Goal: Information Seeking & Learning: Learn about a topic

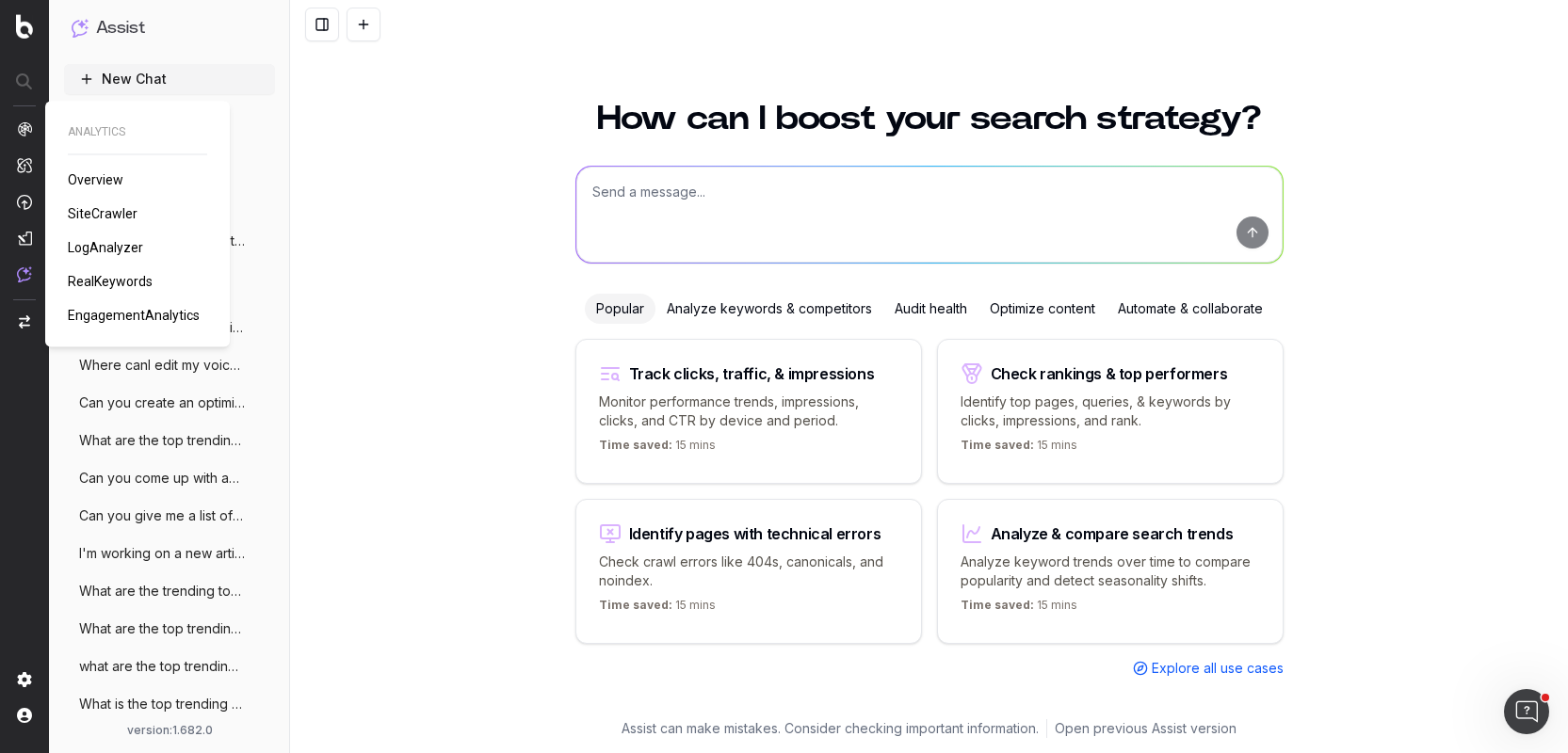
click at [27, 124] on img at bounding box center [25, 129] width 15 height 15
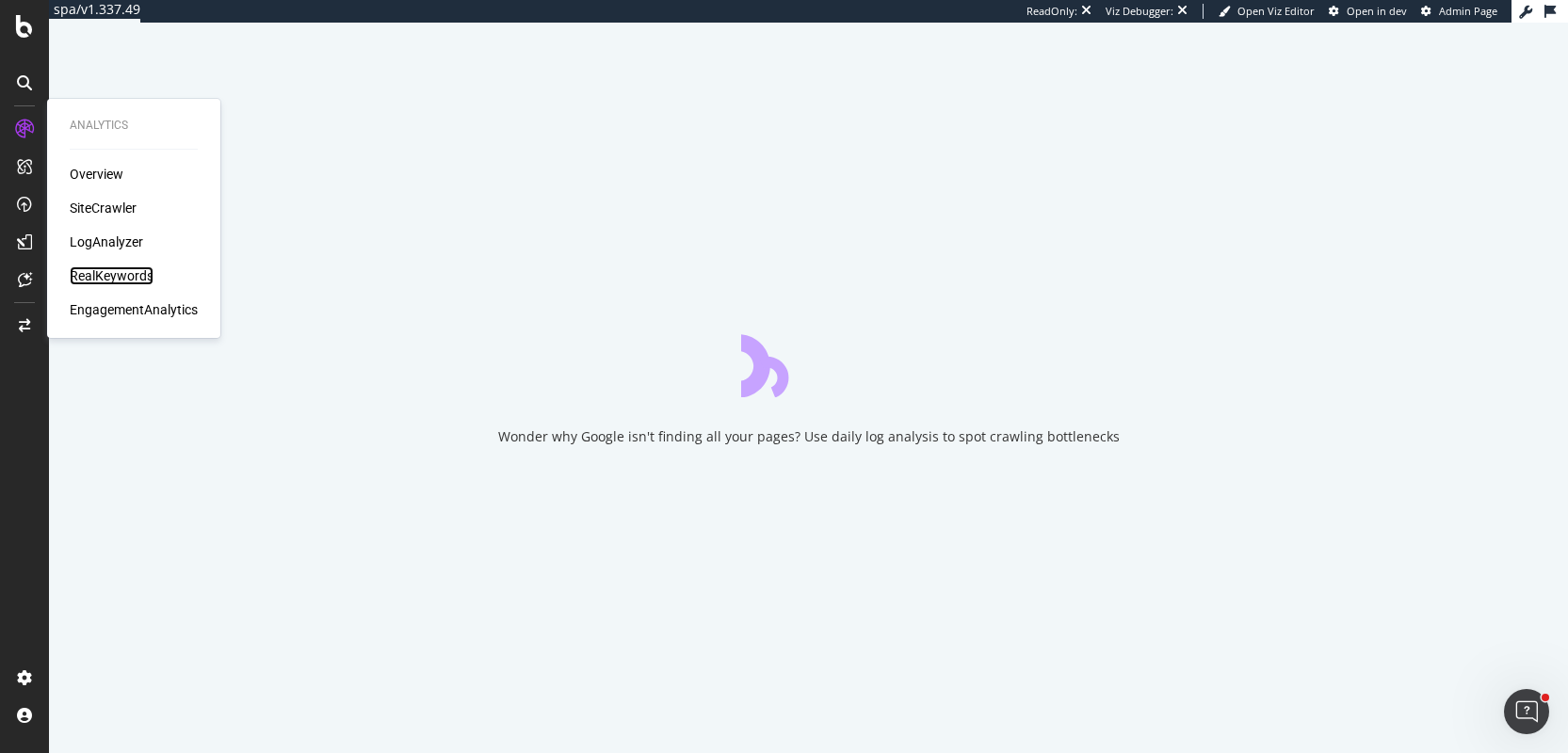
click at [104, 282] on div "RealKeywords" at bounding box center [111, 276] width 84 height 19
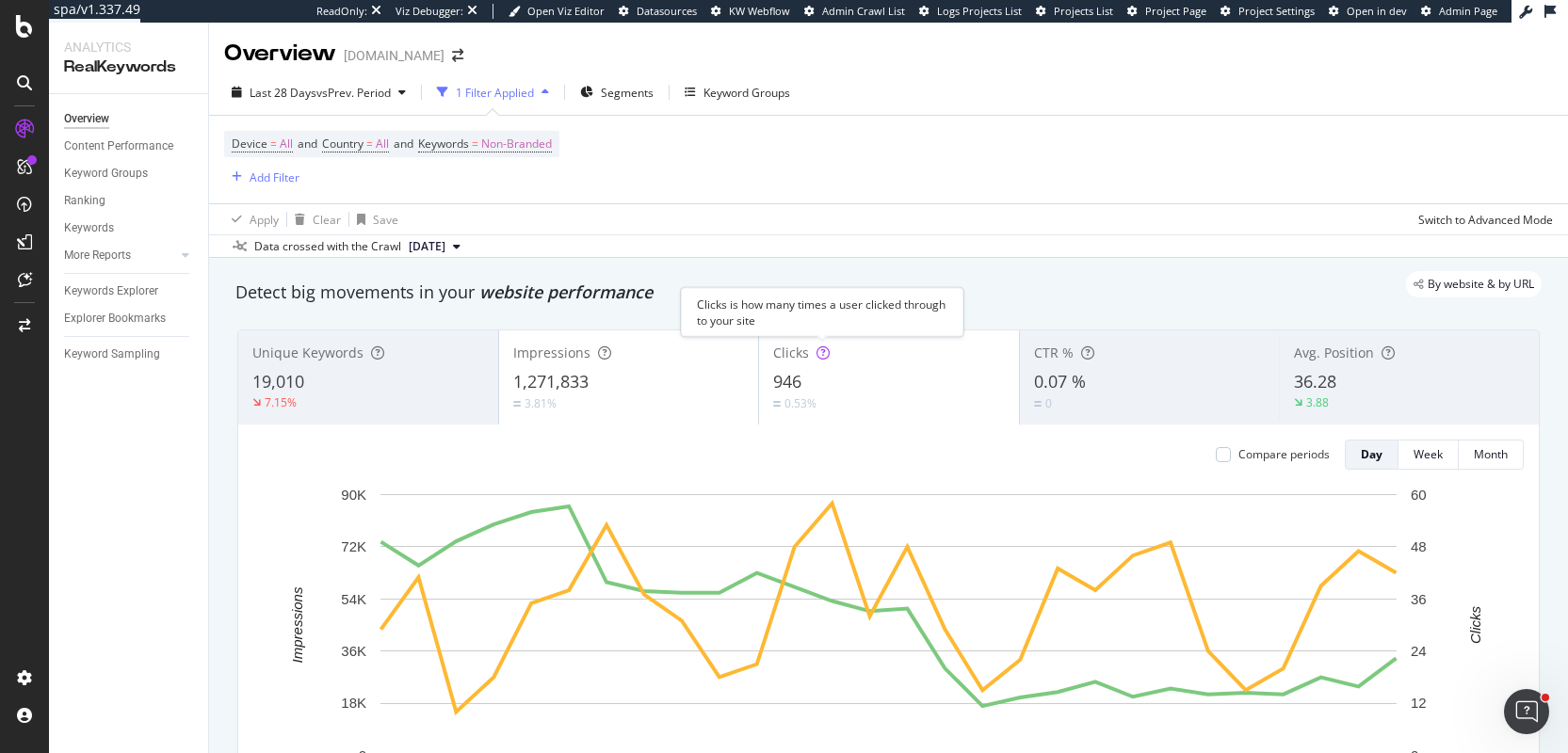
click at [822, 352] on icon at bounding box center [823, 353] width 13 height 13
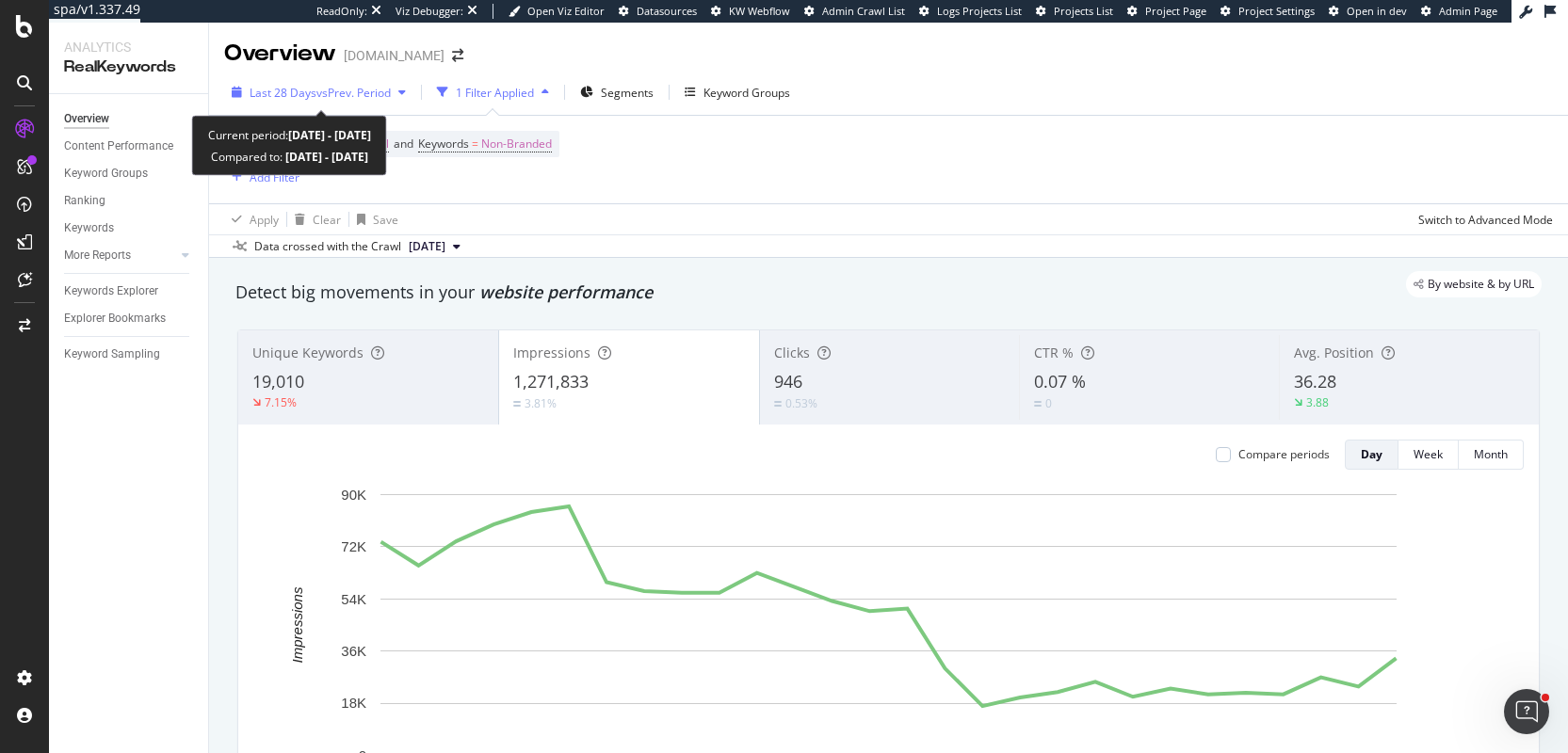
click at [345, 101] on div "Last 28 Days vs Prev. Period" at bounding box center [319, 92] width 190 height 28
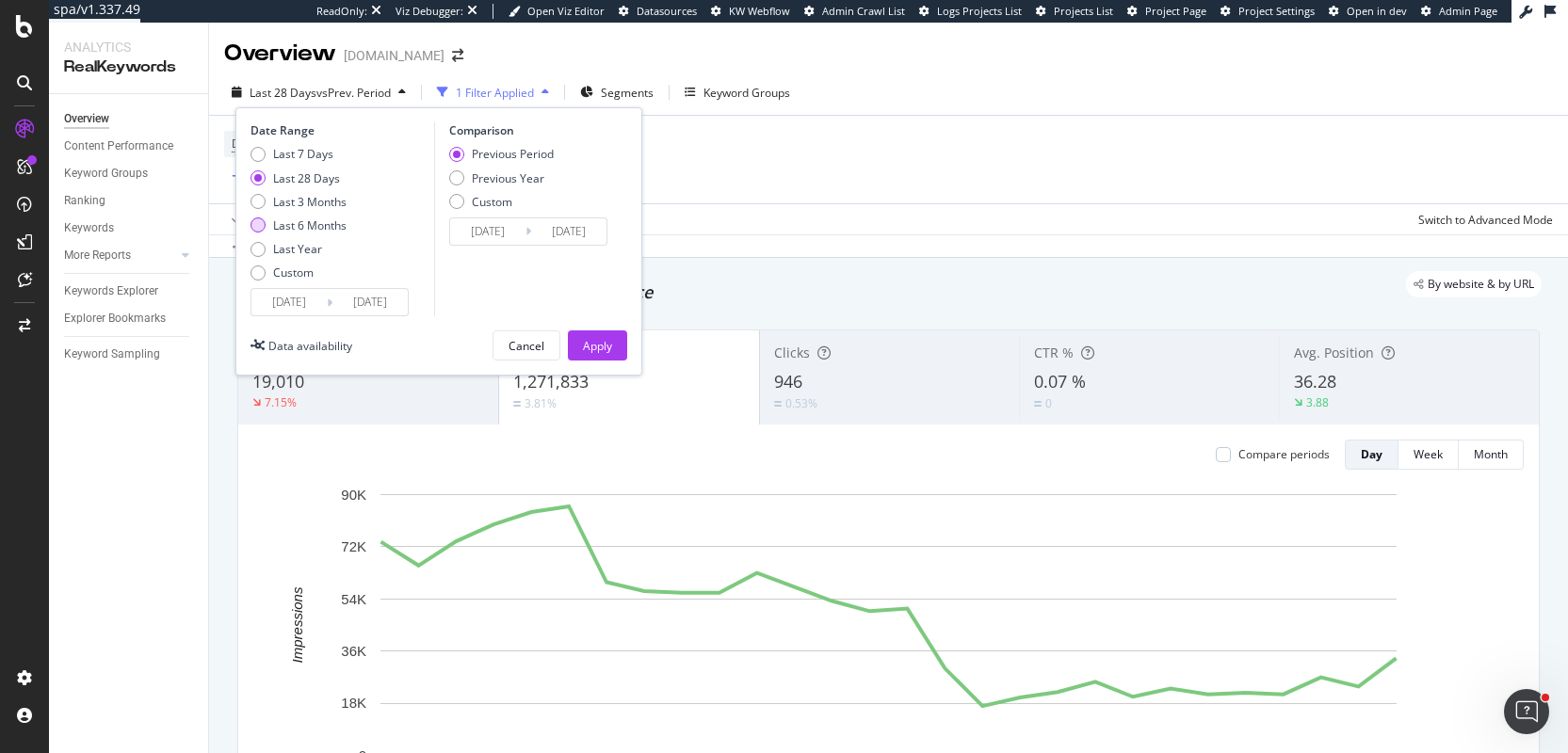
click at [330, 229] on div "Last 6 Months" at bounding box center [310, 225] width 74 height 16
type input "[DATE]"
click at [621, 352] on button "Apply" at bounding box center [597, 346] width 59 height 30
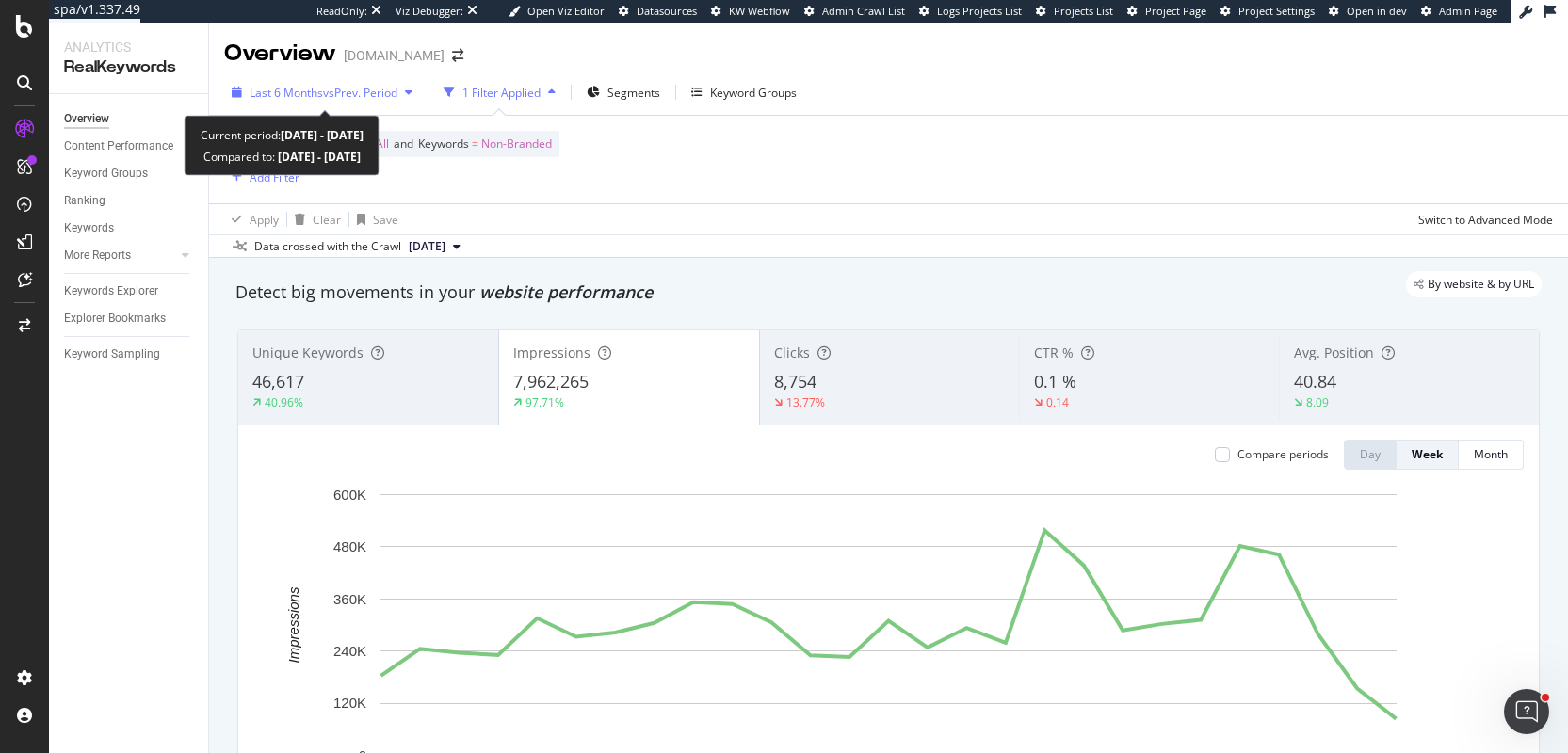
click at [373, 97] on span "vs Prev. Period" at bounding box center [360, 92] width 74 height 16
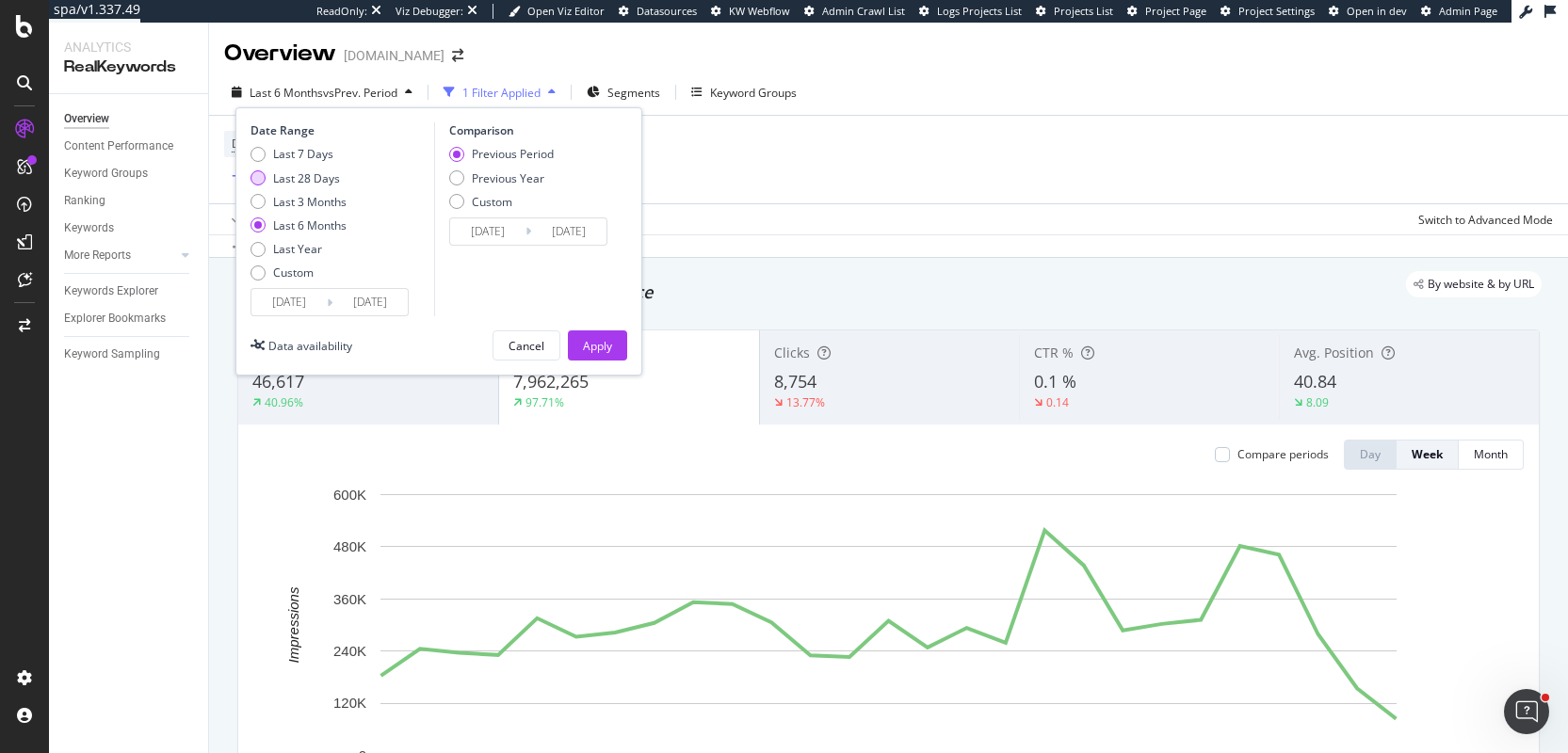
click at [323, 179] on div "Last 28 Days" at bounding box center [306, 178] width 67 height 16
type input "[DATE]"
click at [599, 342] on div "Apply" at bounding box center [597, 346] width 29 height 16
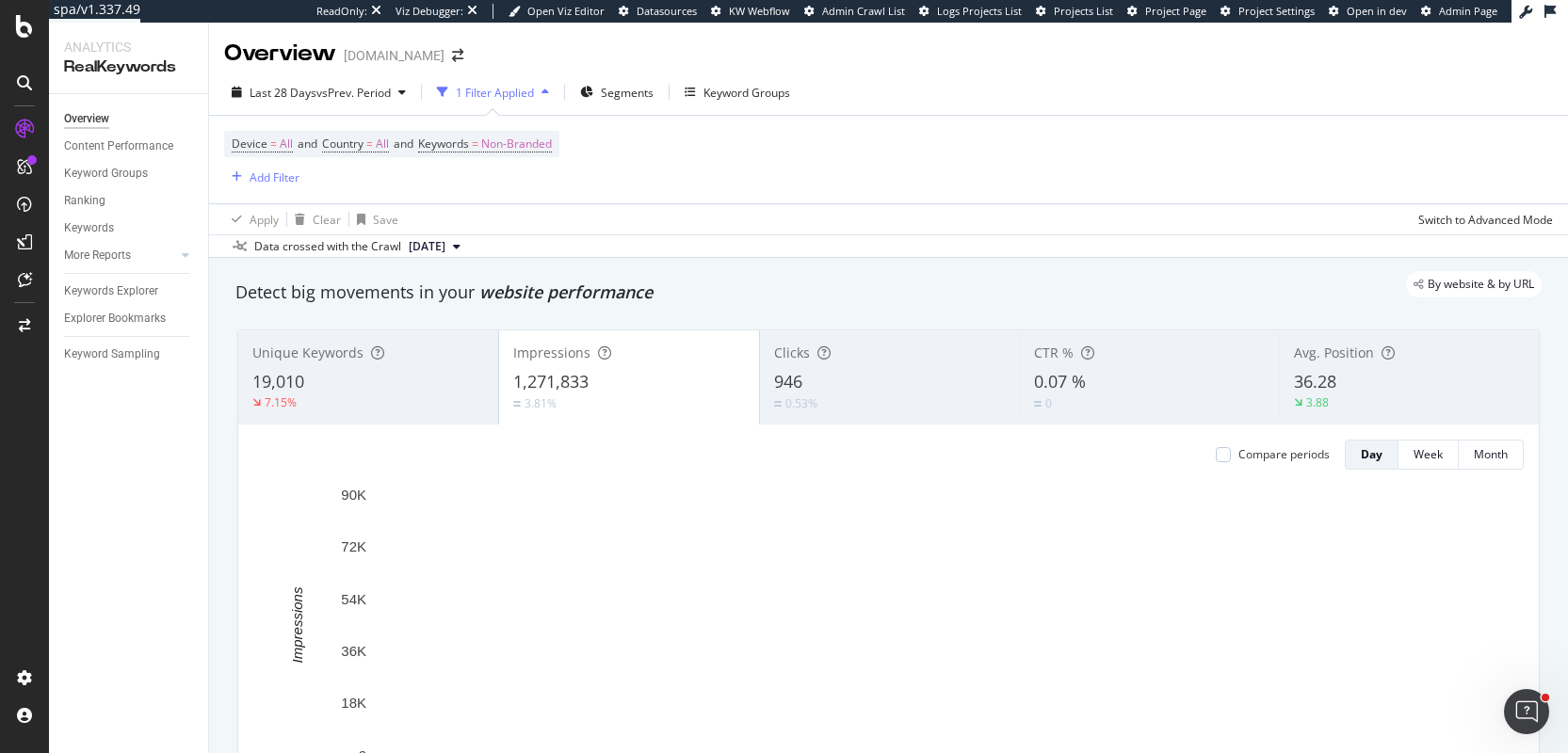
scroll to position [41, 0]
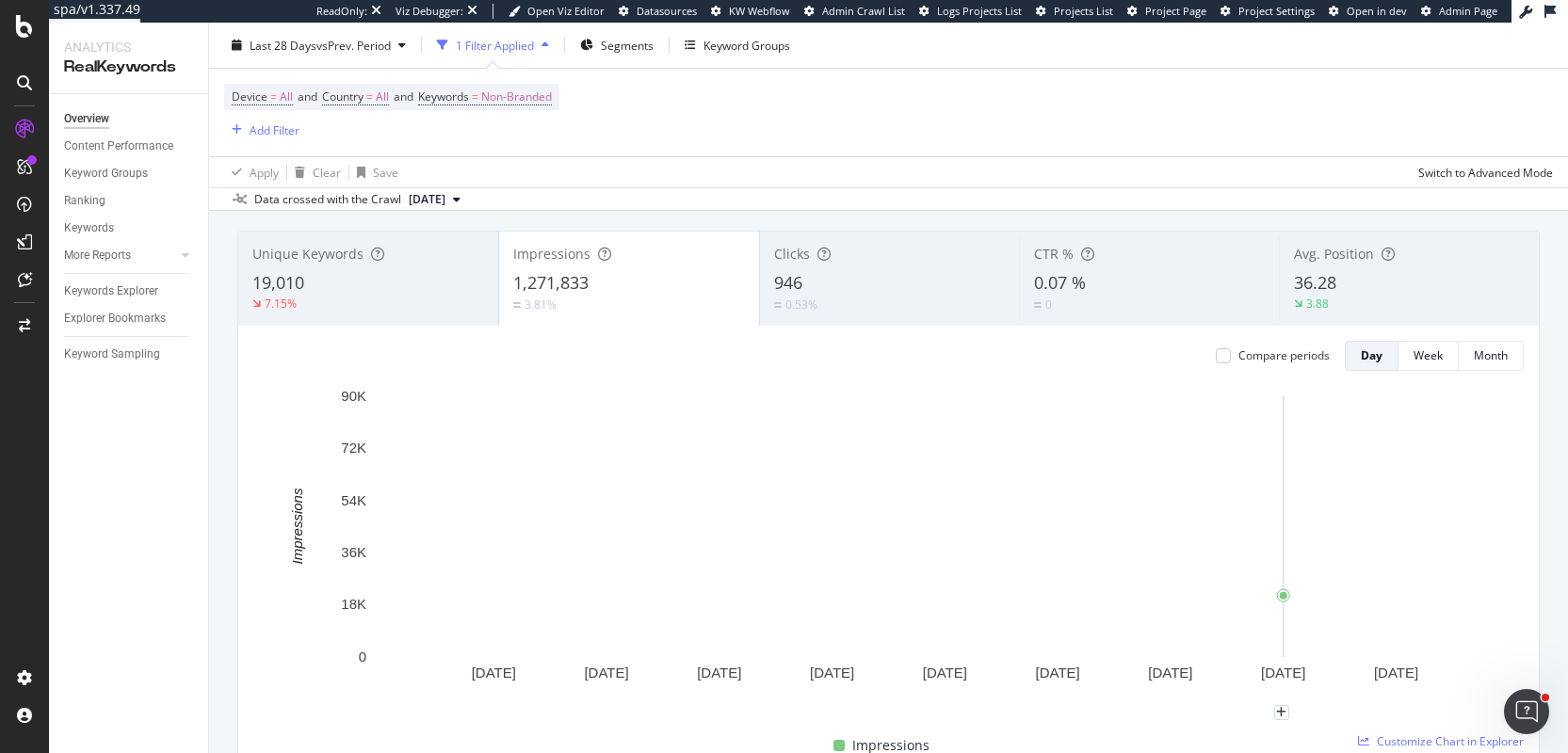
scroll to position [110, 0]
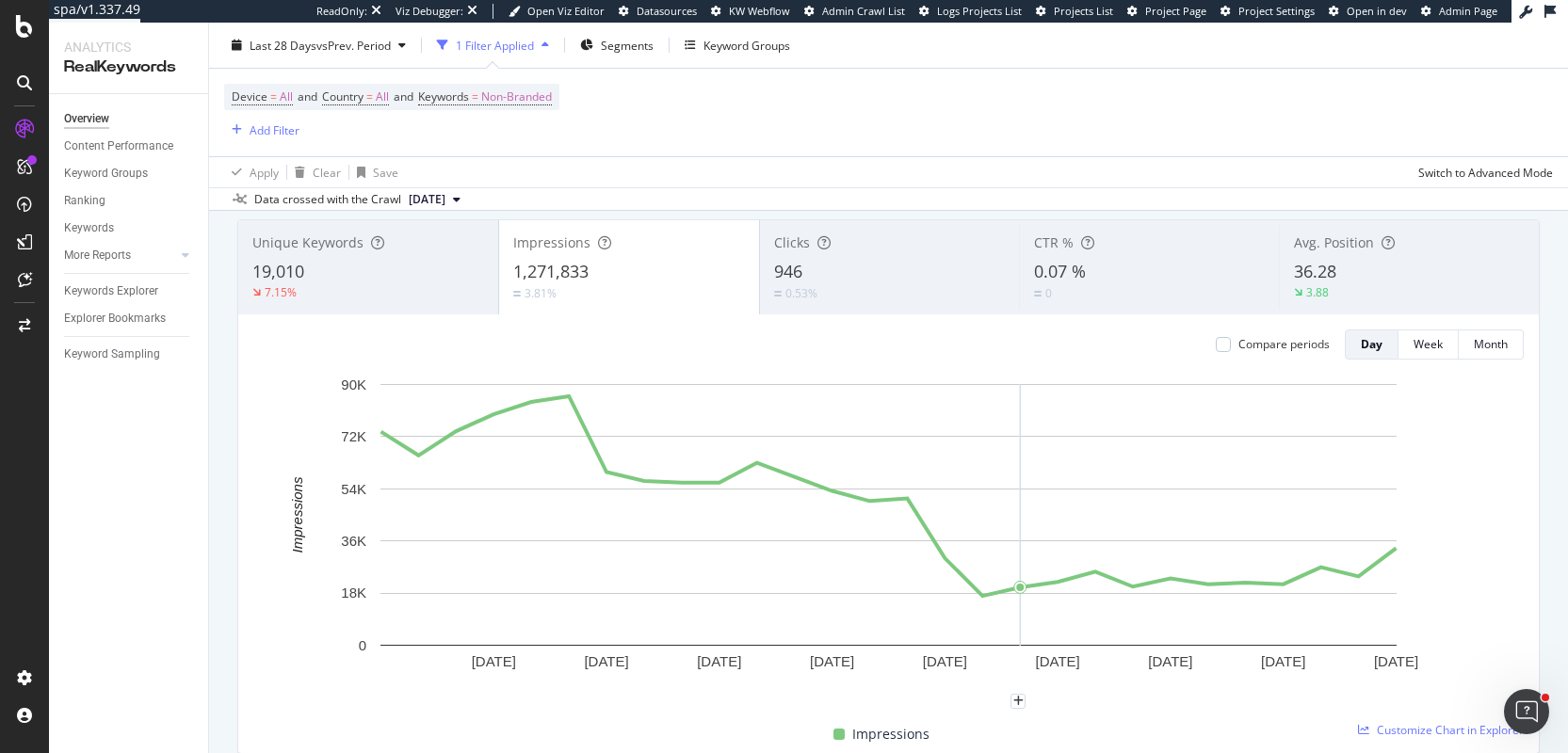
click at [900, 259] on div "Clicks 946 0.53%" at bounding box center [890, 268] width 260 height 85
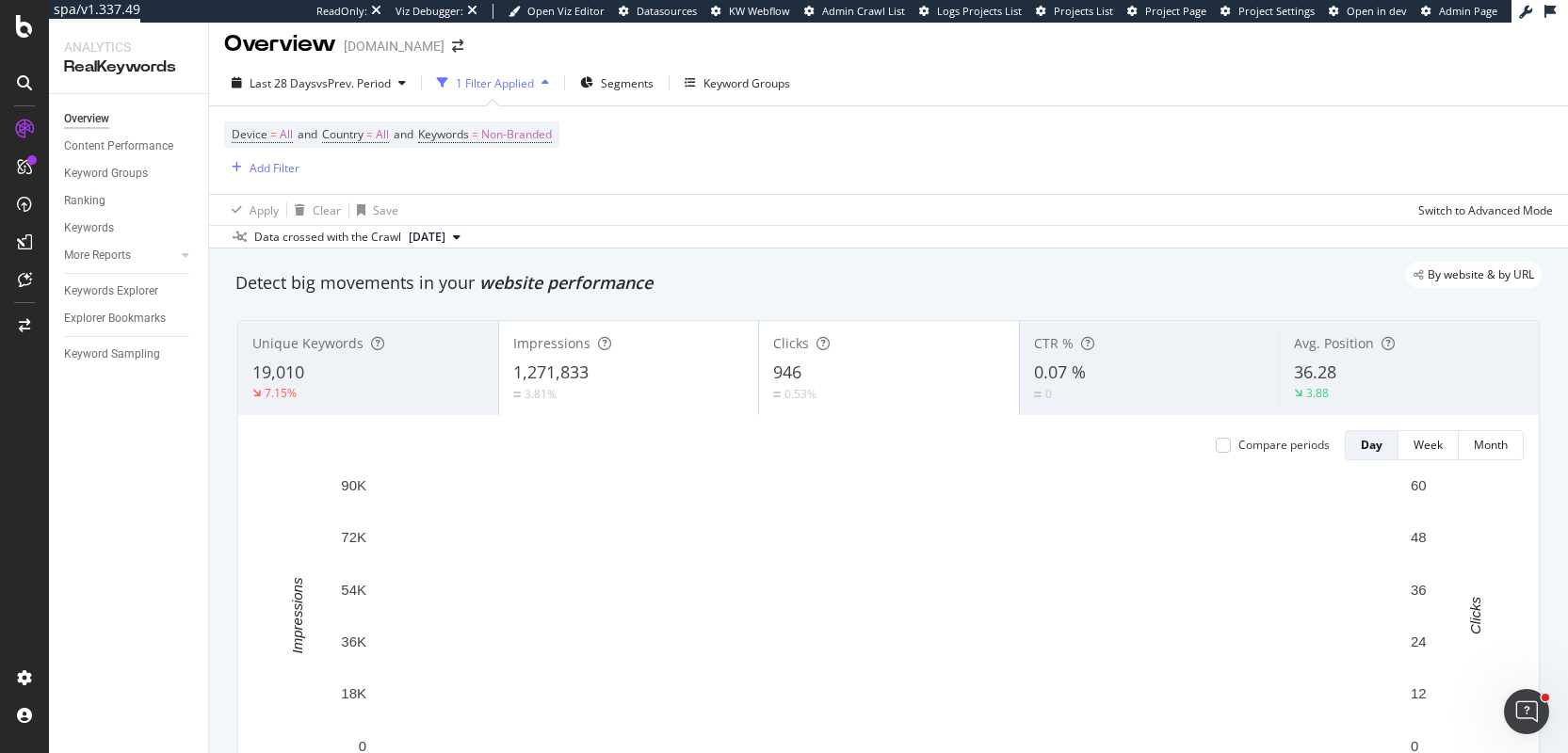
scroll to position [0, 0]
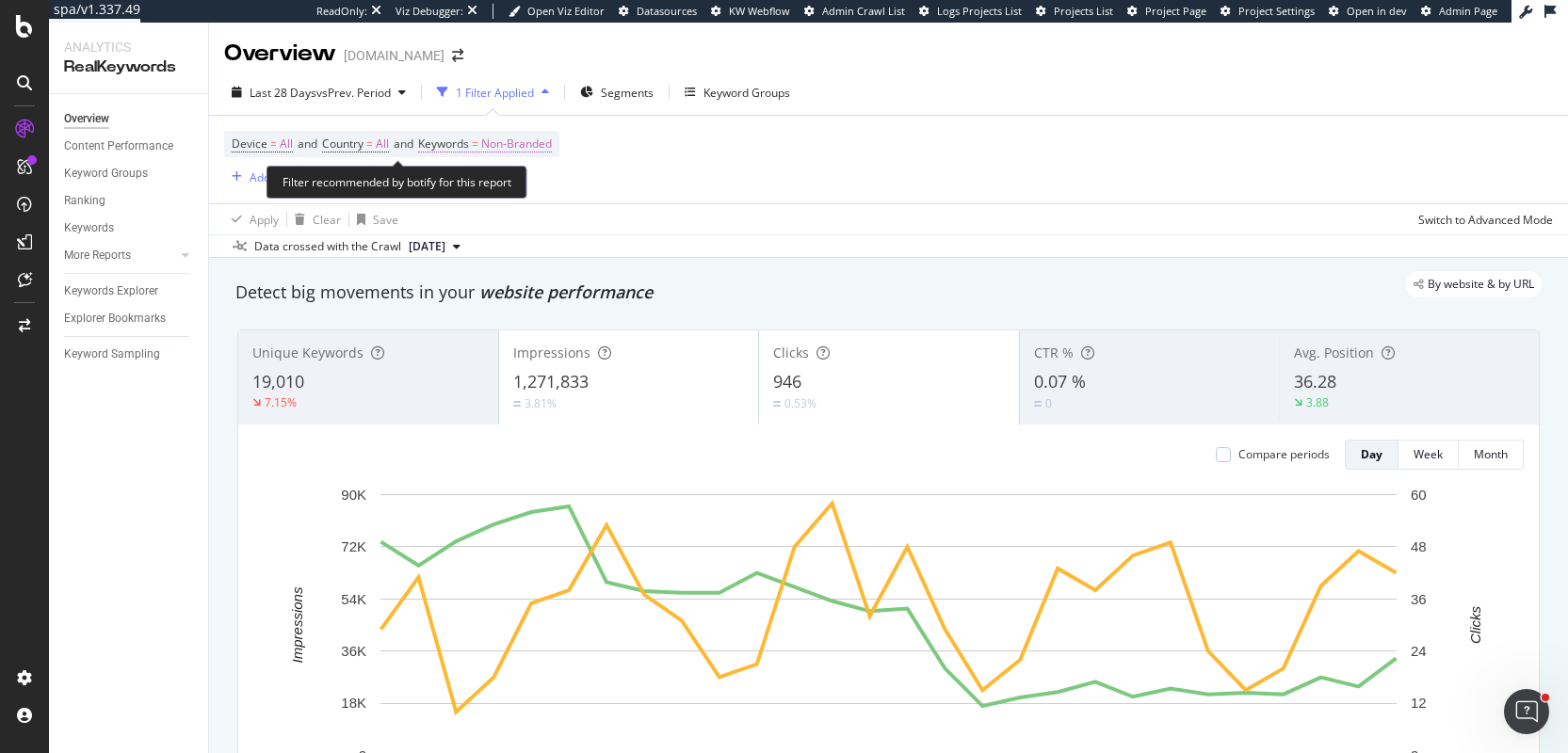
click at [551, 147] on span "Non-Branded" at bounding box center [516, 144] width 71 height 26
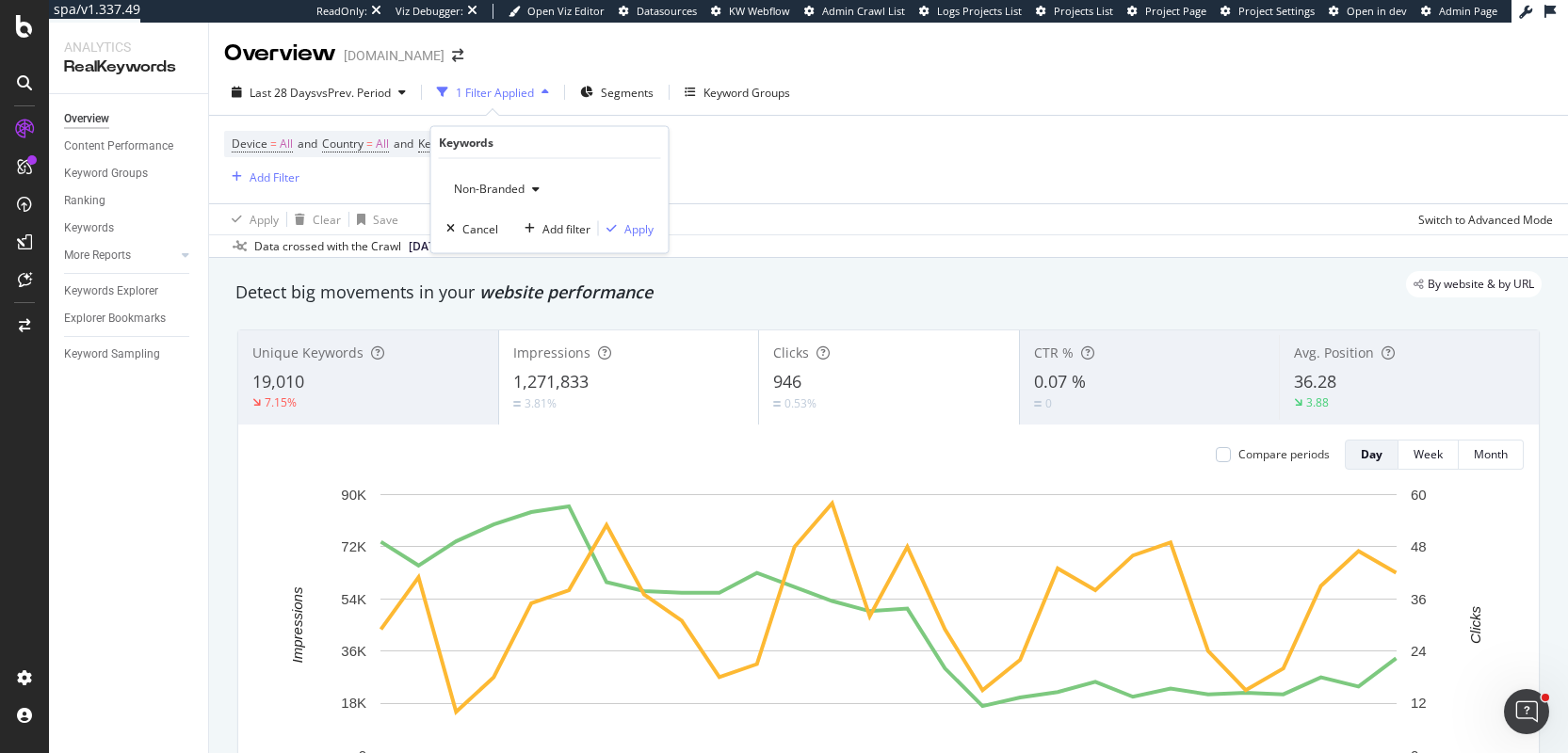
click at [526, 196] on div "Non-Branded" at bounding box center [496, 189] width 101 height 28
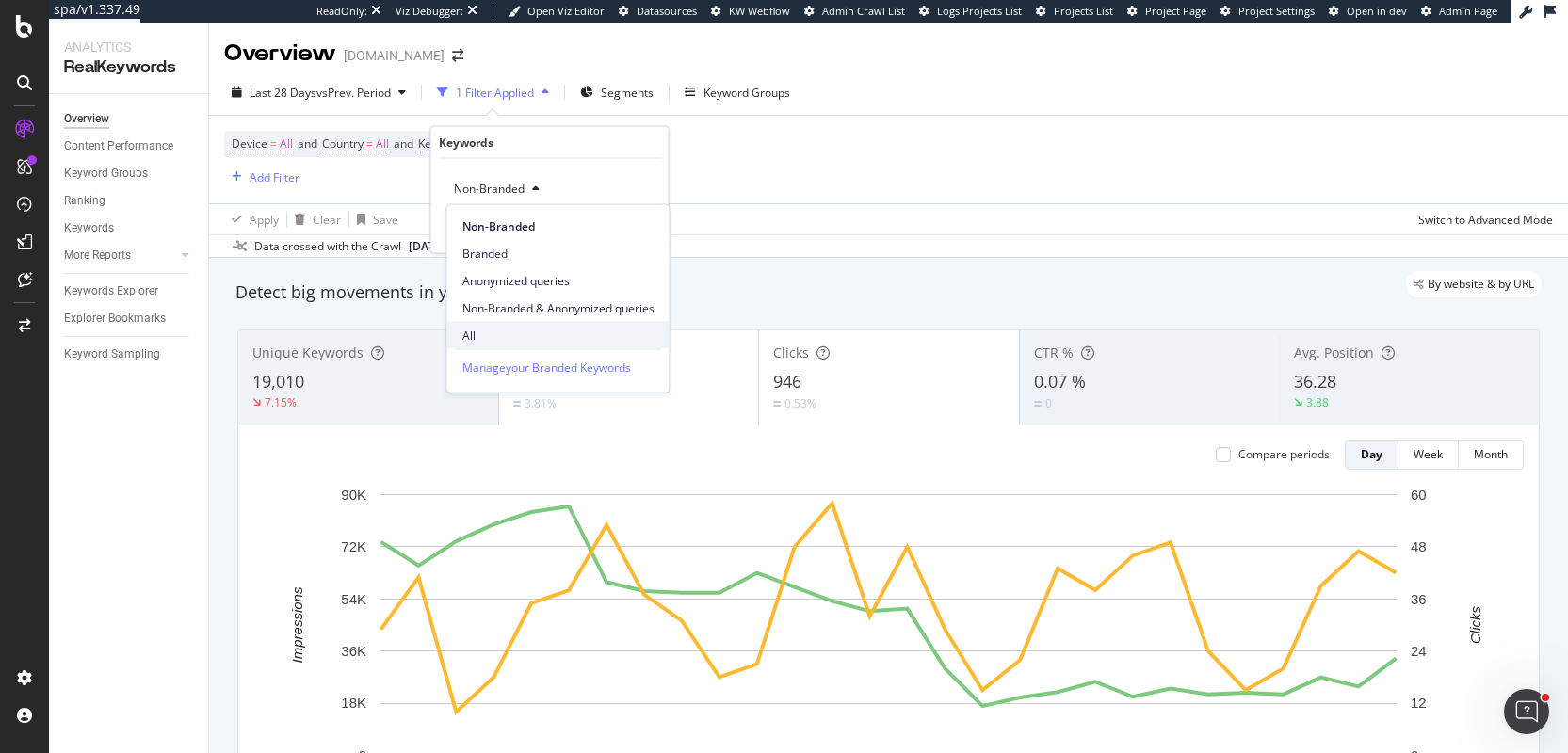
click at [492, 330] on span "All" at bounding box center [558, 336] width 192 height 17
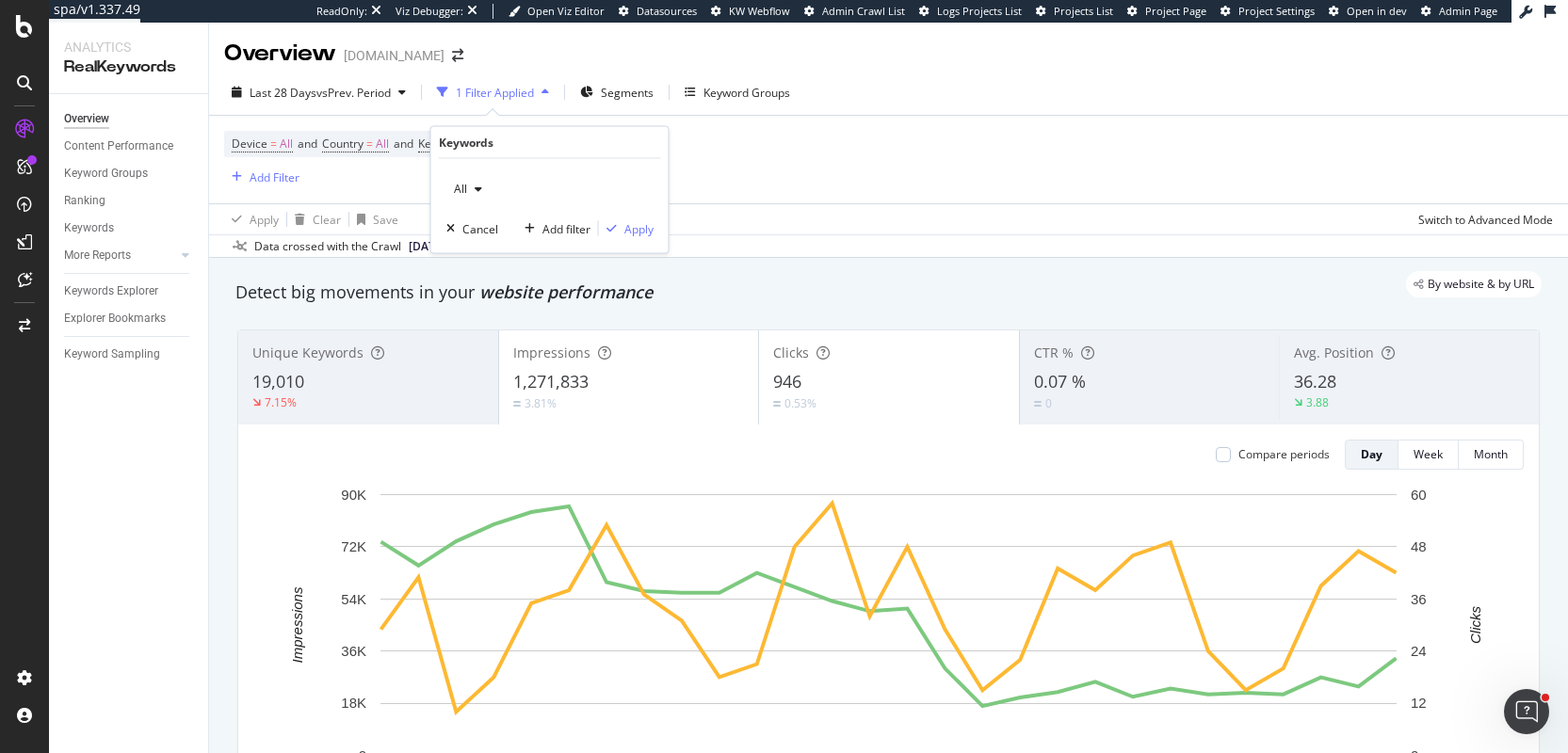
click at [884, 379] on div "946" at bounding box center [889, 383] width 232 height 25
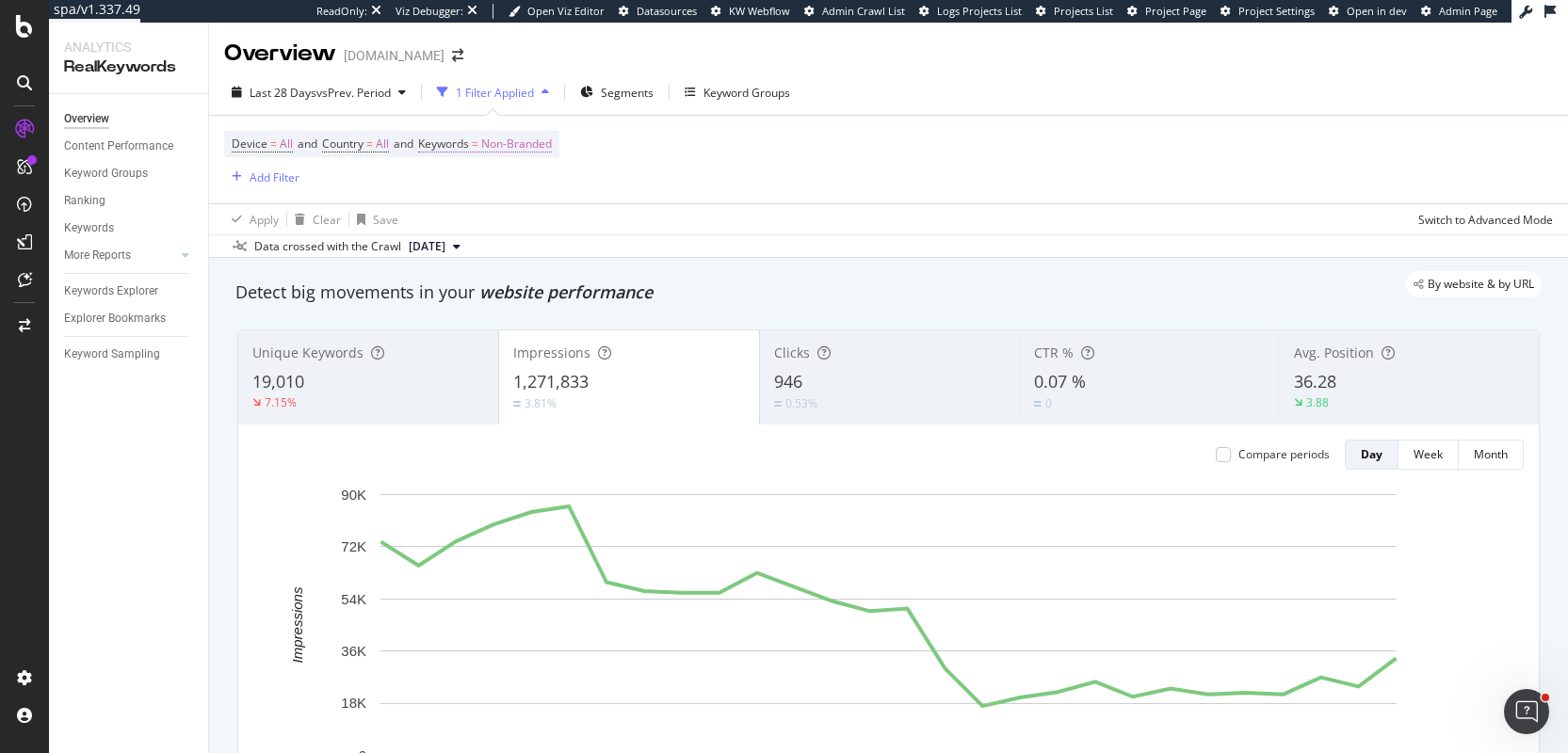
click at [549, 149] on span "Non-Branded" at bounding box center [516, 144] width 71 height 26
click at [522, 190] on span "Non-Branded" at bounding box center [485, 188] width 78 height 16
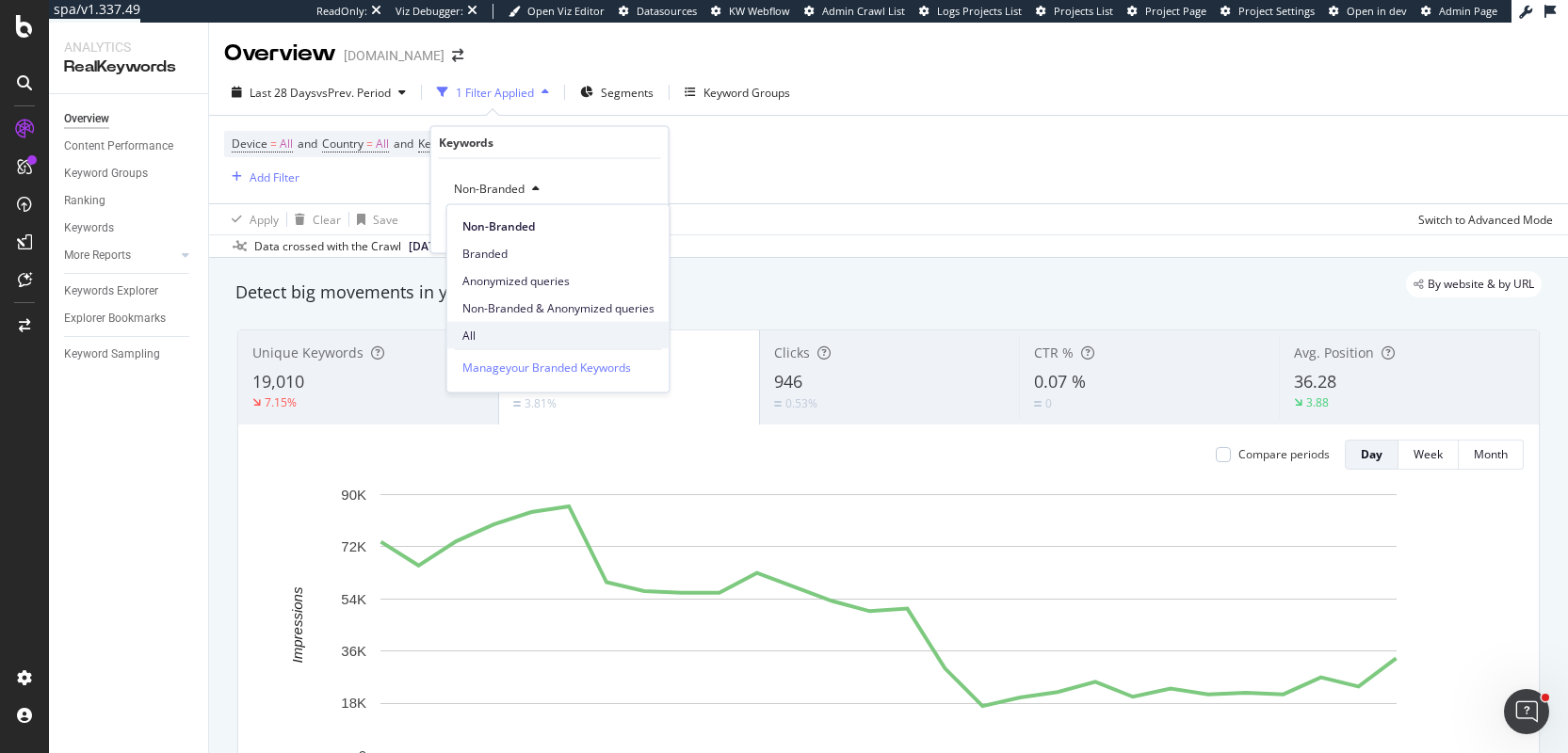
click at [500, 343] on span "All" at bounding box center [558, 336] width 192 height 17
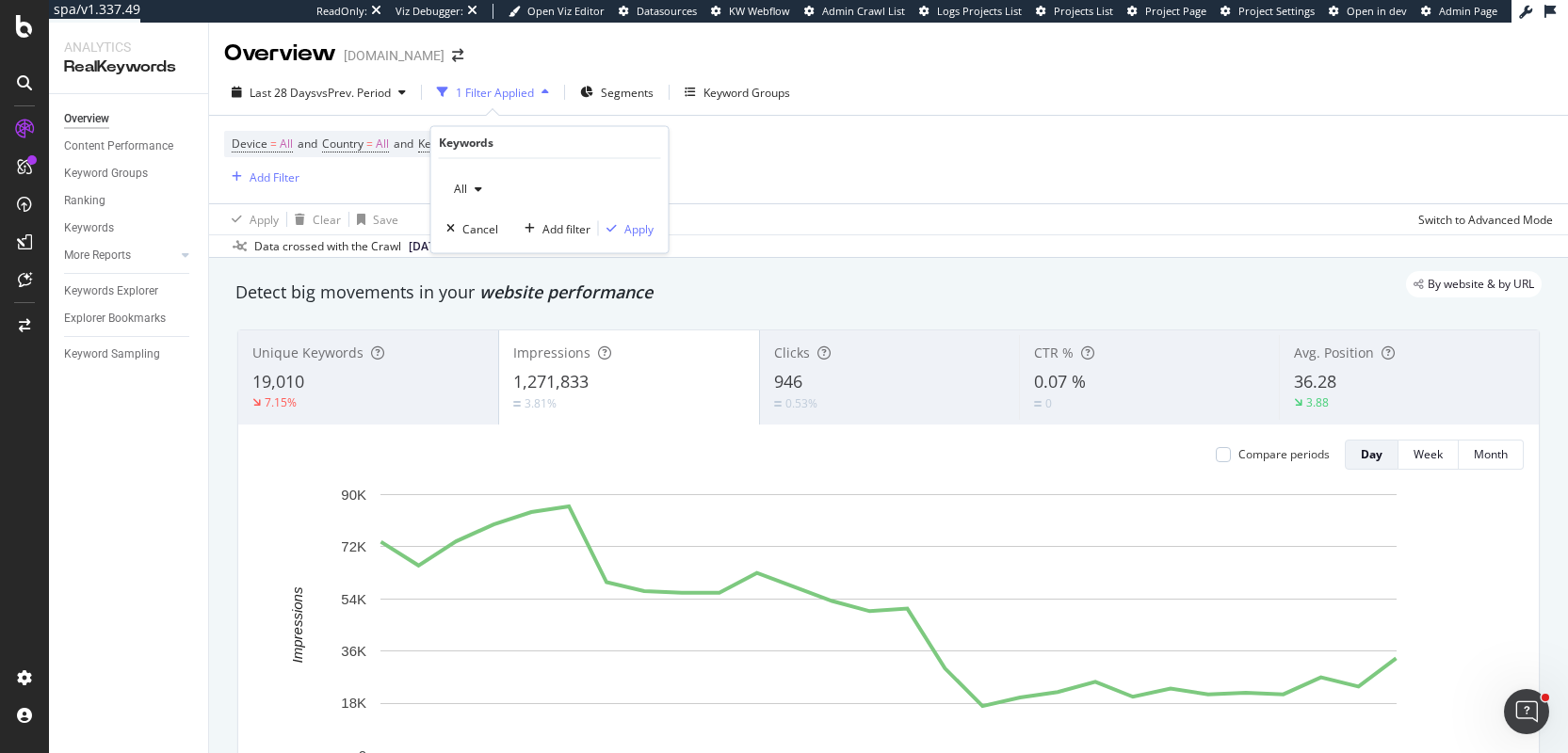
click at [655, 223] on div "All Cancel Add filter Apply" at bounding box center [551, 206] width 238 height 94
drag, startPoint x: 640, startPoint y: 230, endPoint x: 694, endPoint y: 192, distance: 66.0
click at [640, 230] on div "Apply" at bounding box center [638, 228] width 29 height 16
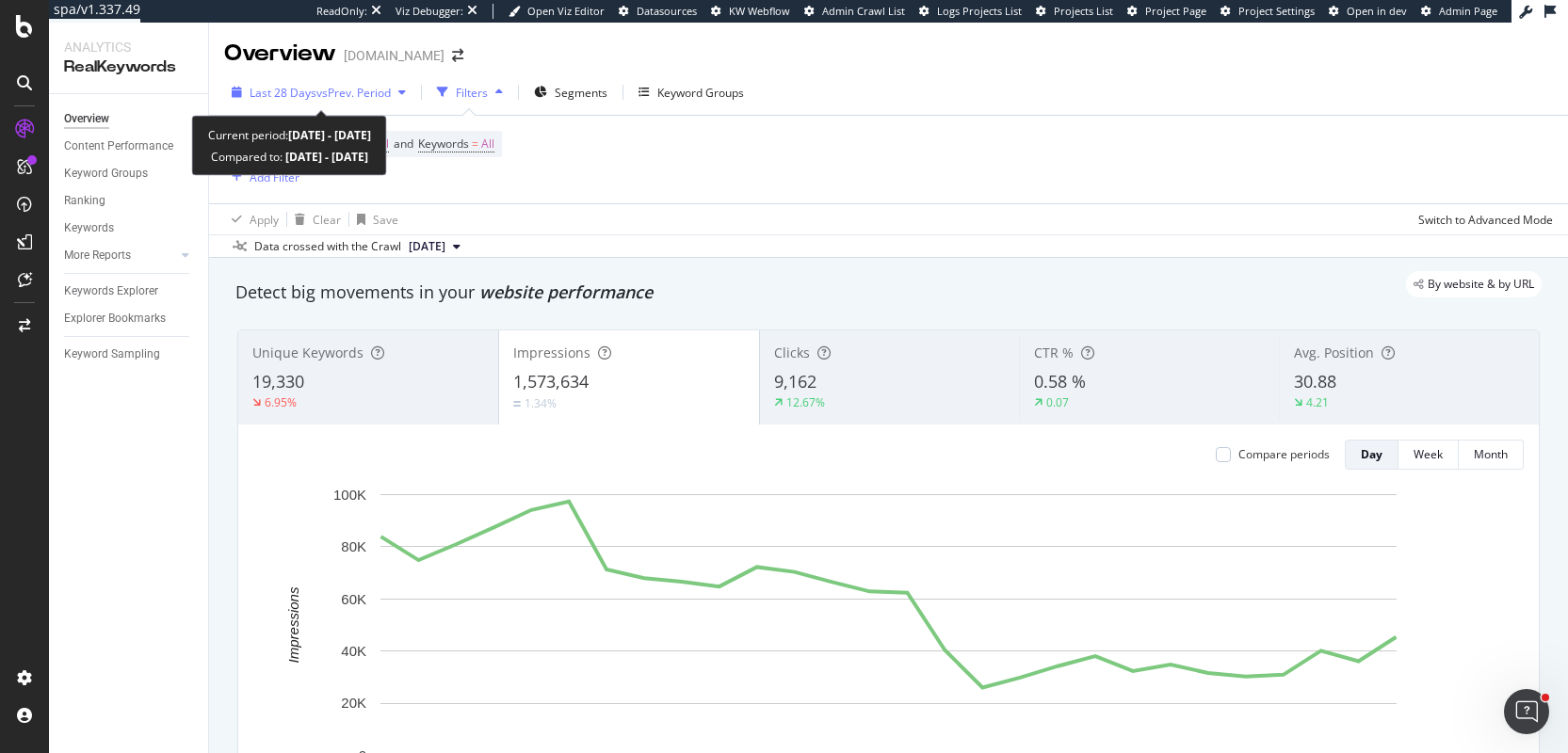
click at [362, 96] on span "vs Prev. Period" at bounding box center [354, 92] width 74 height 16
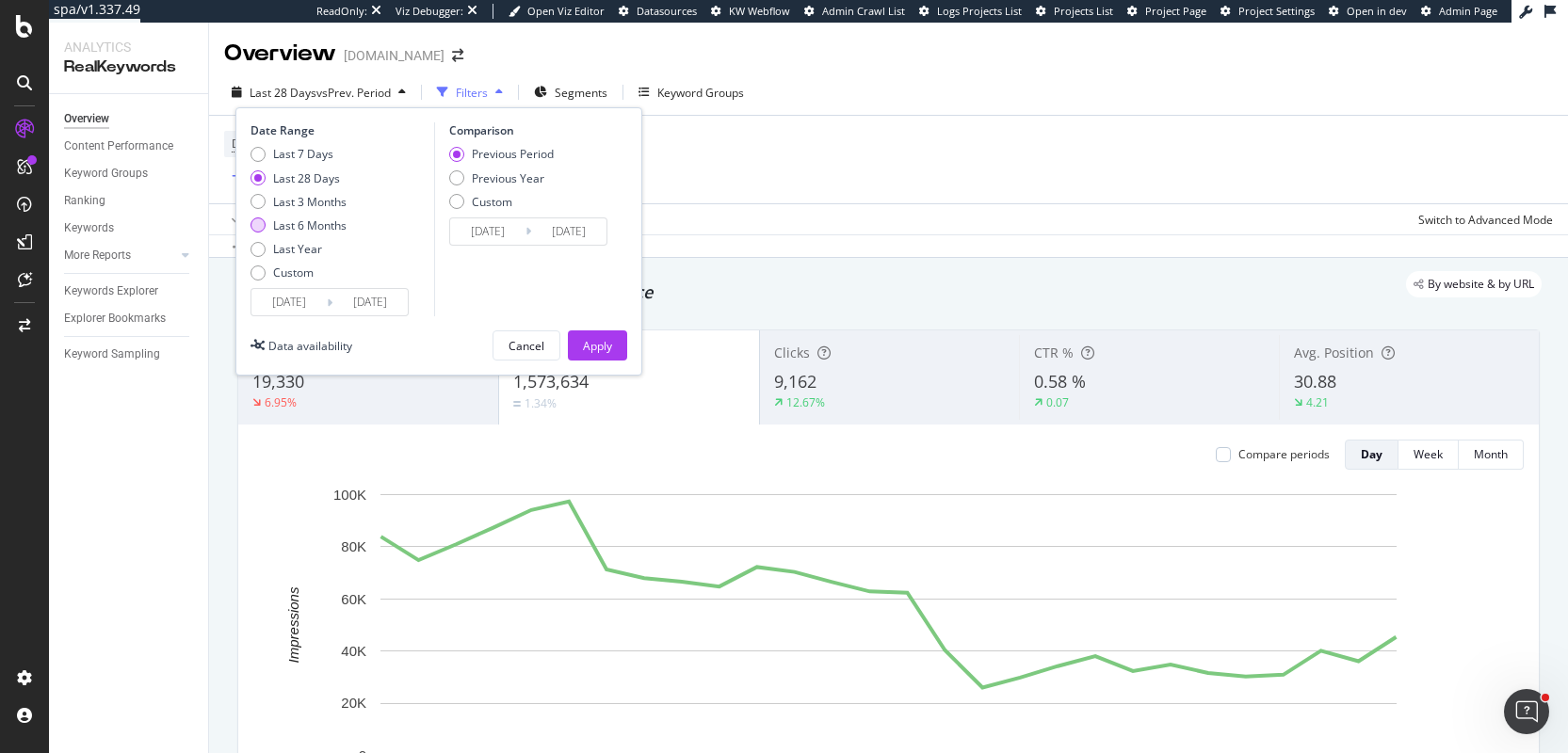
click at [322, 224] on div "Last 6 Months" at bounding box center [310, 225] width 74 height 16
type input "[DATE]"
click at [591, 343] on div "Apply" at bounding box center [597, 346] width 29 height 16
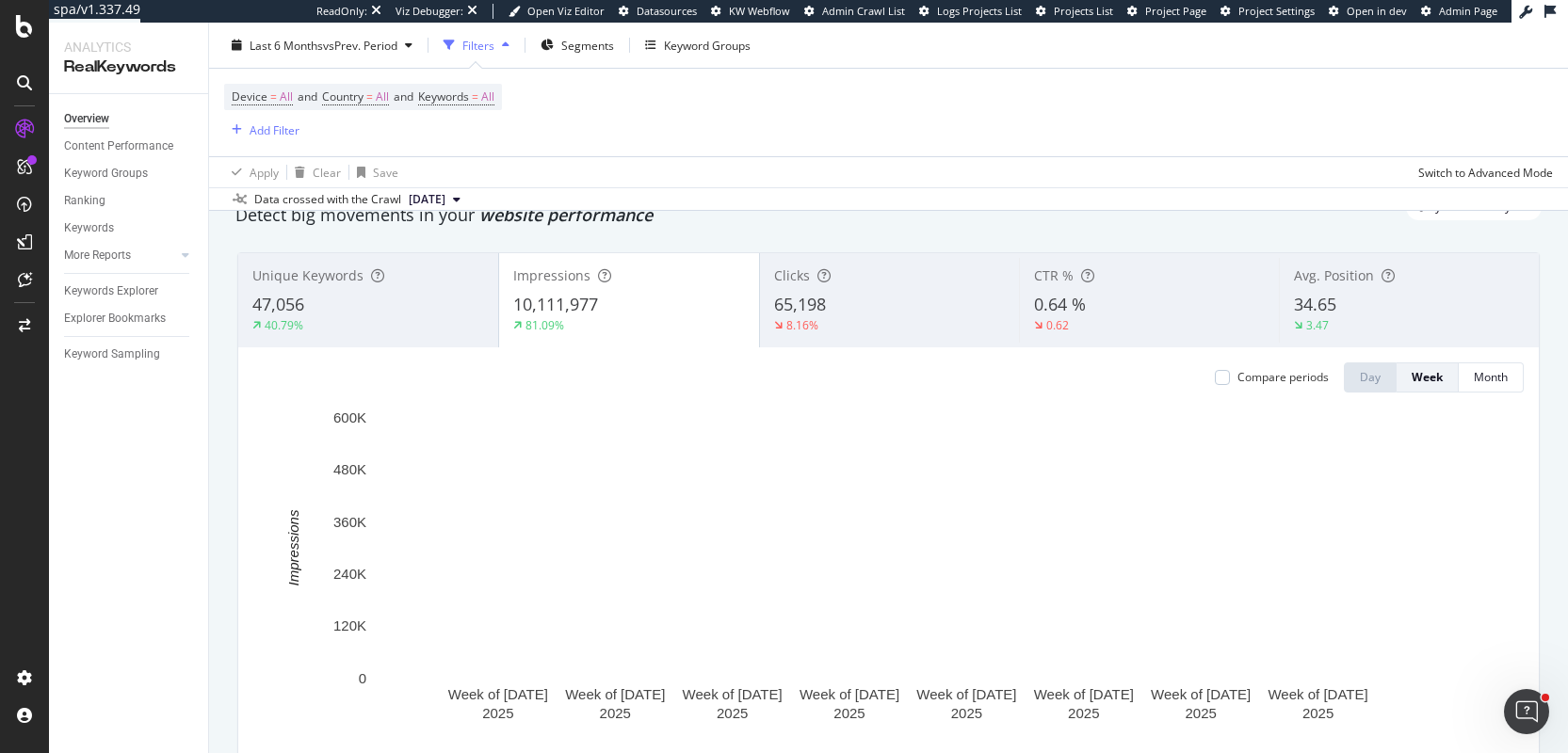
scroll to position [55, 0]
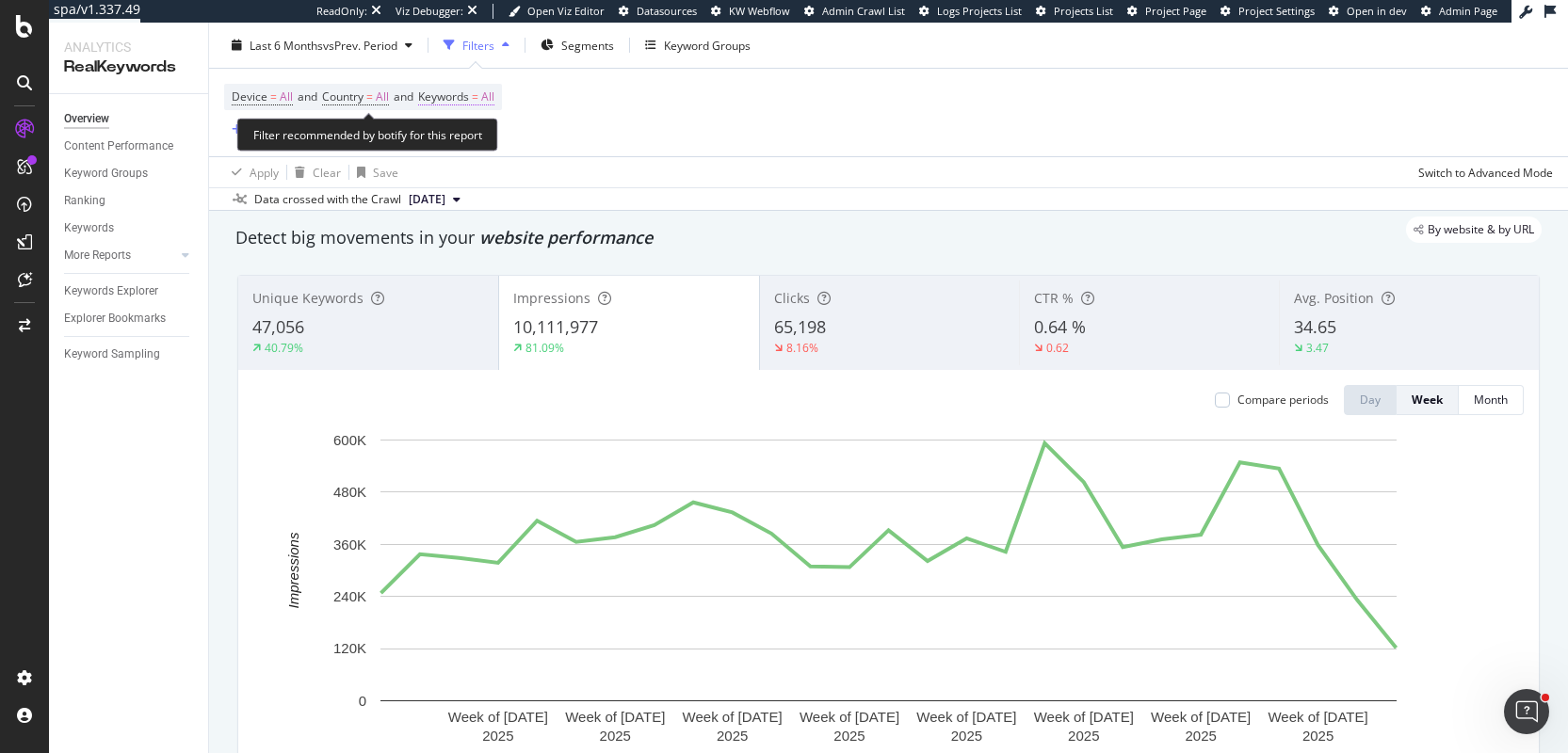
click at [457, 99] on span "Keywords" at bounding box center [444, 96] width 51 height 16
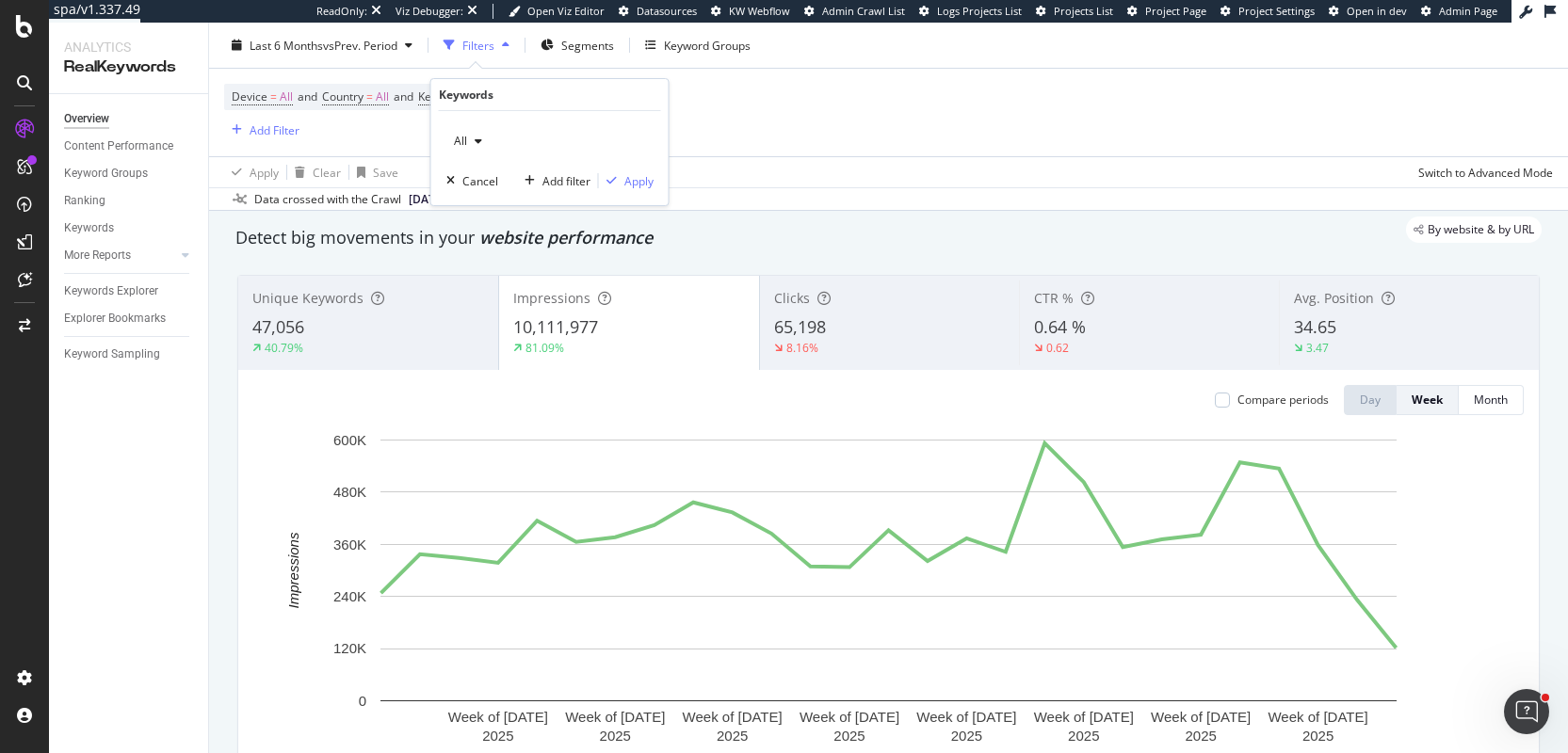
click at [477, 142] on icon "button" at bounding box center [478, 141] width 8 height 11
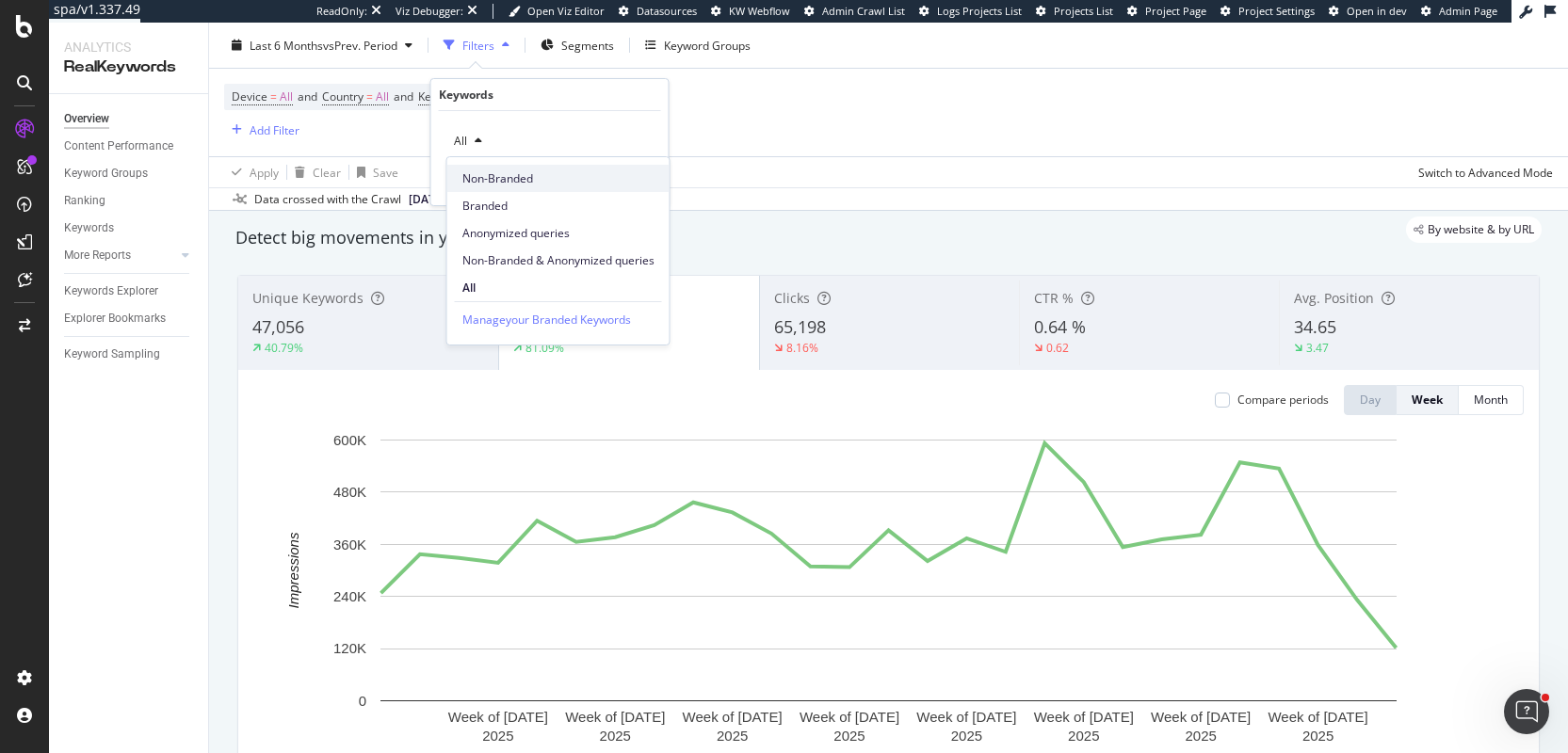
click at [487, 189] on div "Non-Branded" at bounding box center [558, 178] width 223 height 27
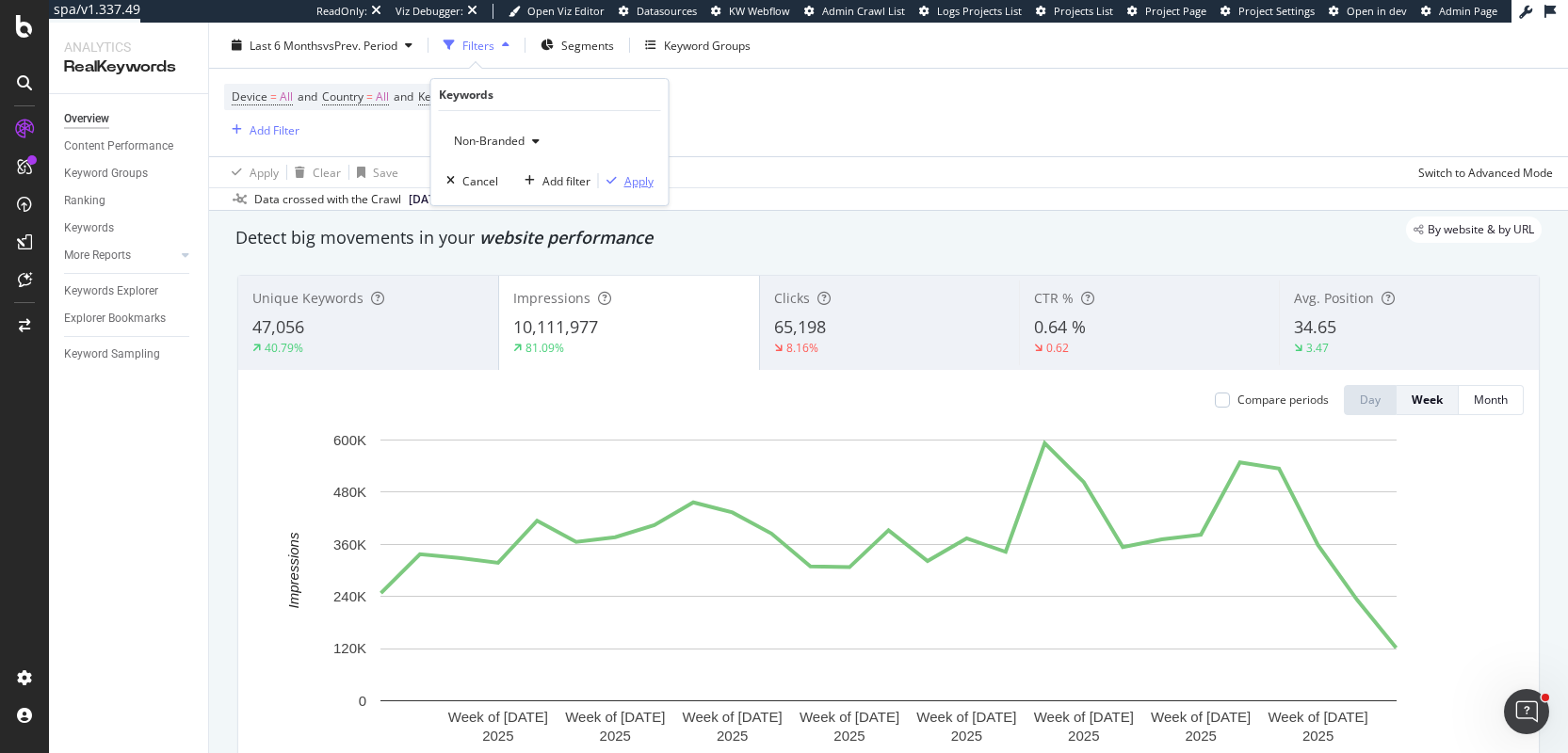
click at [641, 181] on div "Apply" at bounding box center [638, 181] width 29 height 16
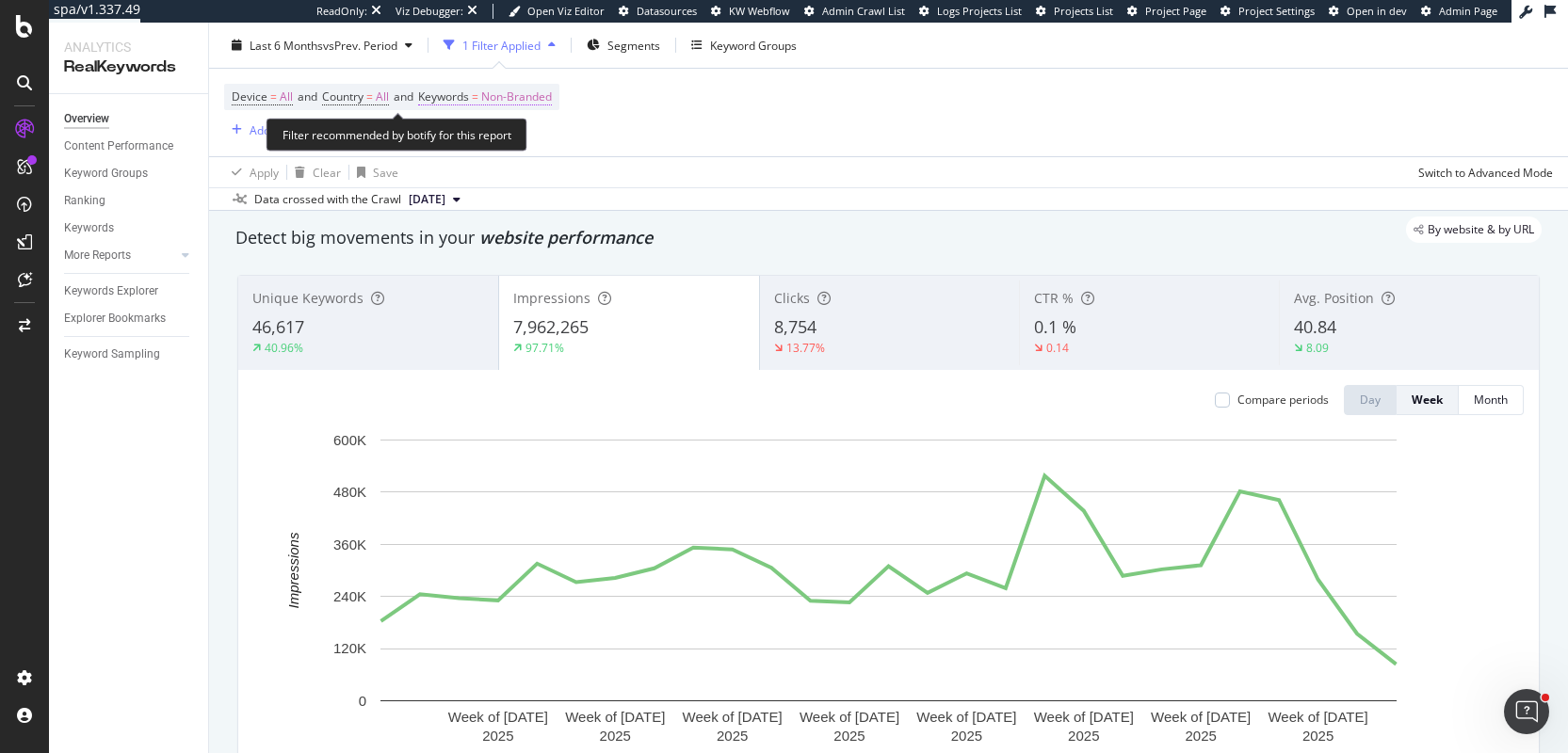
click at [523, 87] on span "Non-Branded" at bounding box center [516, 97] width 71 height 26
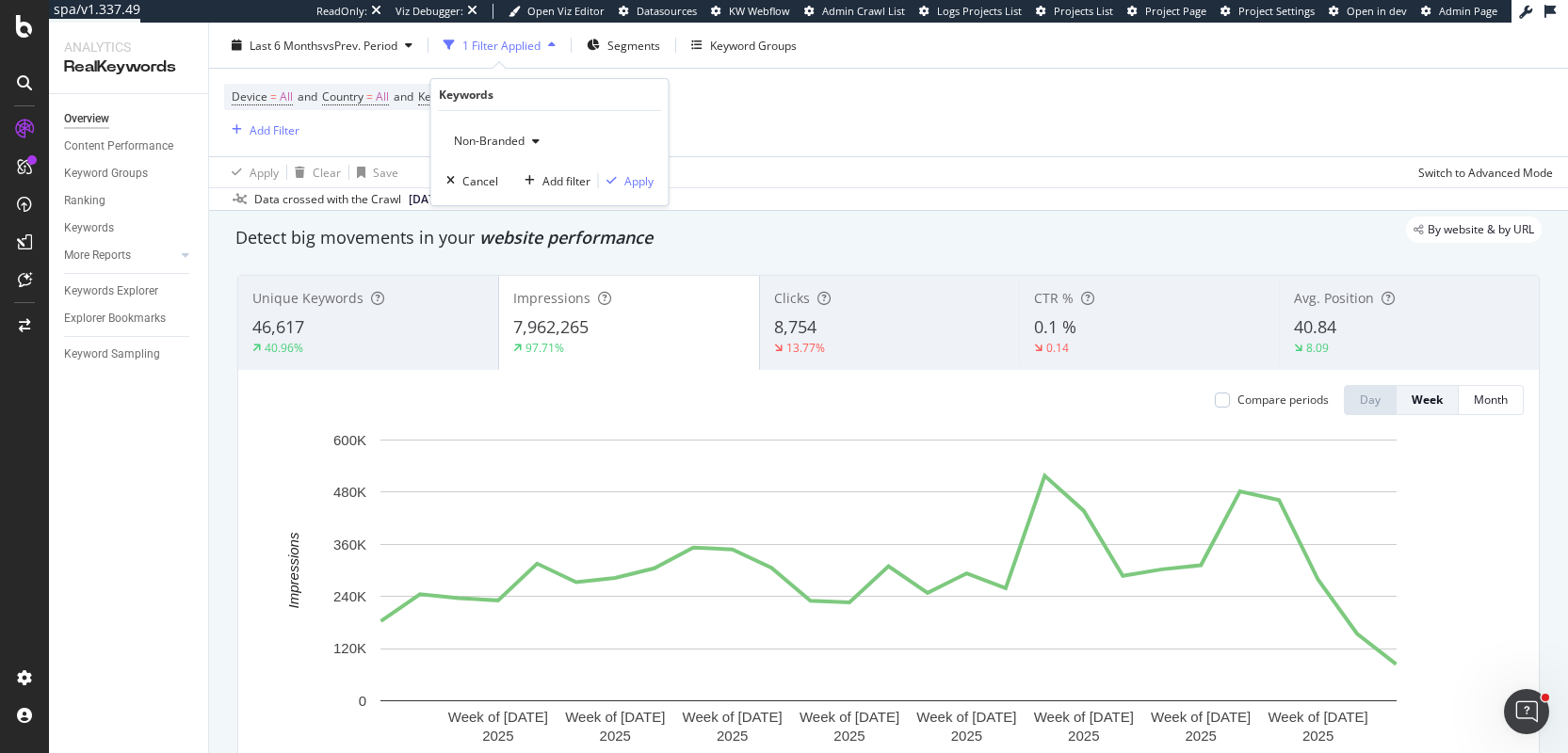
click at [765, 159] on div "Apply Clear Save Switch to Advanced Mode" at bounding box center [888, 172] width 1359 height 31
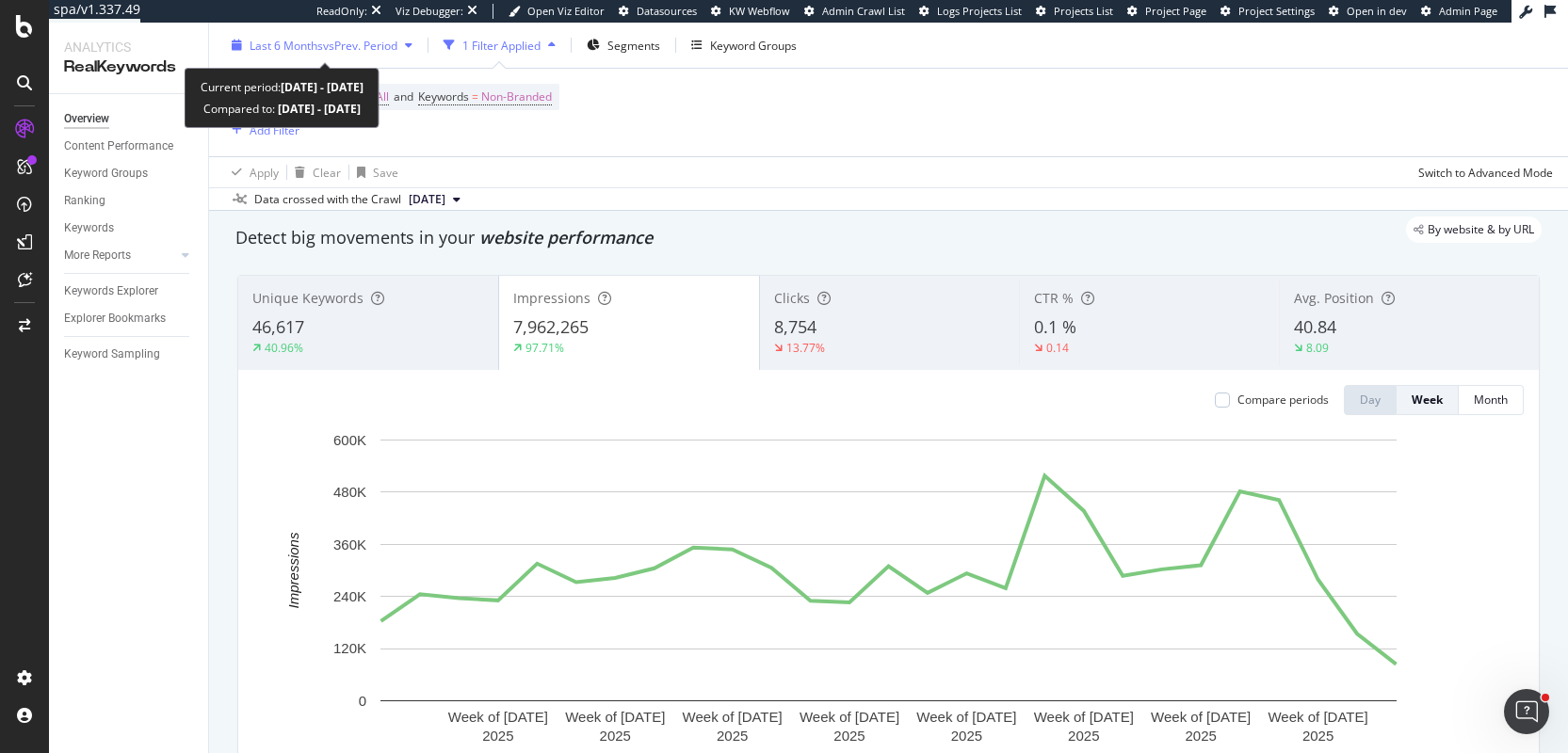
click at [385, 47] on span "vs Prev. Period" at bounding box center [360, 44] width 74 height 16
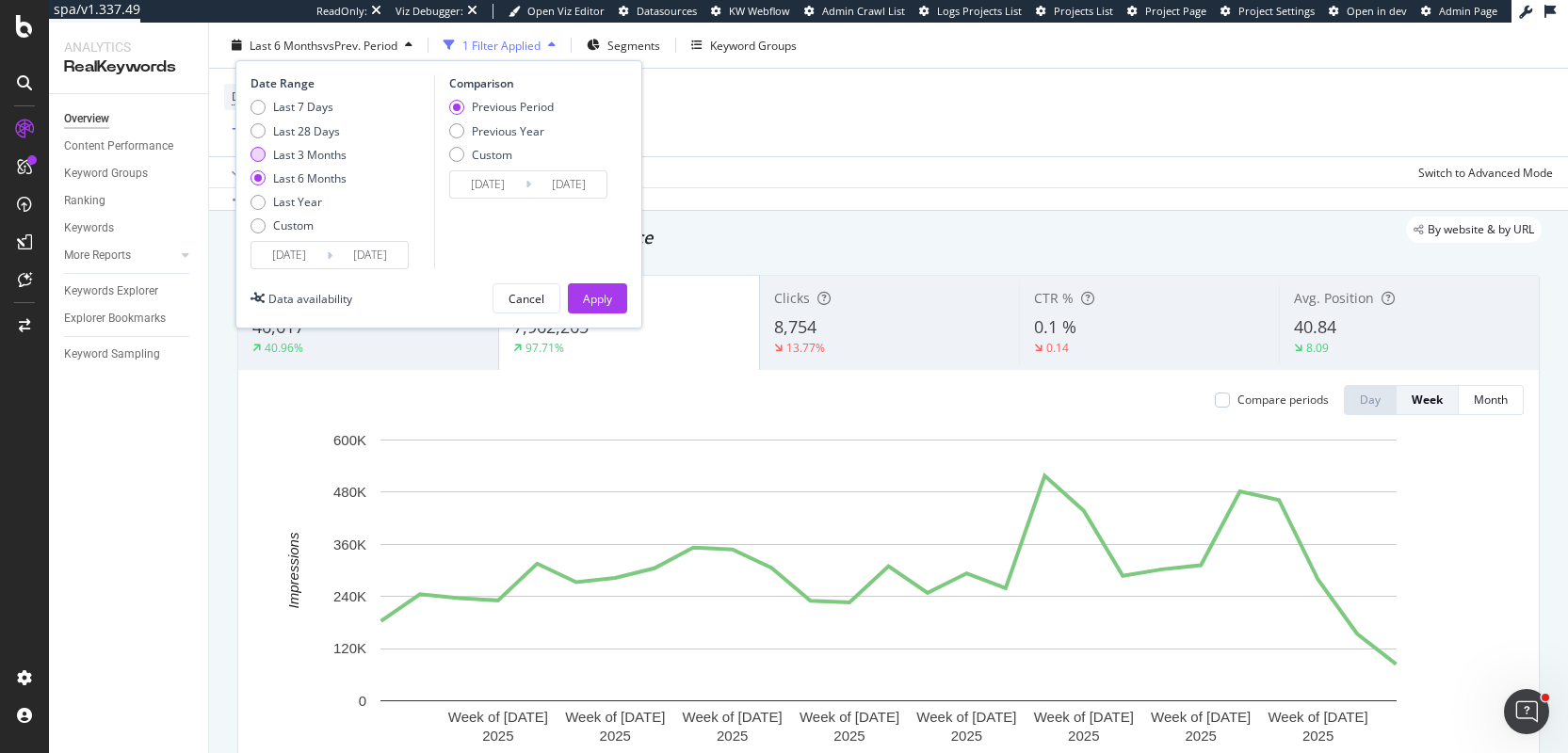
click at [329, 151] on div "Last 3 Months" at bounding box center [310, 154] width 74 height 16
type input "[DATE]"
click at [471, 139] on div "Previous Year" at bounding box center [507, 130] width 73 height 16
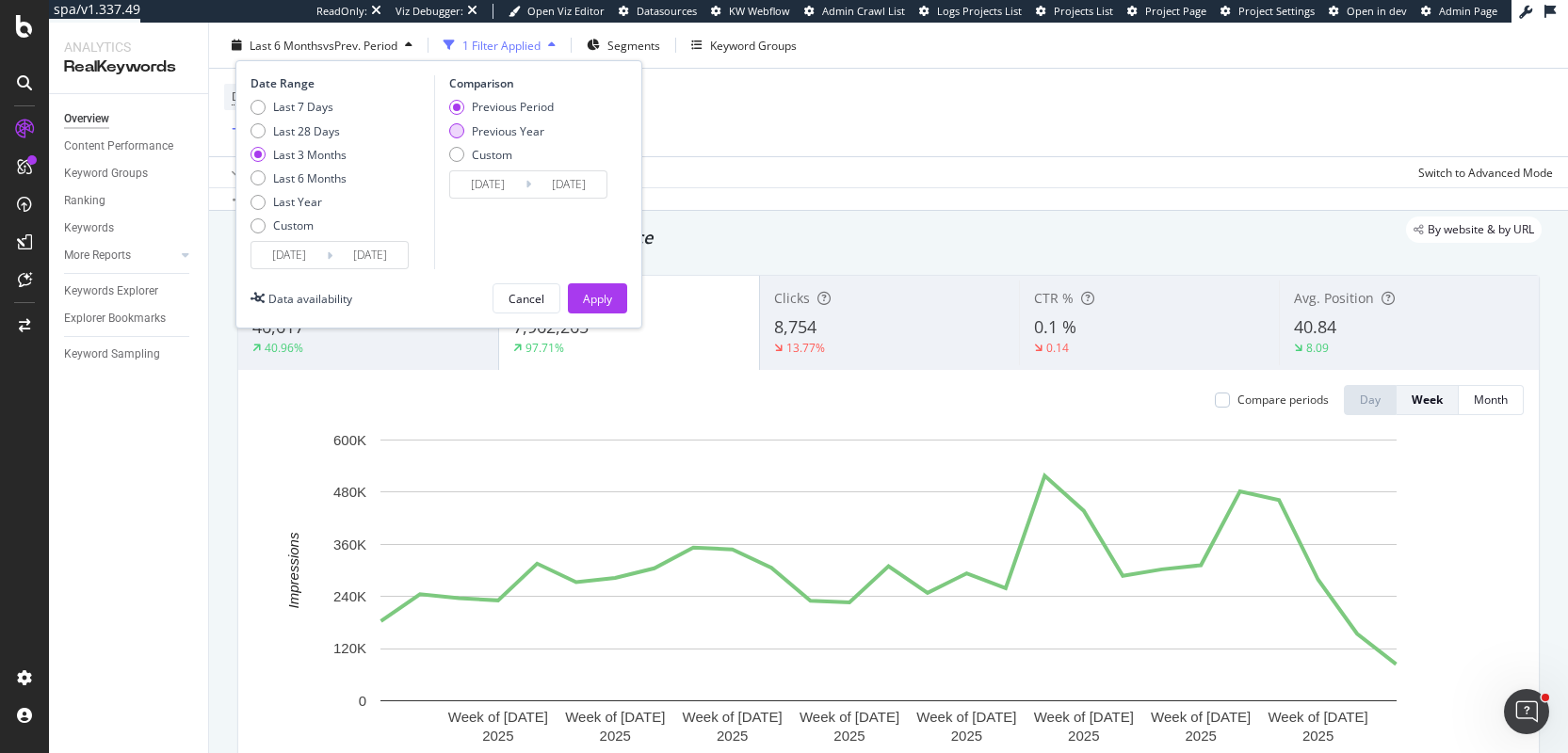
type input "[DATE]"
click at [599, 312] on button "Apply" at bounding box center [597, 299] width 59 height 30
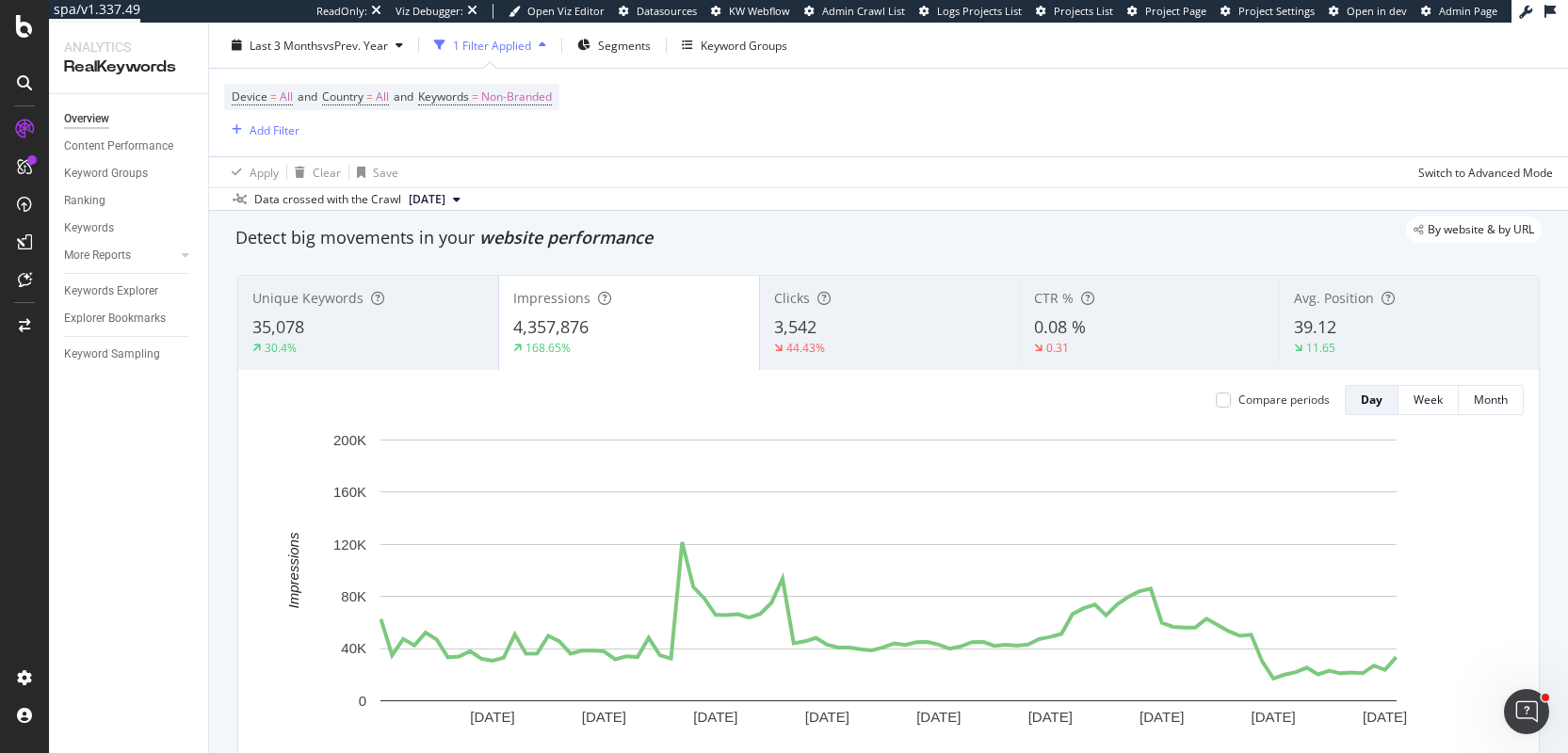
click at [772, 319] on div "Clicks 3,542 44.43%" at bounding box center [890, 323] width 260 height 85
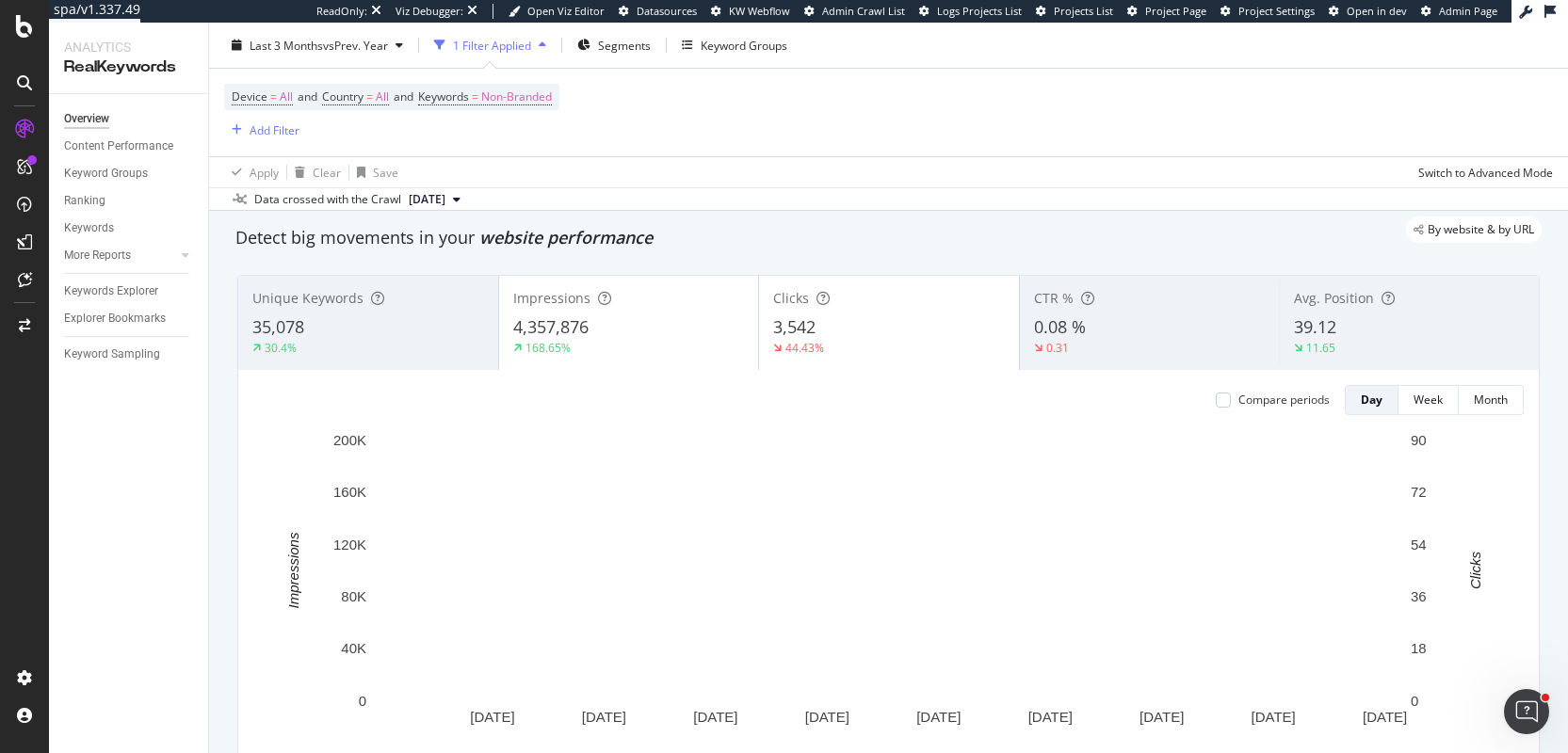
scroll to position [92, 0]
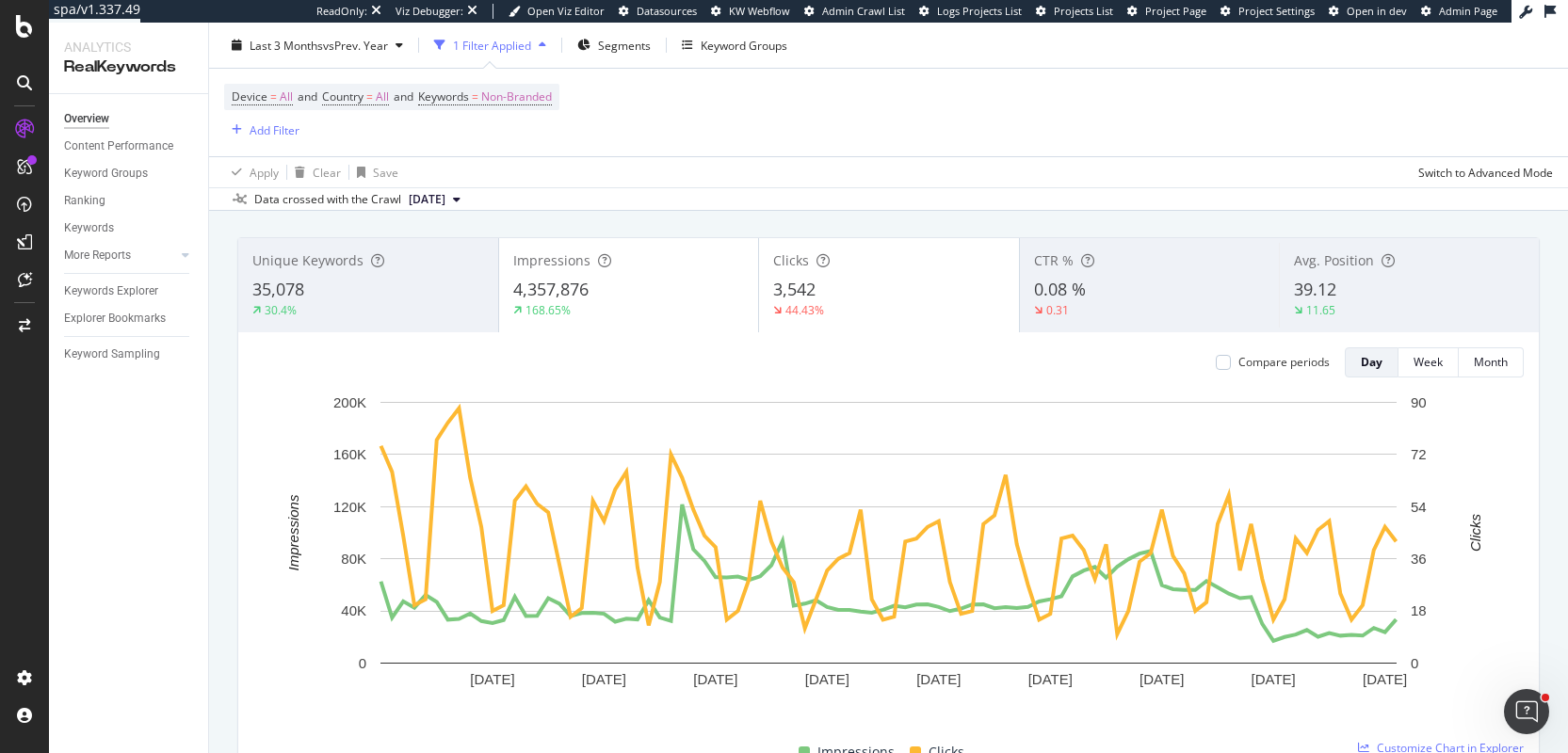
click at [715, 336] on div "Compare periods Day Week Month [DATE] [DATE] [DATE] [DATE] [DATE] [DATE] [DATE]…" at bounding box center [888, 551] width 1300 height 438
click at [1413, 357] on div "Week" at bounding box center [1428, 362] width 29 height 16
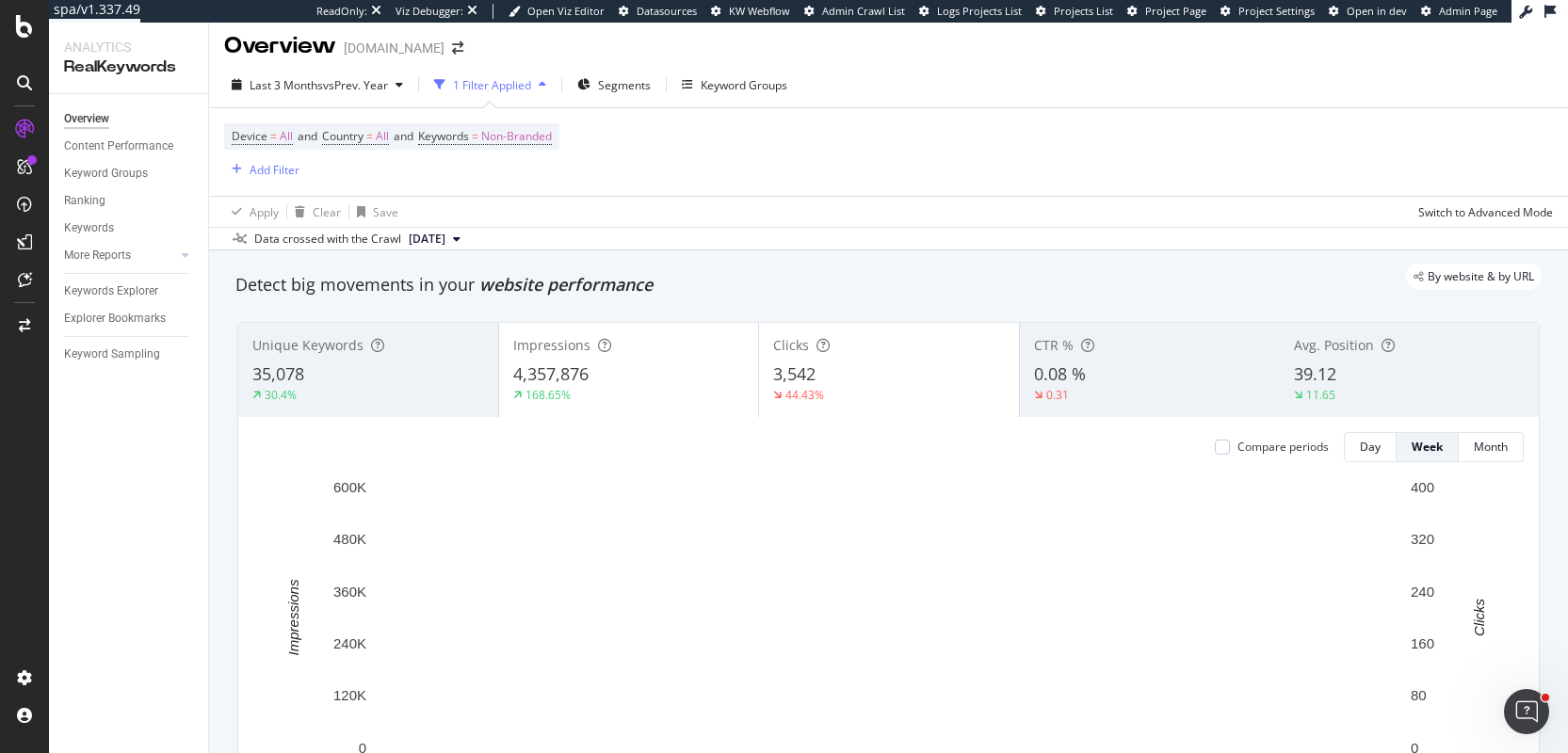
scroll to position [0, 0]
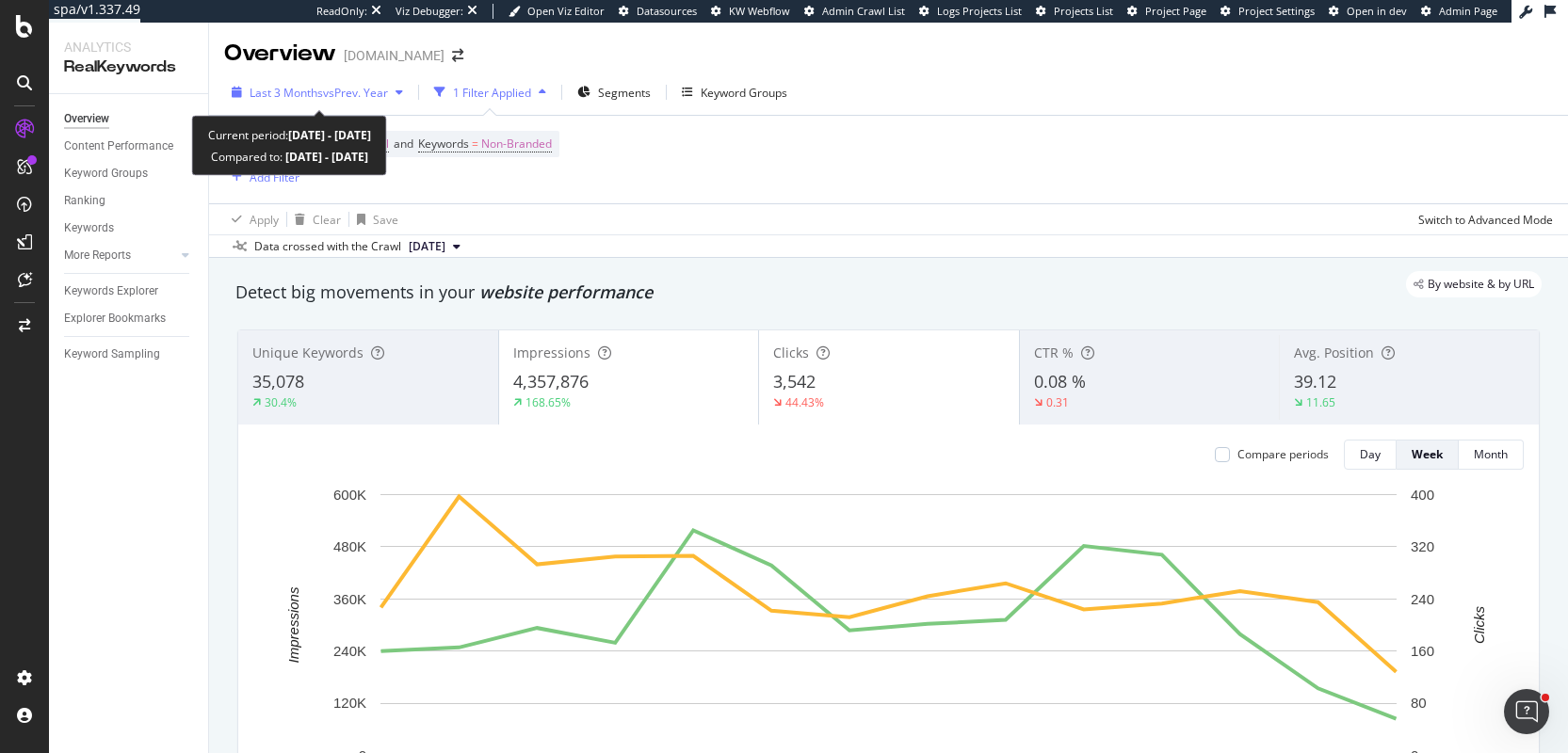
click at [348, 101] on div "Last 3 Months vs Prev. Year" at bounding box center [318, 92] width 187 height 28
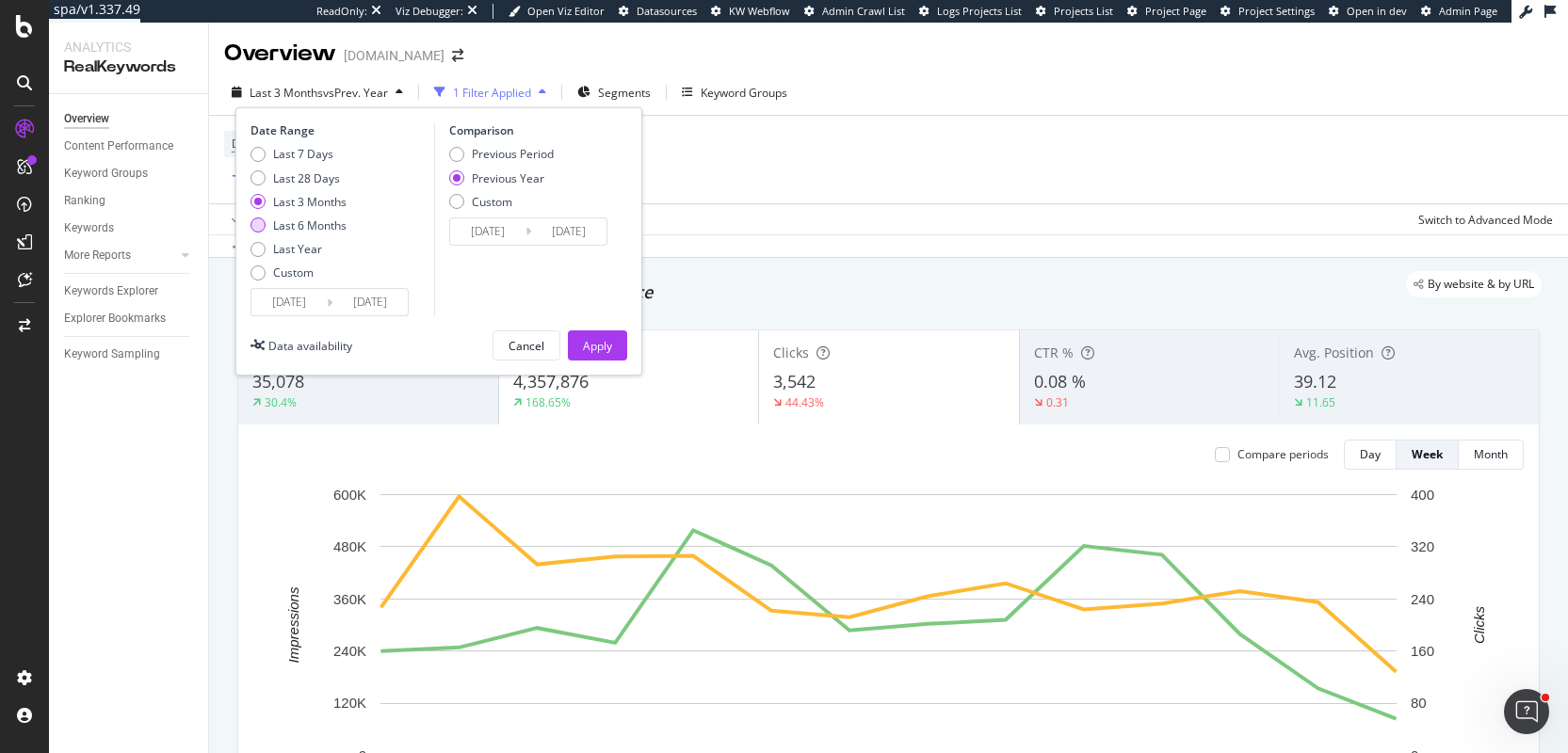
click at [330, 218] on div "Last 6 Months" at bounding box center [310, 225] width 74 height 16
type input "[DATE]"
click at [605, 344] on div "Apply" at bounding box center [597, 346] width 29 height 16
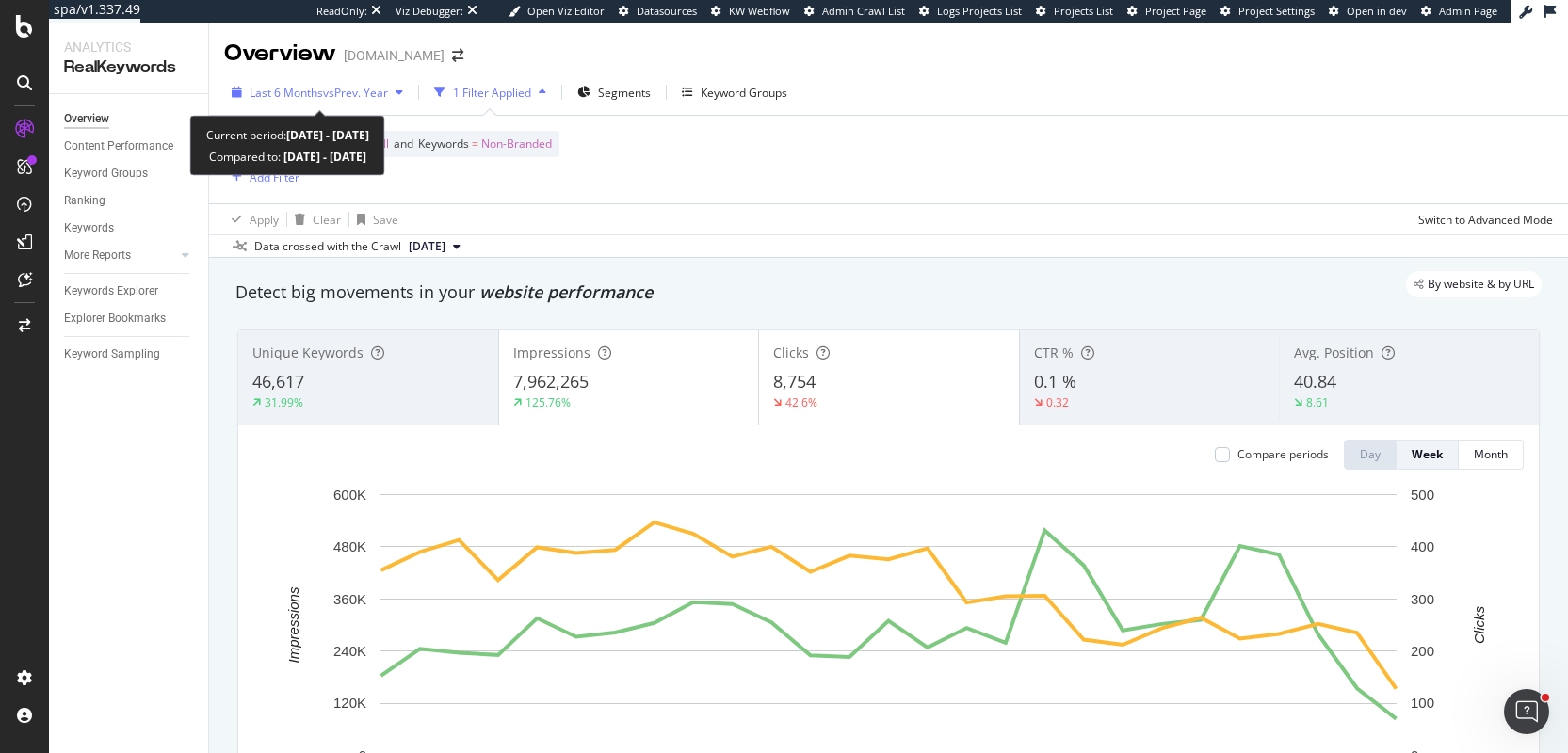
click at [361, 98] on span "vs Prev. Year" at bounding box center [355, 92] width 65 height 16
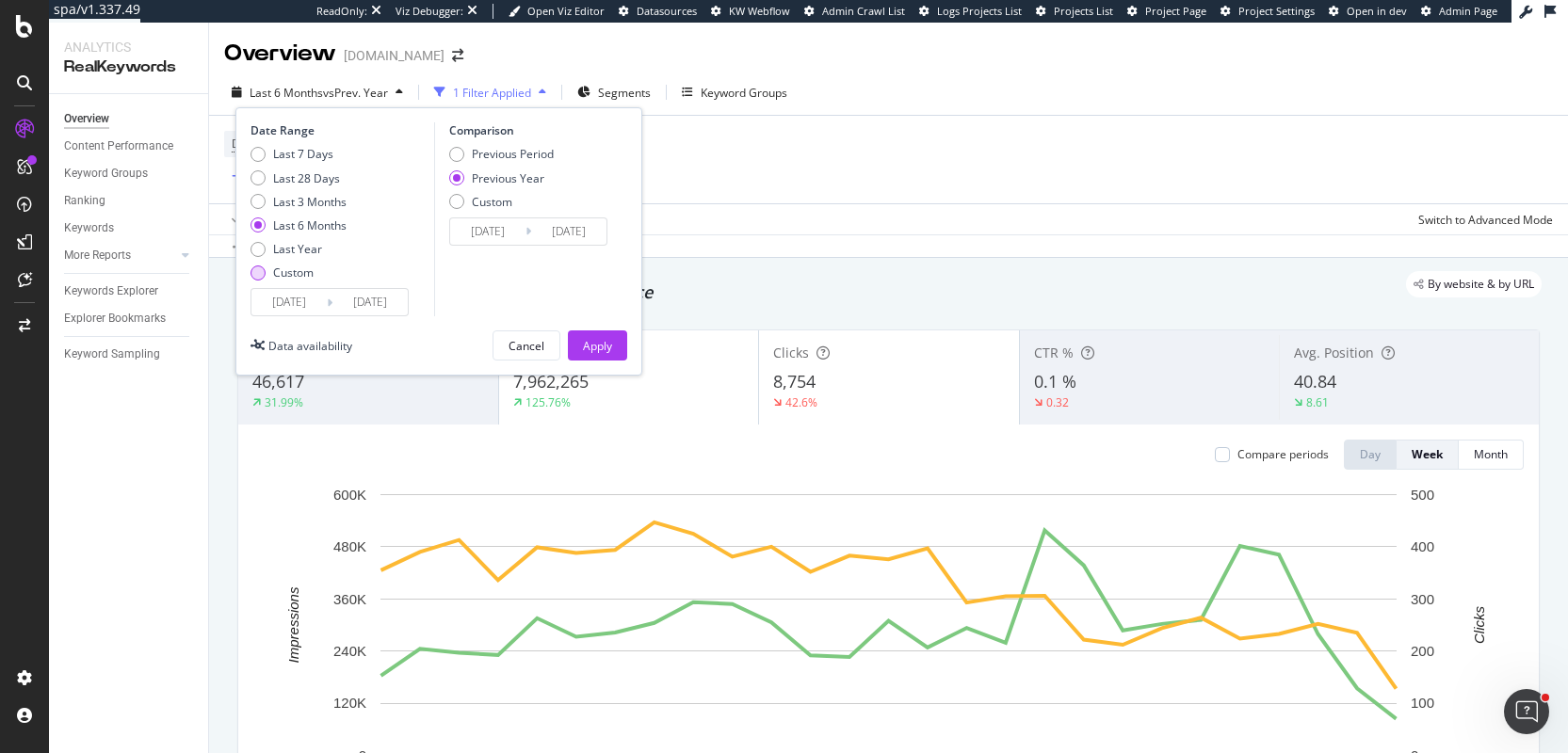
click at [262, 277] on div "Custom" at bounding box center [258, 273] width 15 height 15
type input "[DATE]"
click at [279, 303] on input "[DATE]" at bounding box center [289, 303] width 75 height 26
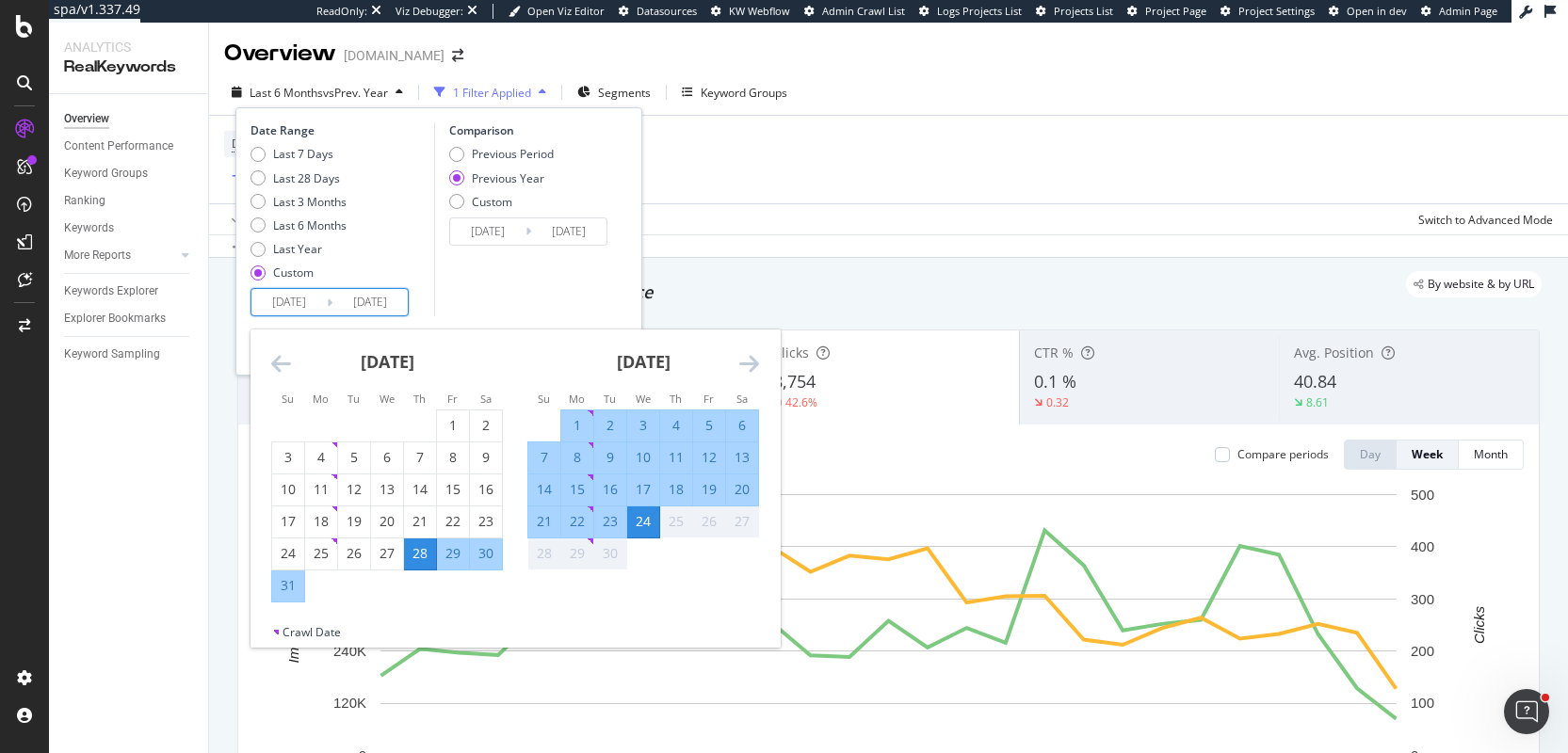
click at [279, 362] on icon "Move backward to switch to the previous month." at bounding box center [281, 364] width 20 height 23
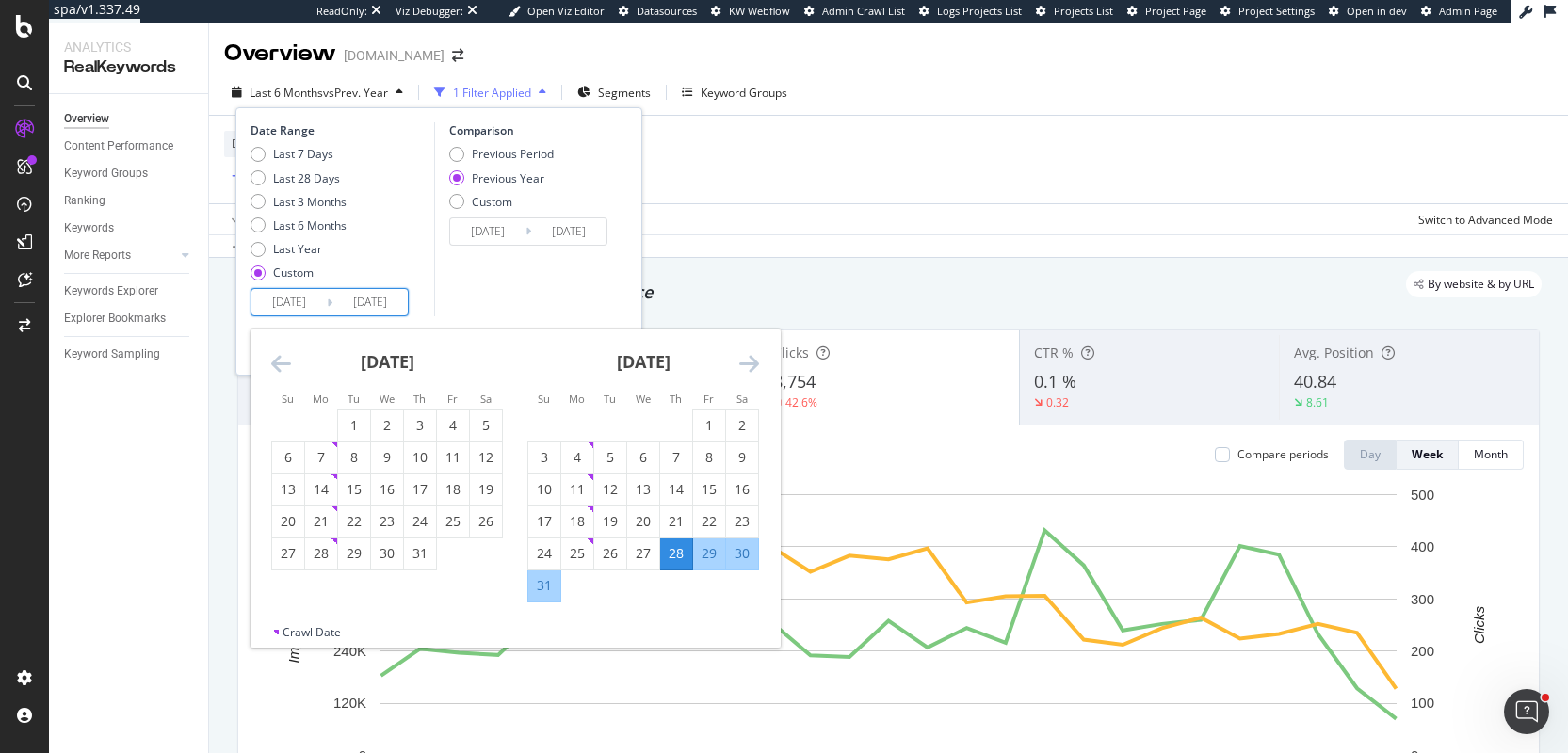
click at [279, 362] on icon "Move backward to switch to the previous month." at bounding box center [281, 364] width 20 height 23
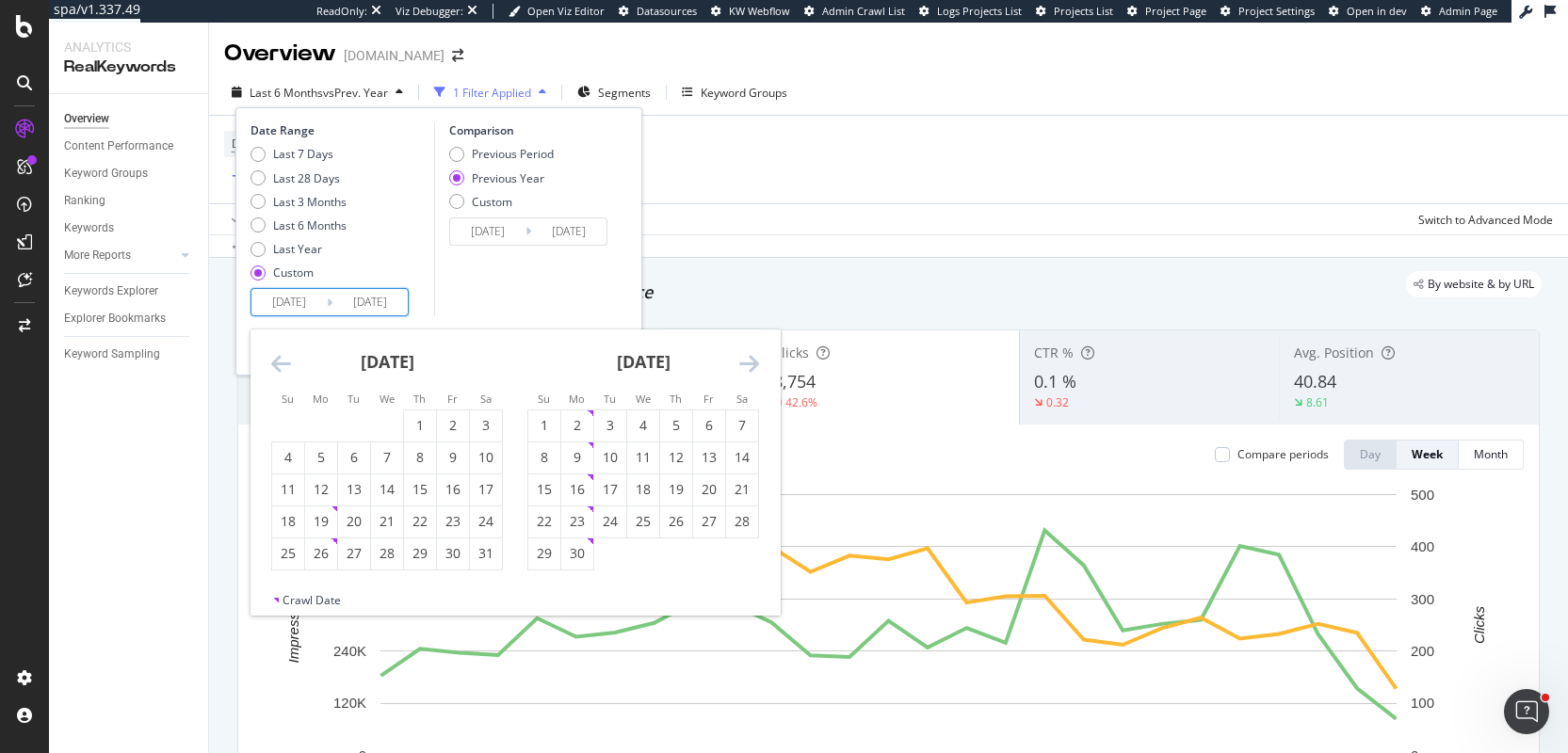
click at [279, 362] on icon "Move backward to switch to the previous month." at bounding box center [281, 364] width 20 height 23
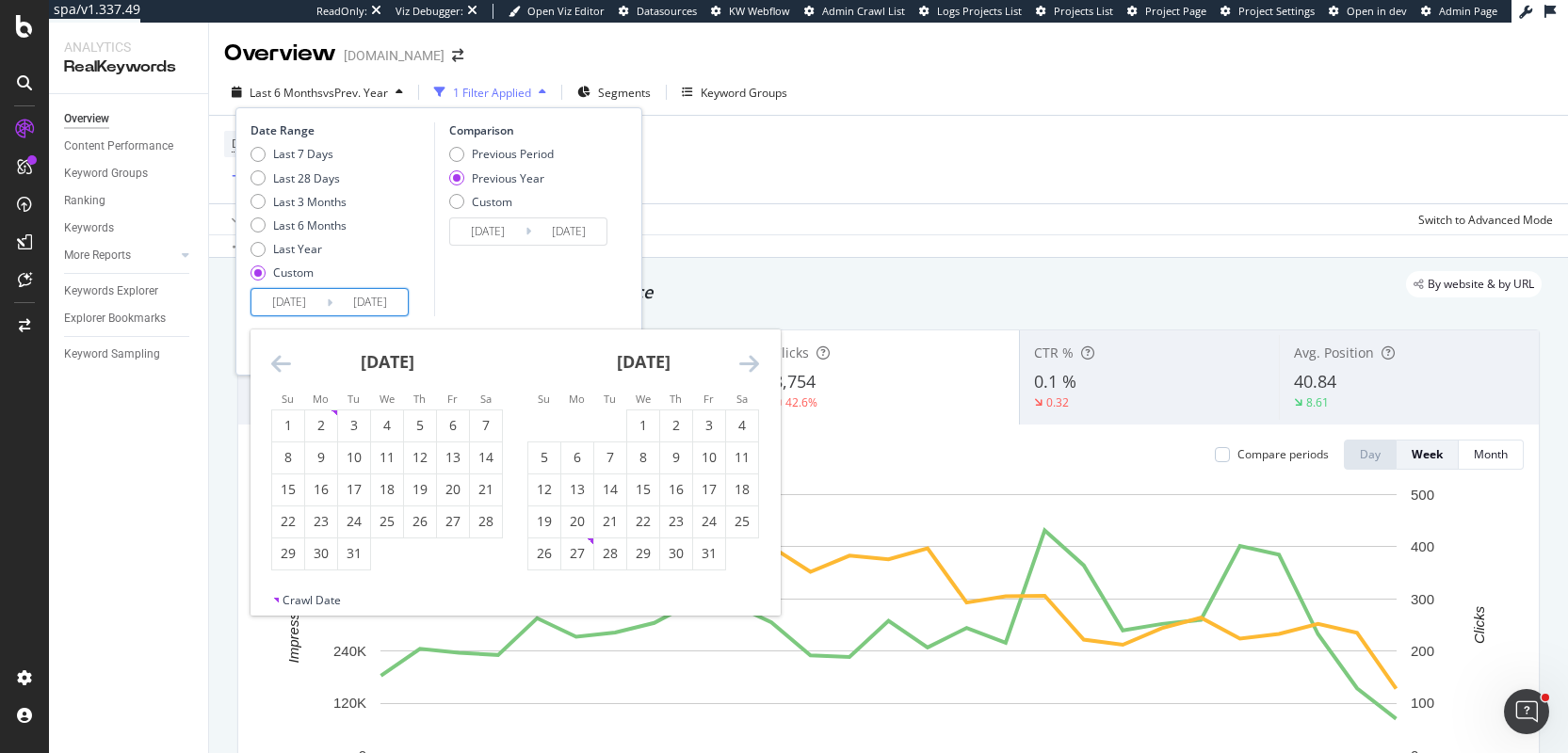
click at [279, 362] on icon "Move backward to switch to the previous month." at bounding box center [281, 364] width 20 height 23
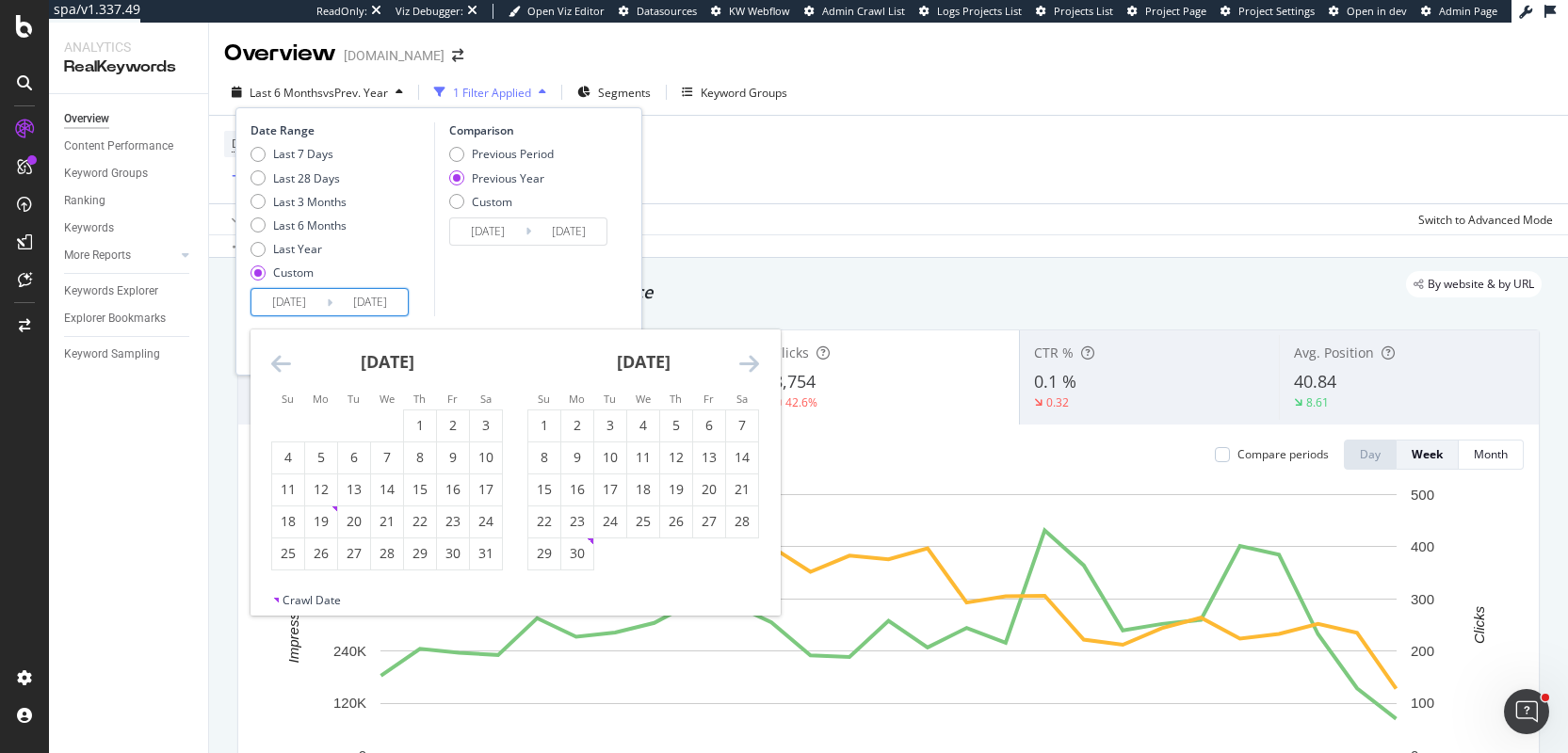
click at [279, 362] on icon "Move backward to switch to the previous month." at bounding box center [281, 364] width 20 height 23
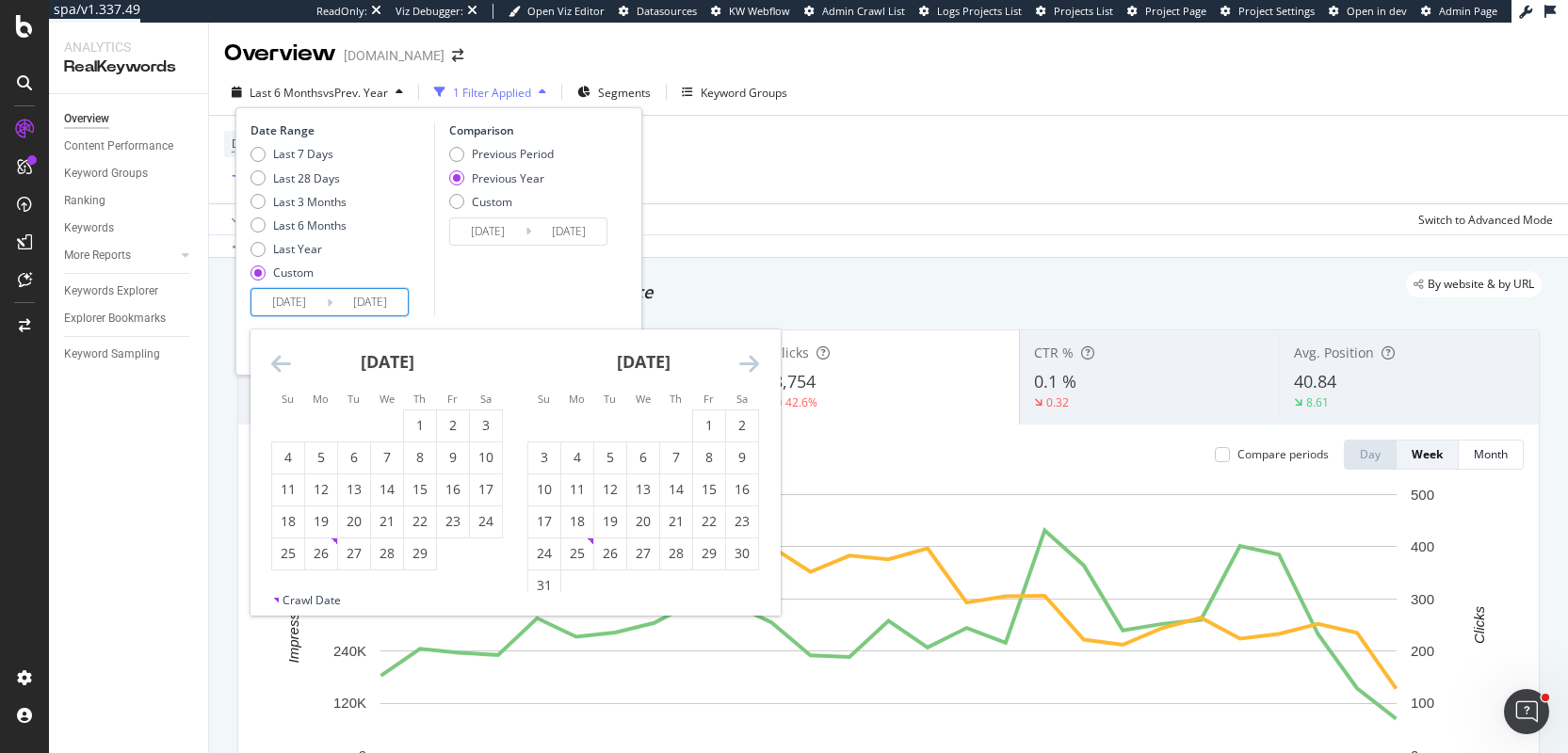
click at [279, 362] on icon "Move backward to switch to the previous month." at bounding box center [281, 364] width 20 height 23
click at [578, 428] on div "1" at bounding box center [577, 426] width 32 height 19
type input "[DATE]"
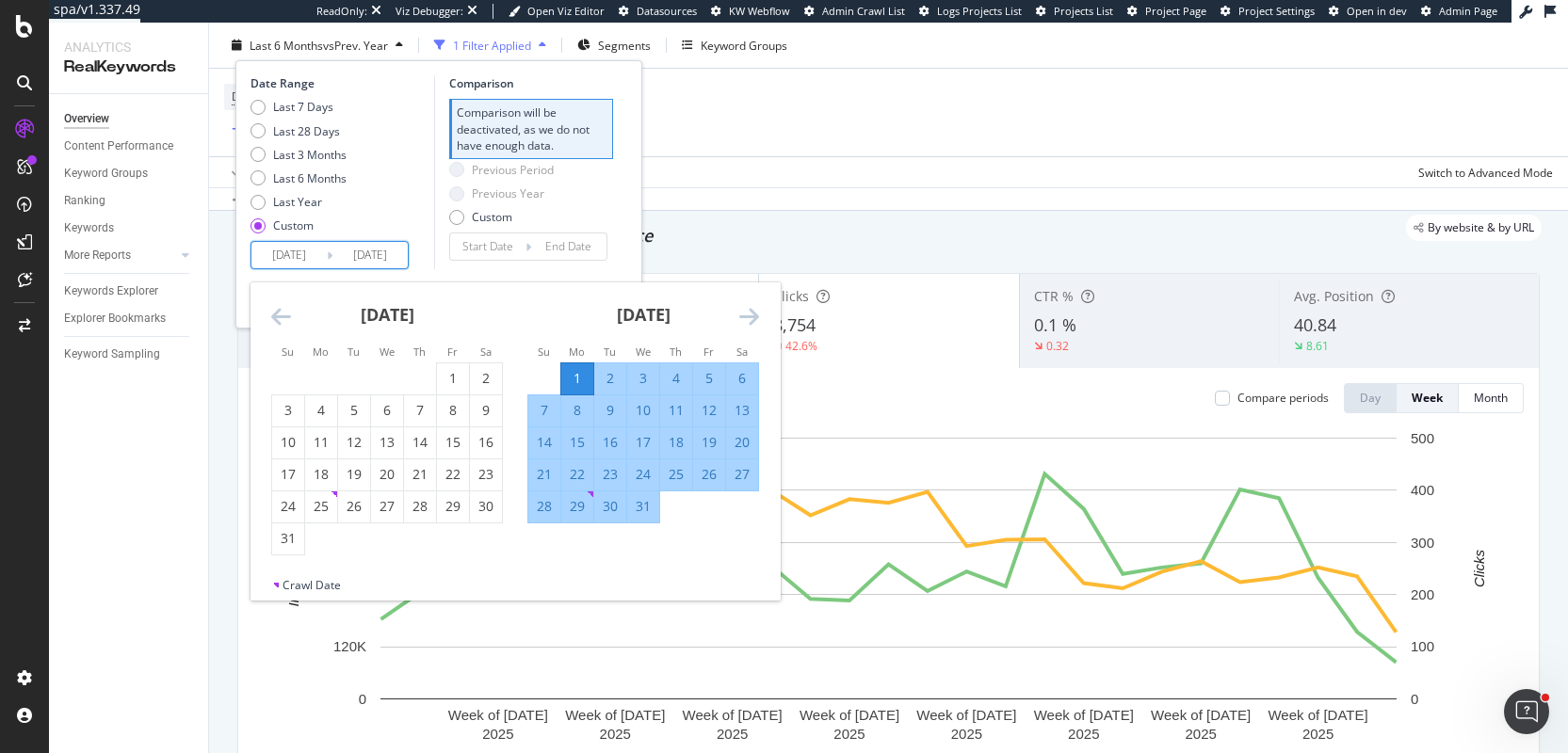
scroll to position [56, 0]
click at [619, 211] on div "Date Range Last 7 Days Last 28 Days Last 3 Months Last 6 Months Last Year Custo…" at bounding box center [439, 172] width 377 height 194
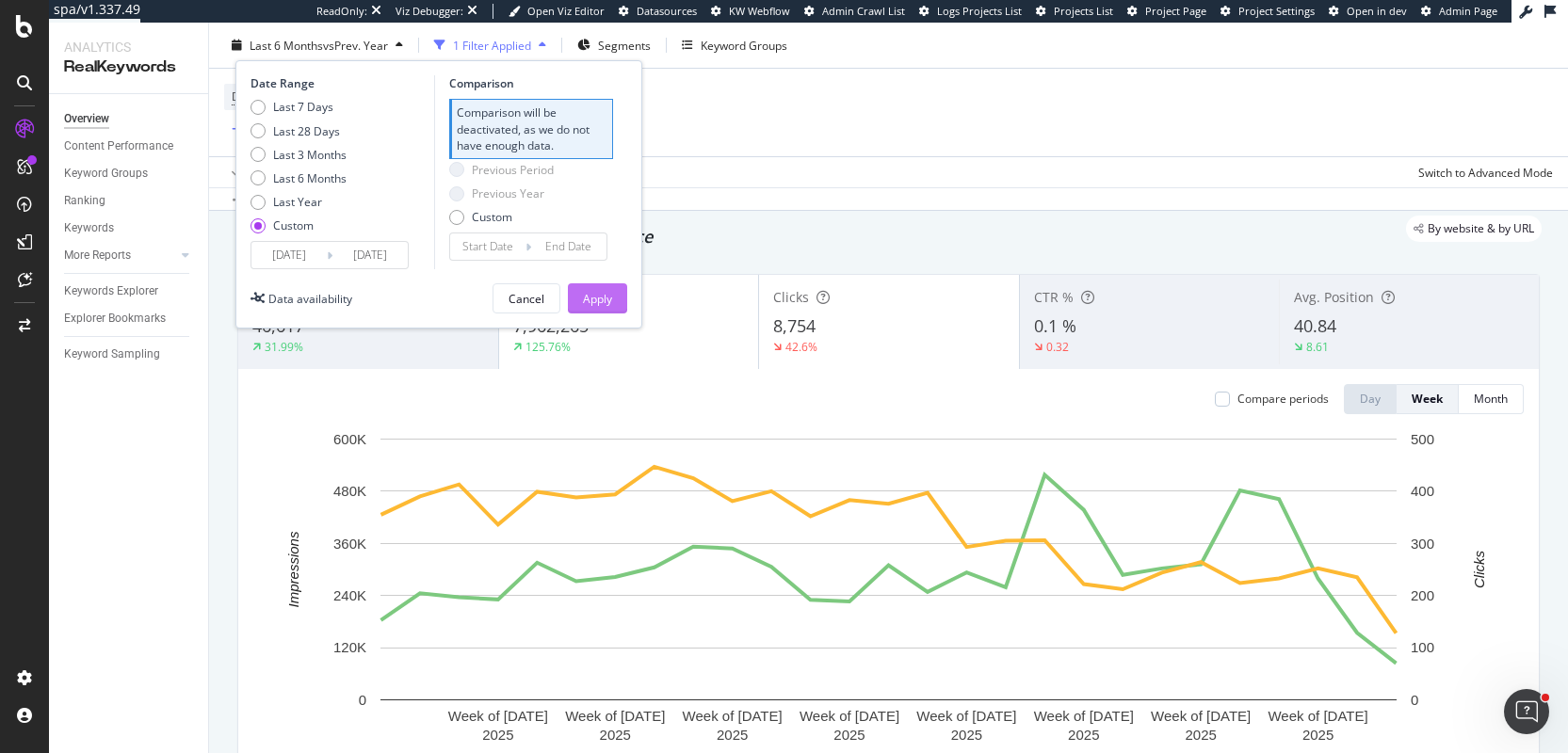
click at [606, 304] on div "Apply" at bounding box center [597, 298] width 29 height 16
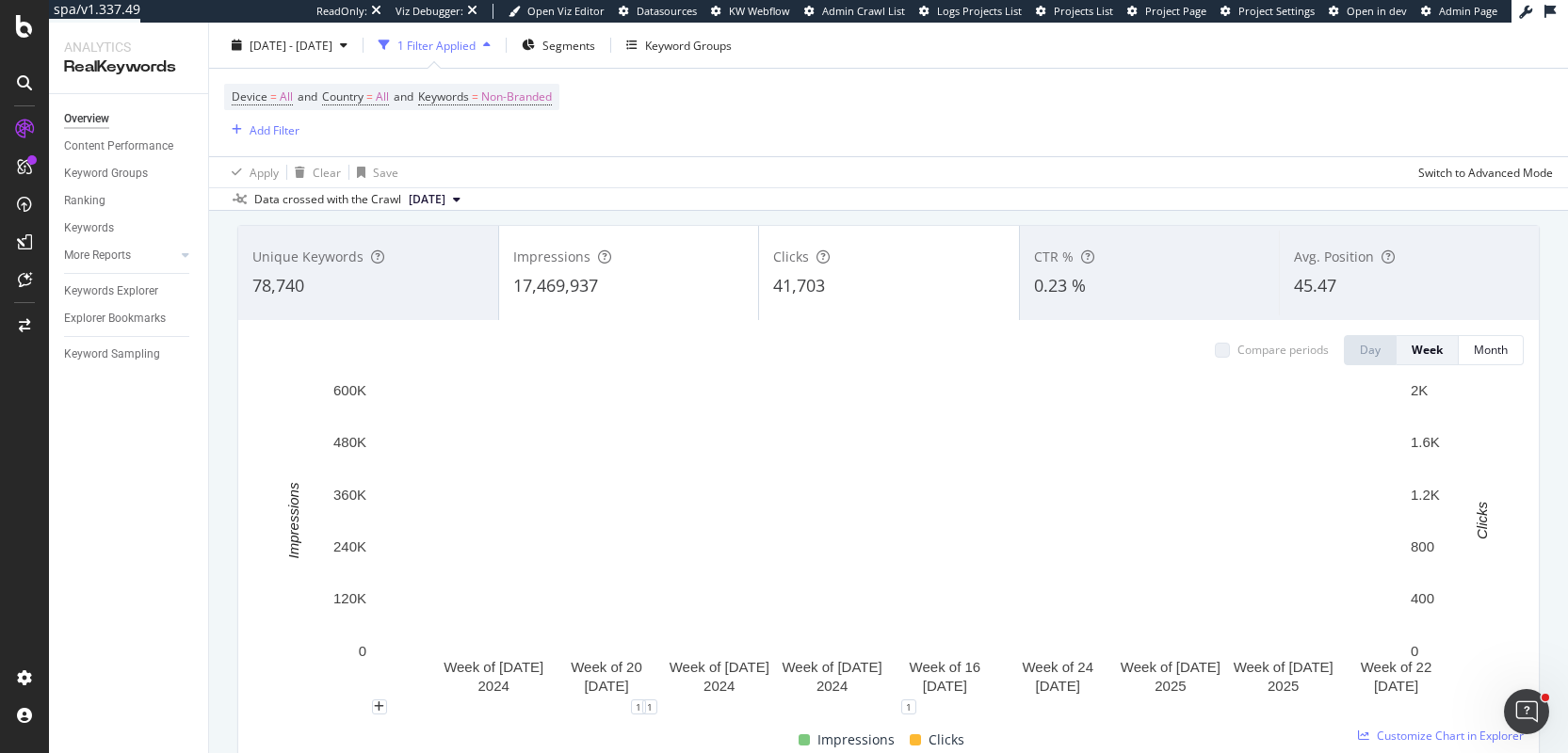
scroll to position [103, 0]
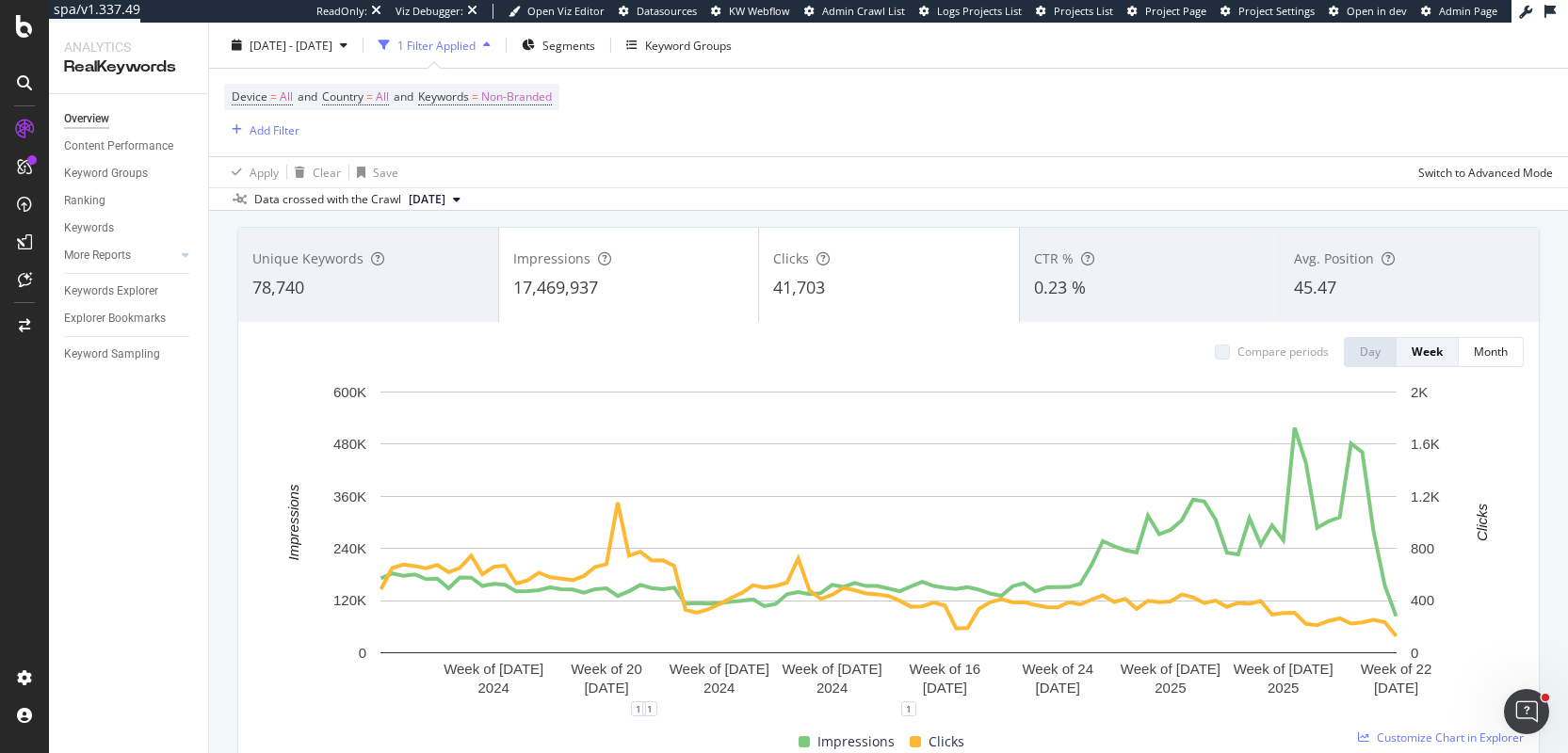
click at [1131, 178] on div "Apply Clear Save Switch to Advanced Mode" at bounding box center [888, 172] width 1359 height 31
click at [1112, 252] on div "CTR %" at bounding box center [1150, 259] width 232 height 19
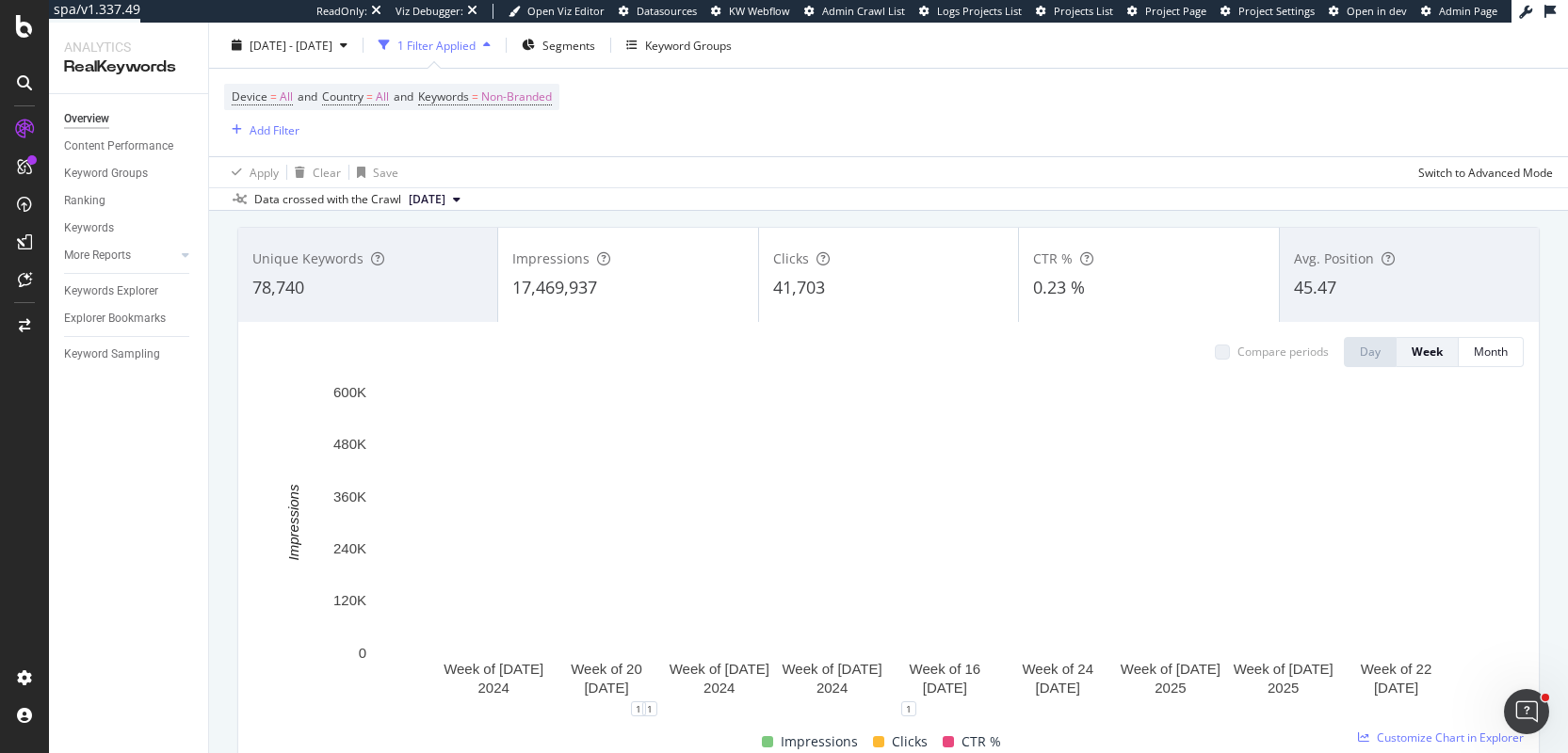
click at [635, 306] on div "Impressions 17,469,937" at bounding box center [627, 275] width 259 height 85
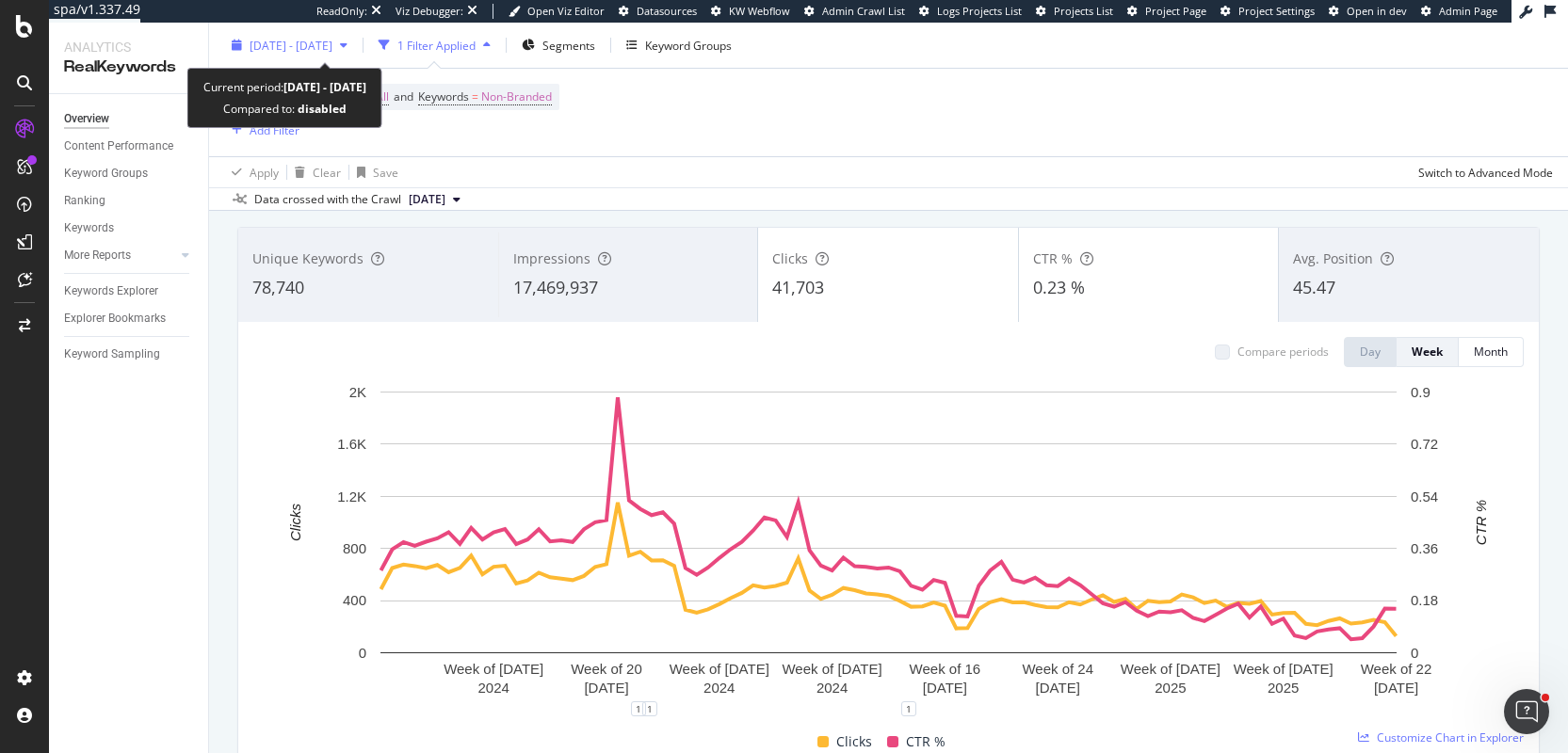
click at [312, 57] on div "[DATE] - [DATE]" at bounding box center [289, 45] width 131 height 28
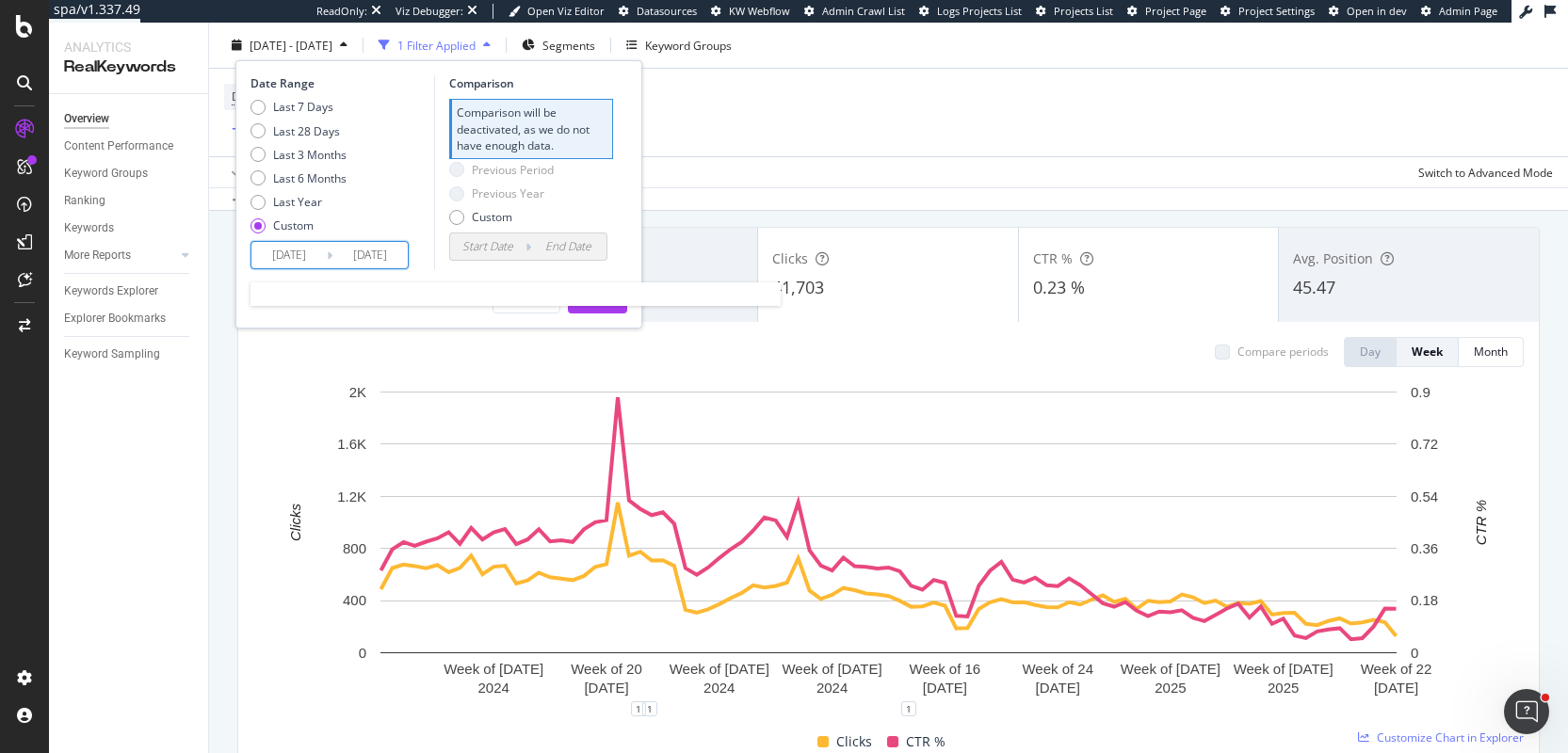
click at [301, 259] on input "[DATE]" at bounding box center [289, 255] width 75 height 26
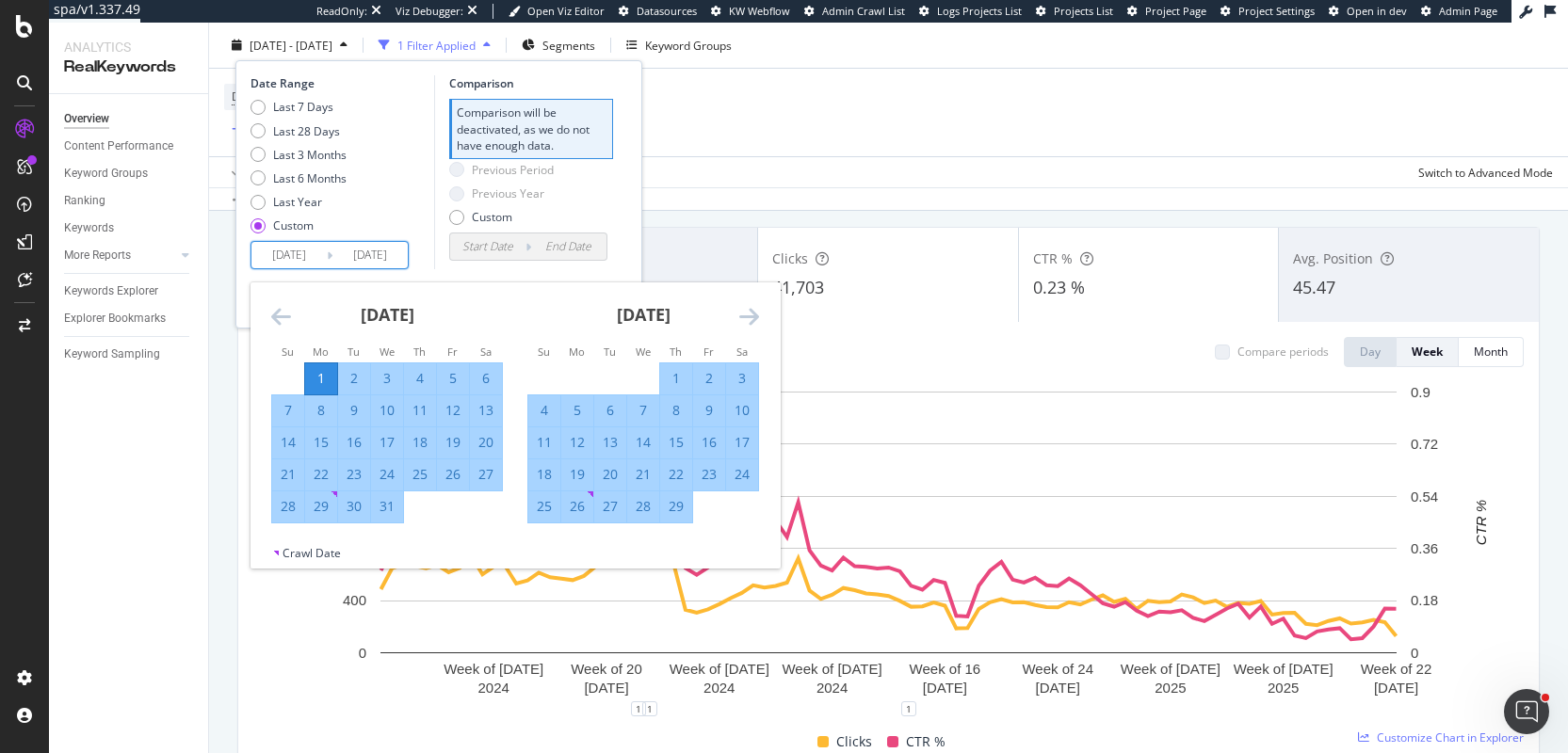
click at [273, 313] on icon "Move backward to switch to the previous month." at bounding box center [281, 317] width 20 height 23
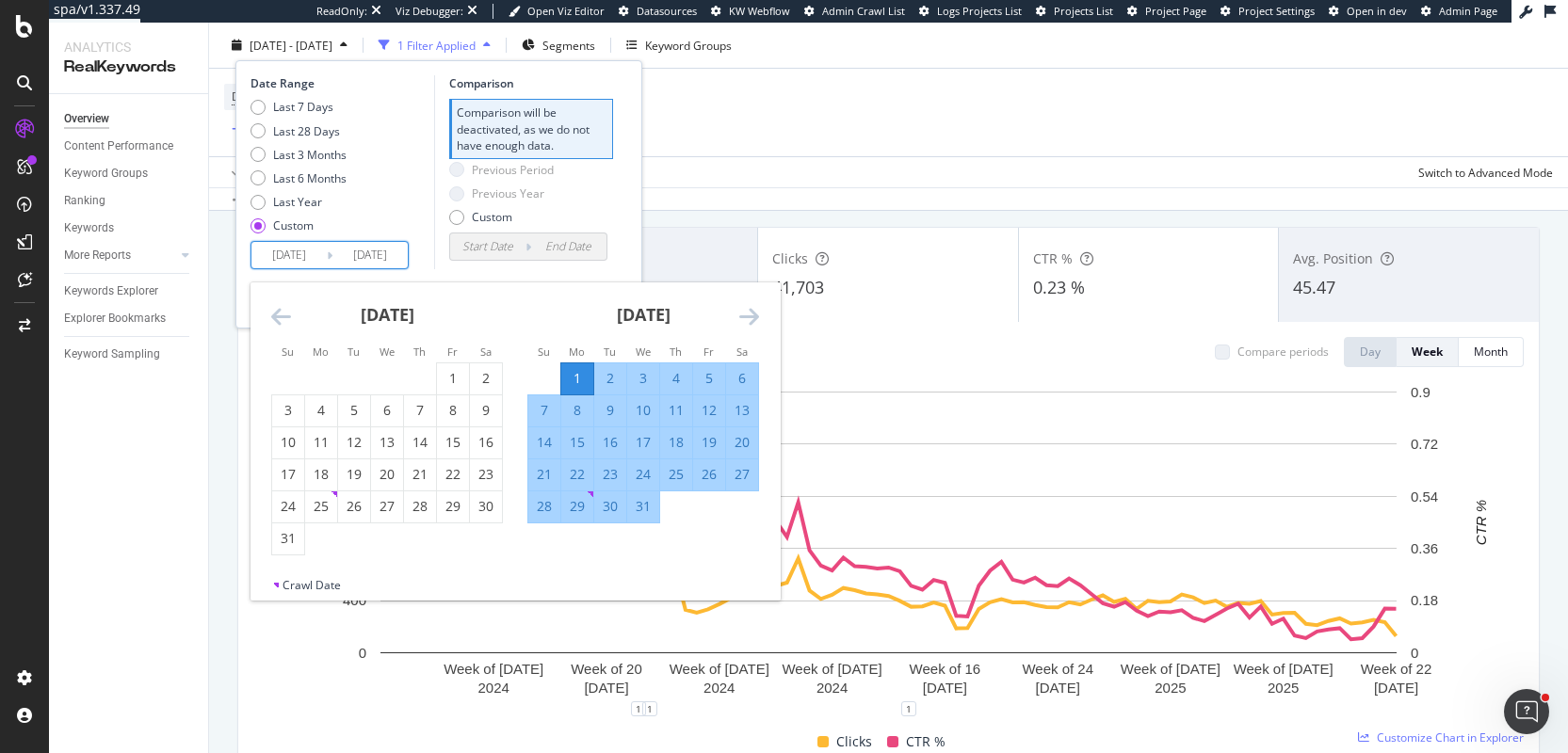
click at [273, 313] on icon "Move backward to switch to the previous month." at bounding box center [281, 317] width 20 height 23
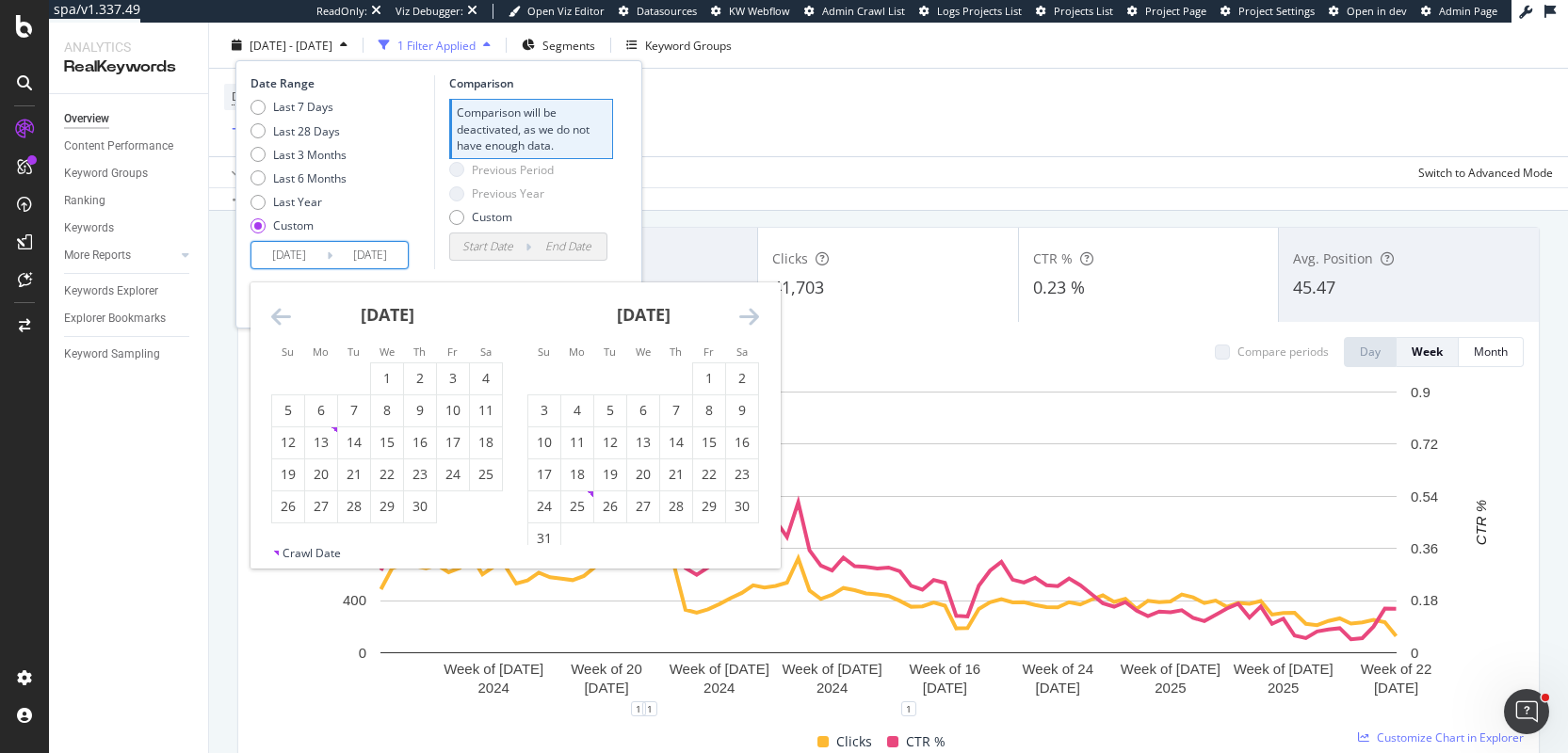
click at [273, 313] on icon "Move backward to switch to the previous month." at bounding box center [281, 317] width 20 height 23
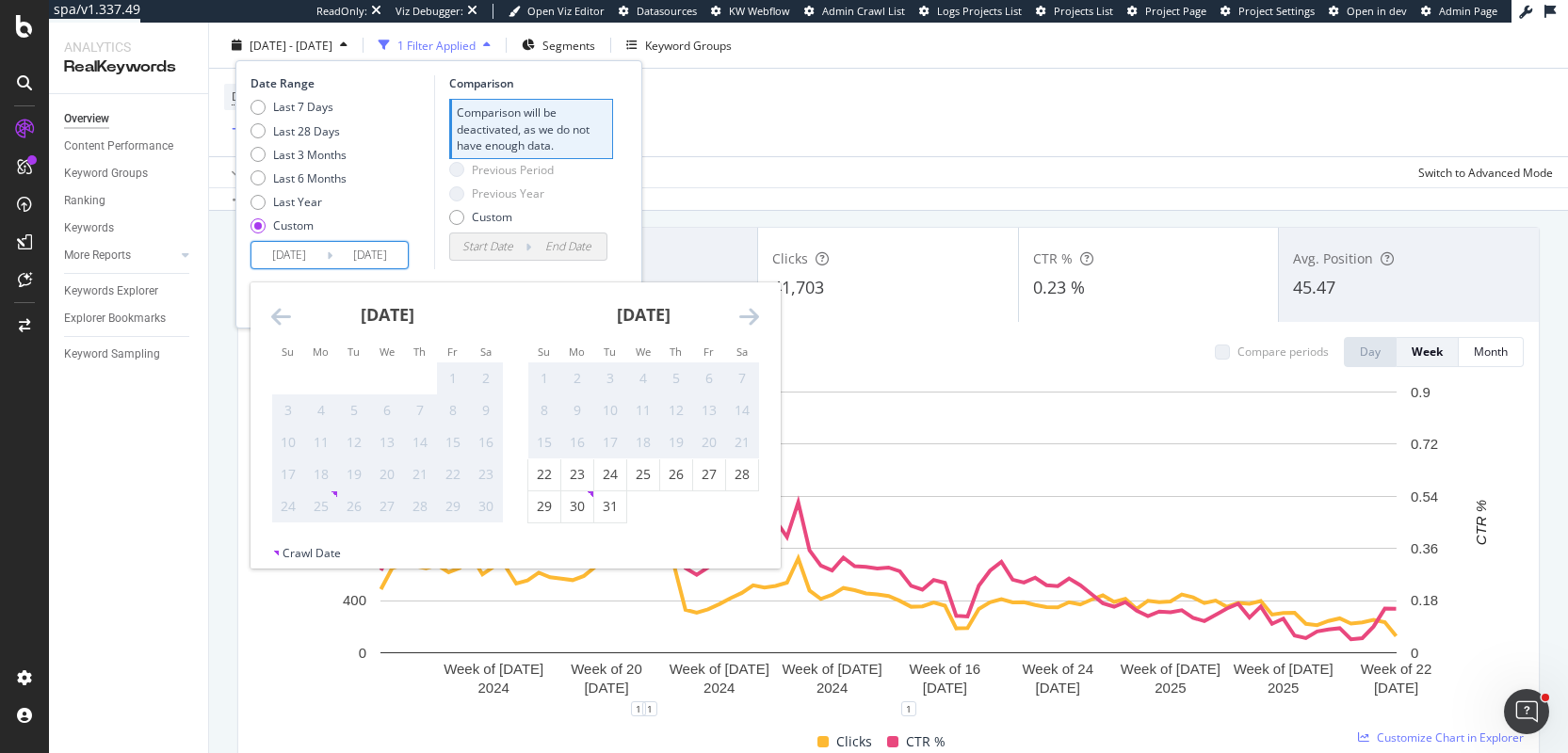
click at [273, 313] on icon "Move backward to switch to the previous month." at bounding box center [281, 317] width 20 height 23
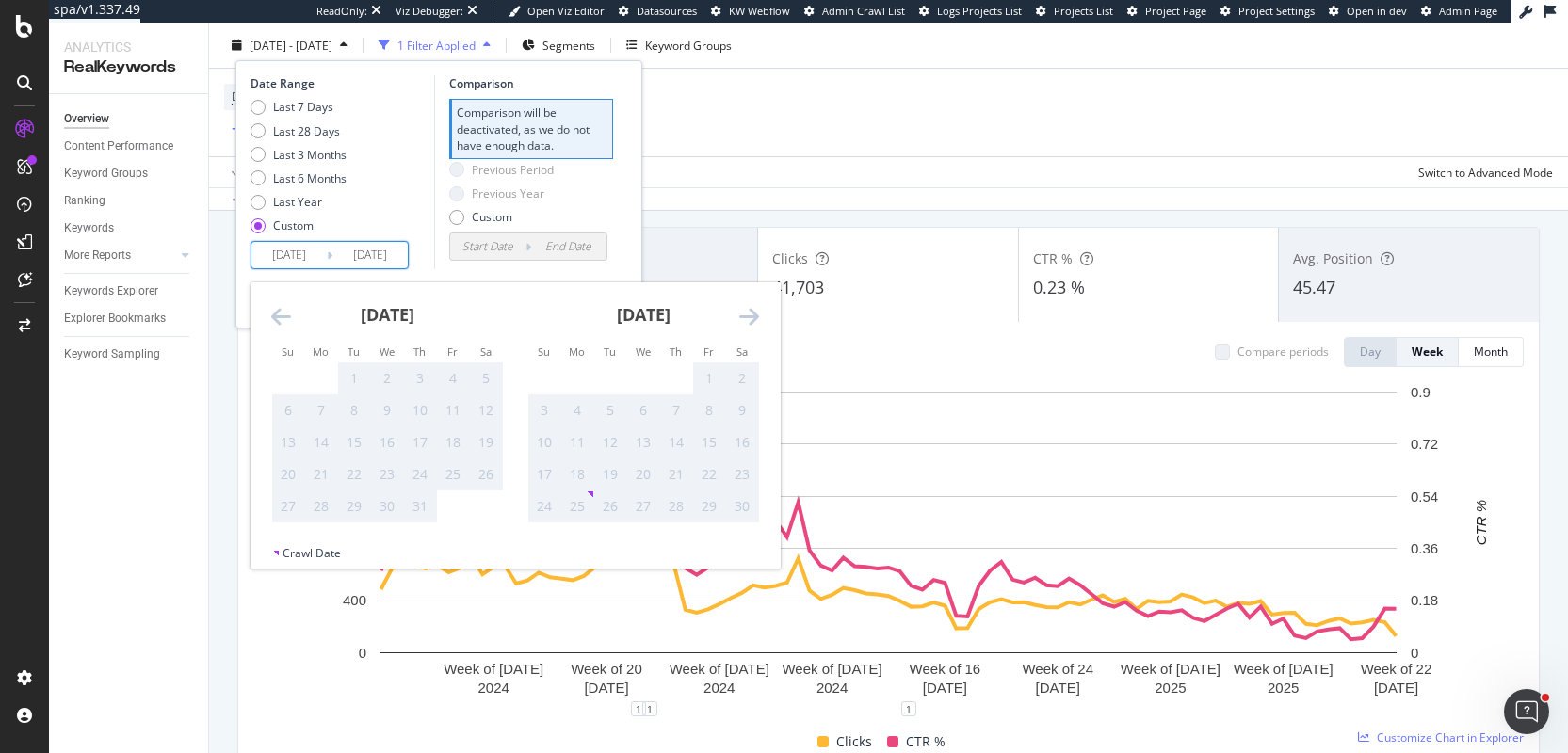
click at [273, 313] on icon "Move backward to switch to the previous month." at bounding box center [281, 317] width 20 height 23
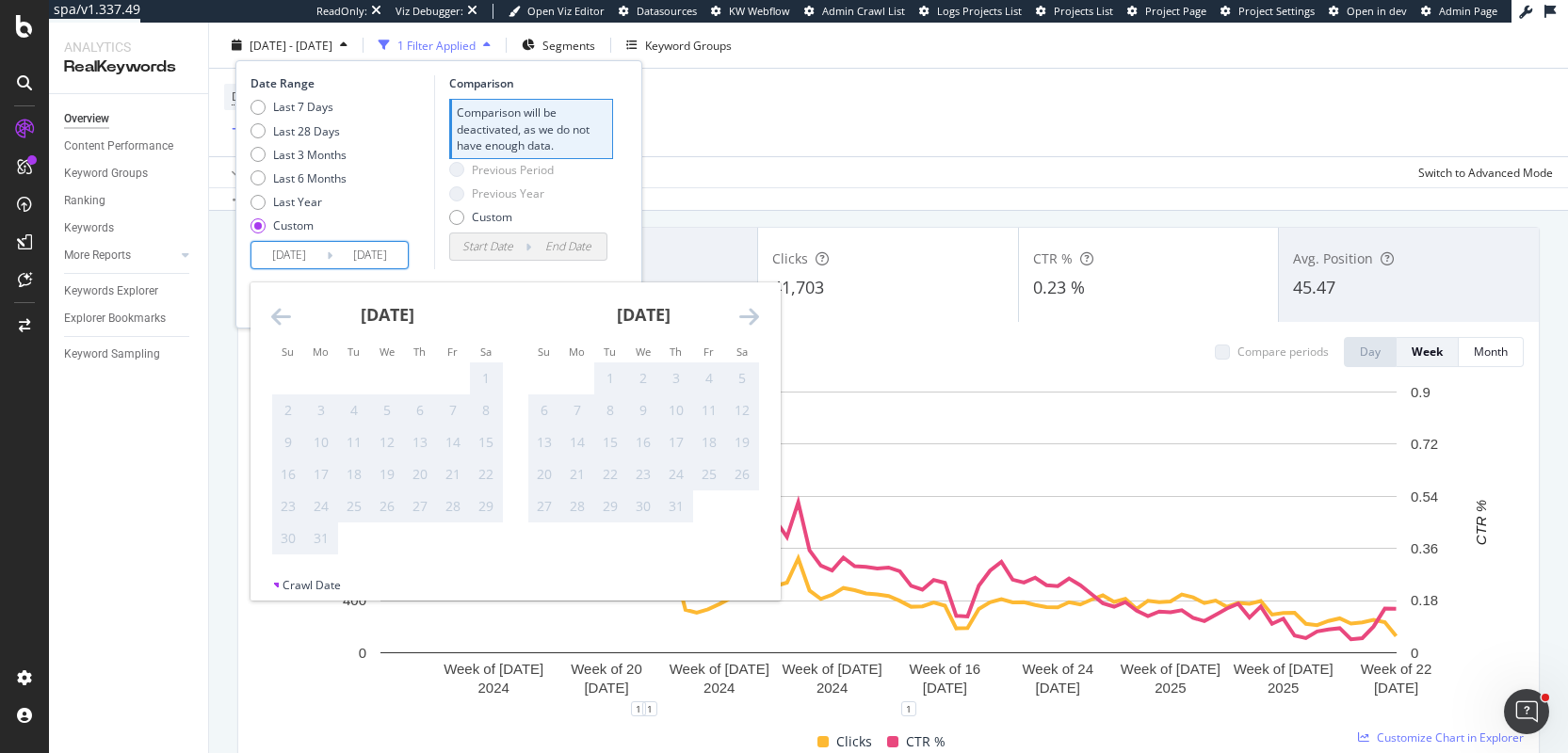
click at [273, 313] on icon "Move backward to switch to the previous month." at bounding box center [281, 317] width 20 height 23
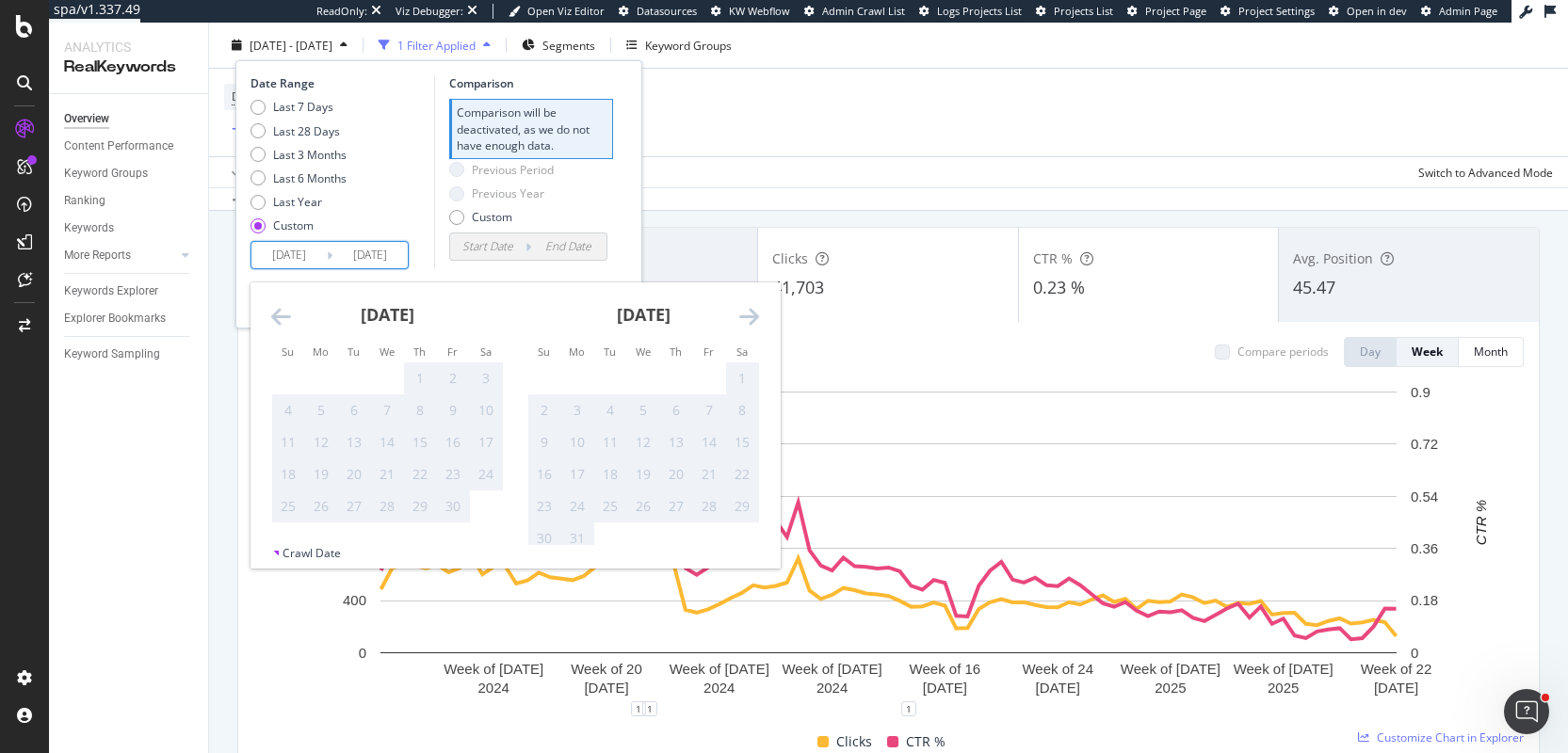
click at [750, 315] on icon "Move forward to switch to the next month." at bounding box center [749, 317] width 20 height 23
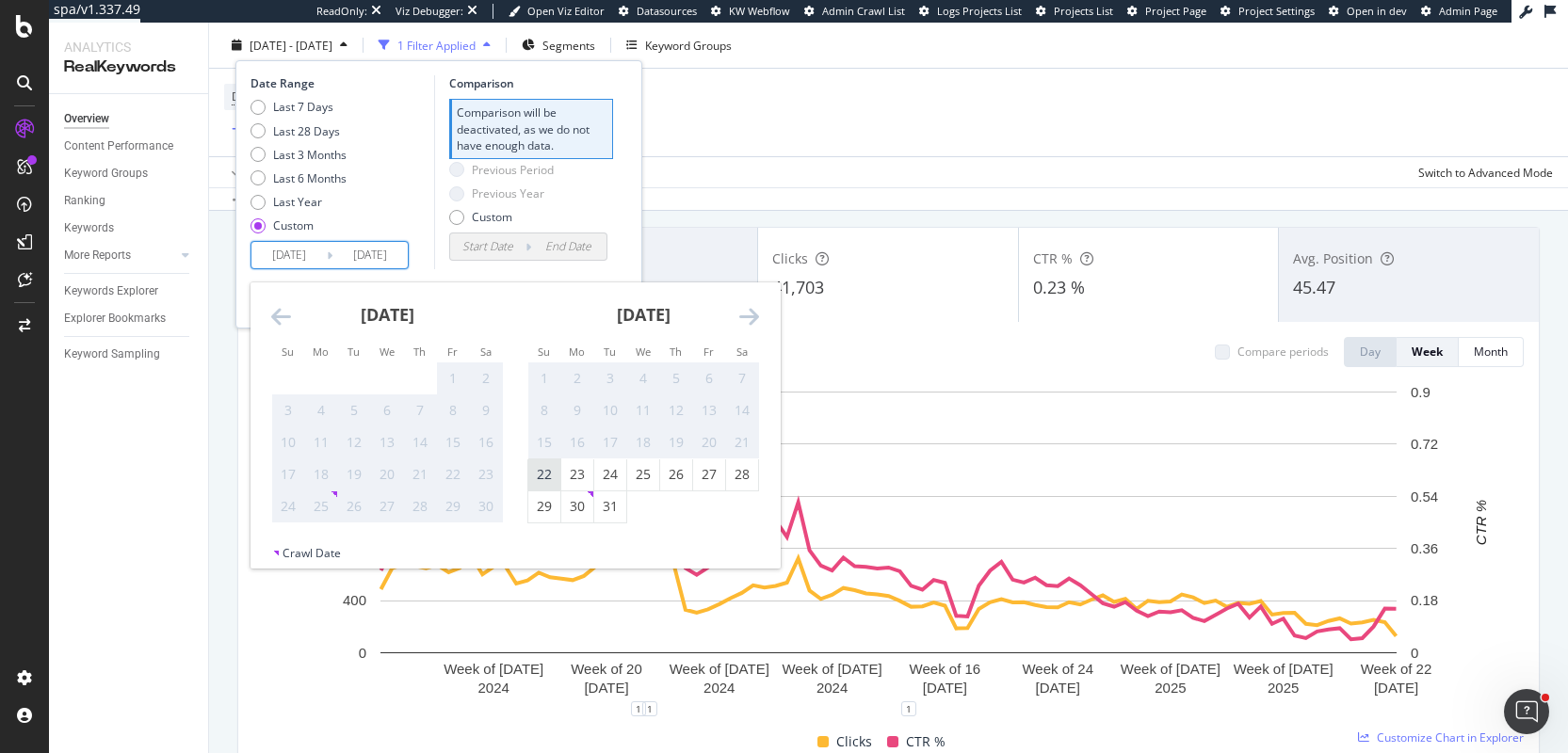
click at [550, 467] on div "22" at bounding box center [544, 474] width 32 height 19
type input "[DATE]"
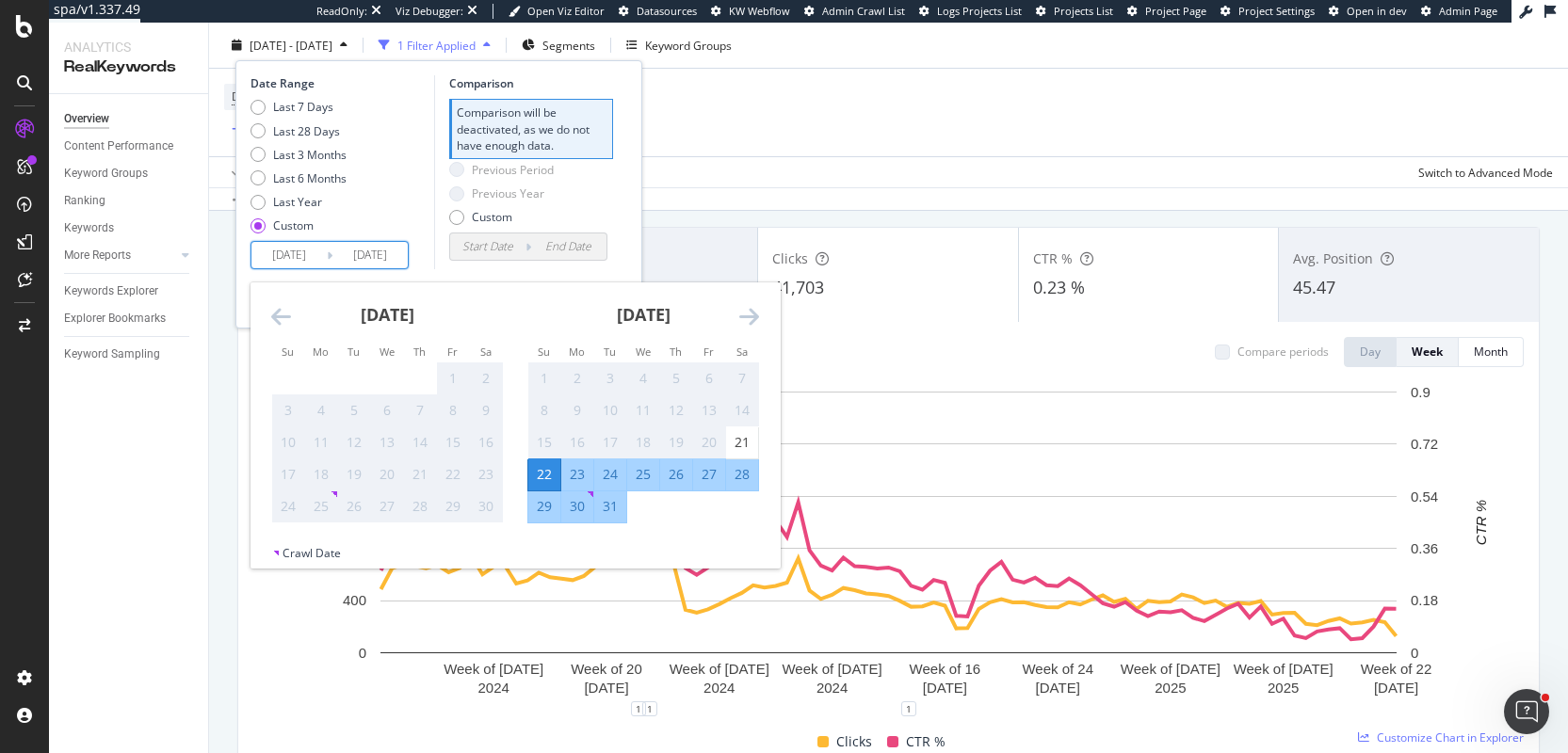
scroll to position [237, 0]
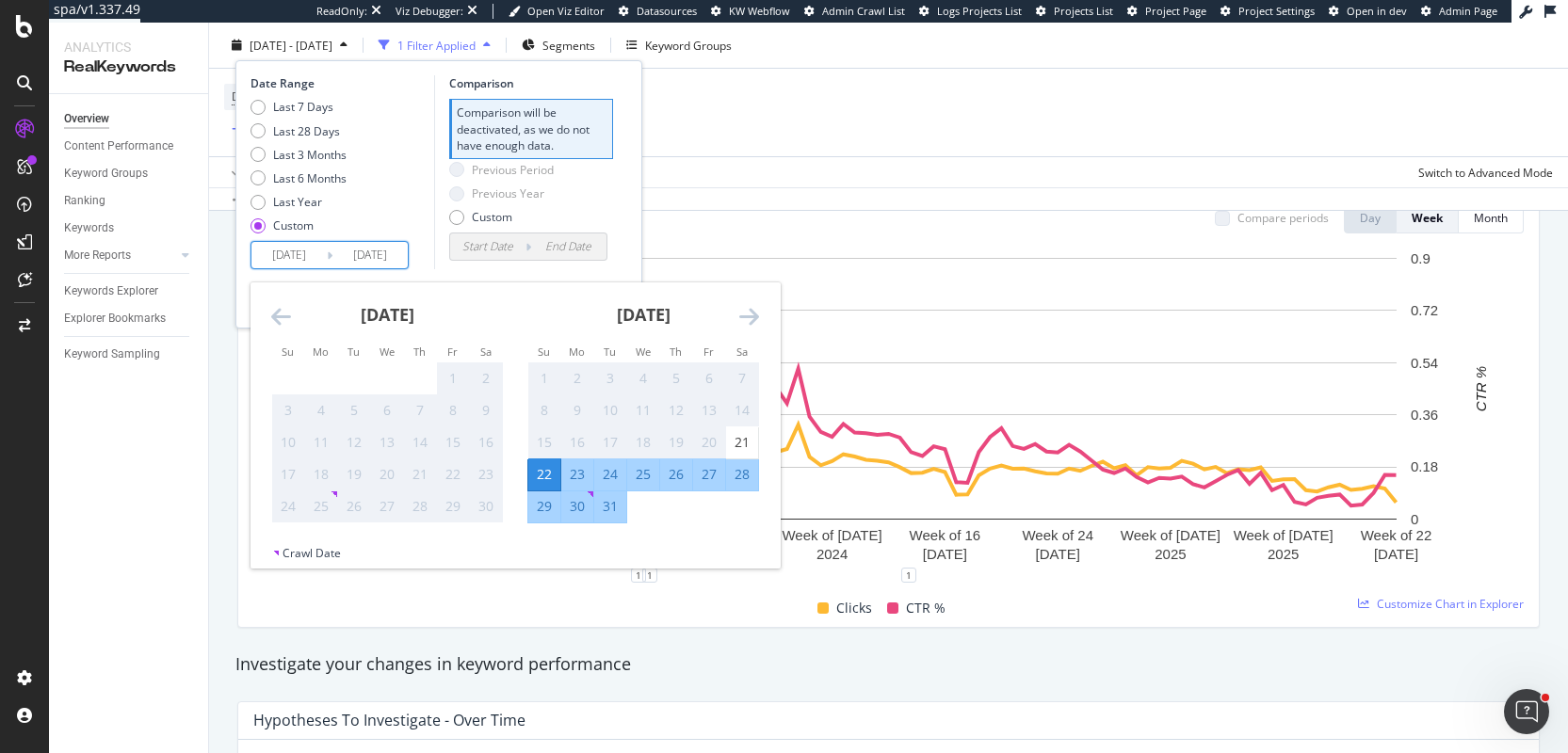
click at [611, 219] on div "Previous Period Previous Year Custom" at bounding box center [531, 197] width 164 height 71
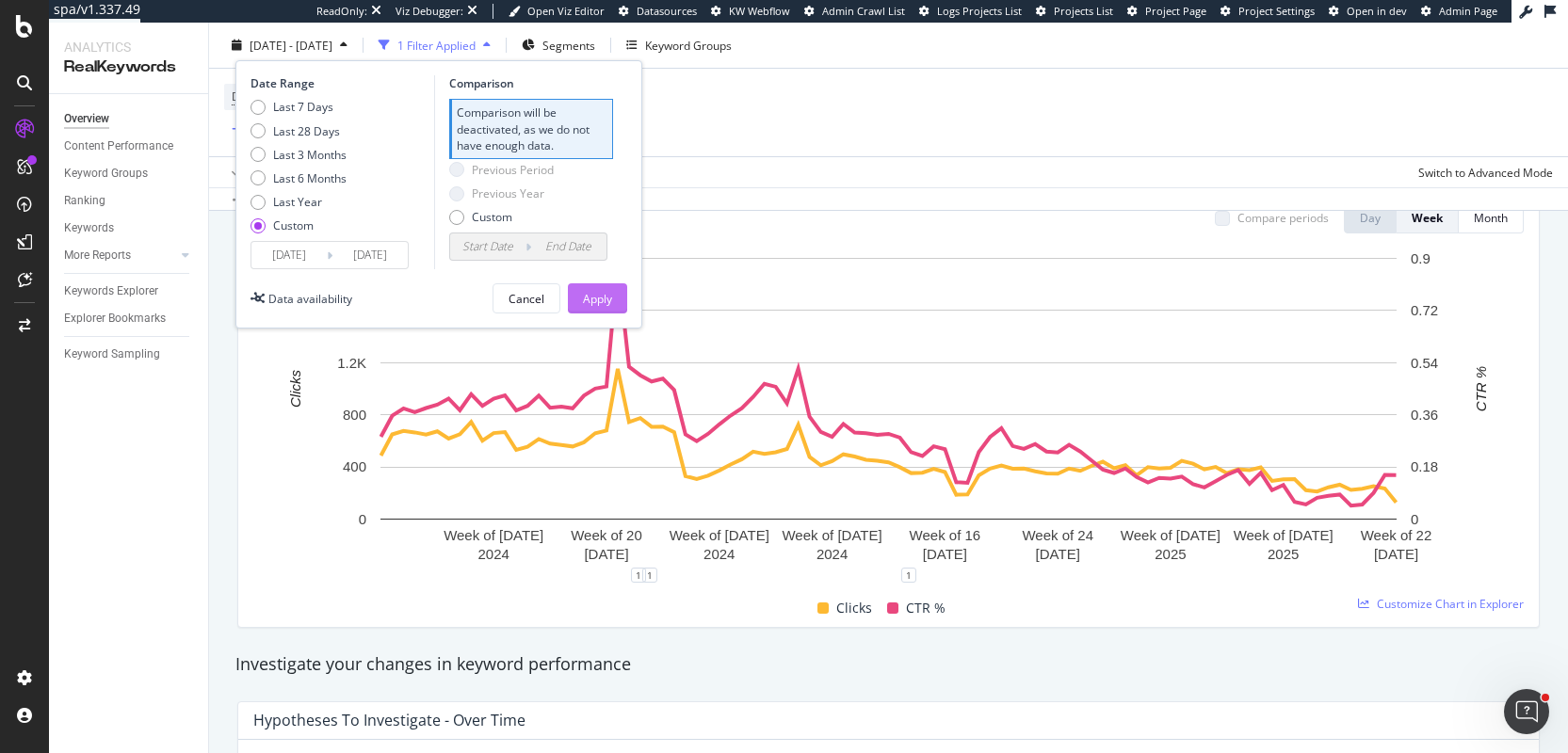
click at [595, 293] on div "Apply" at bounding box center [597, 298] width 29 height 16
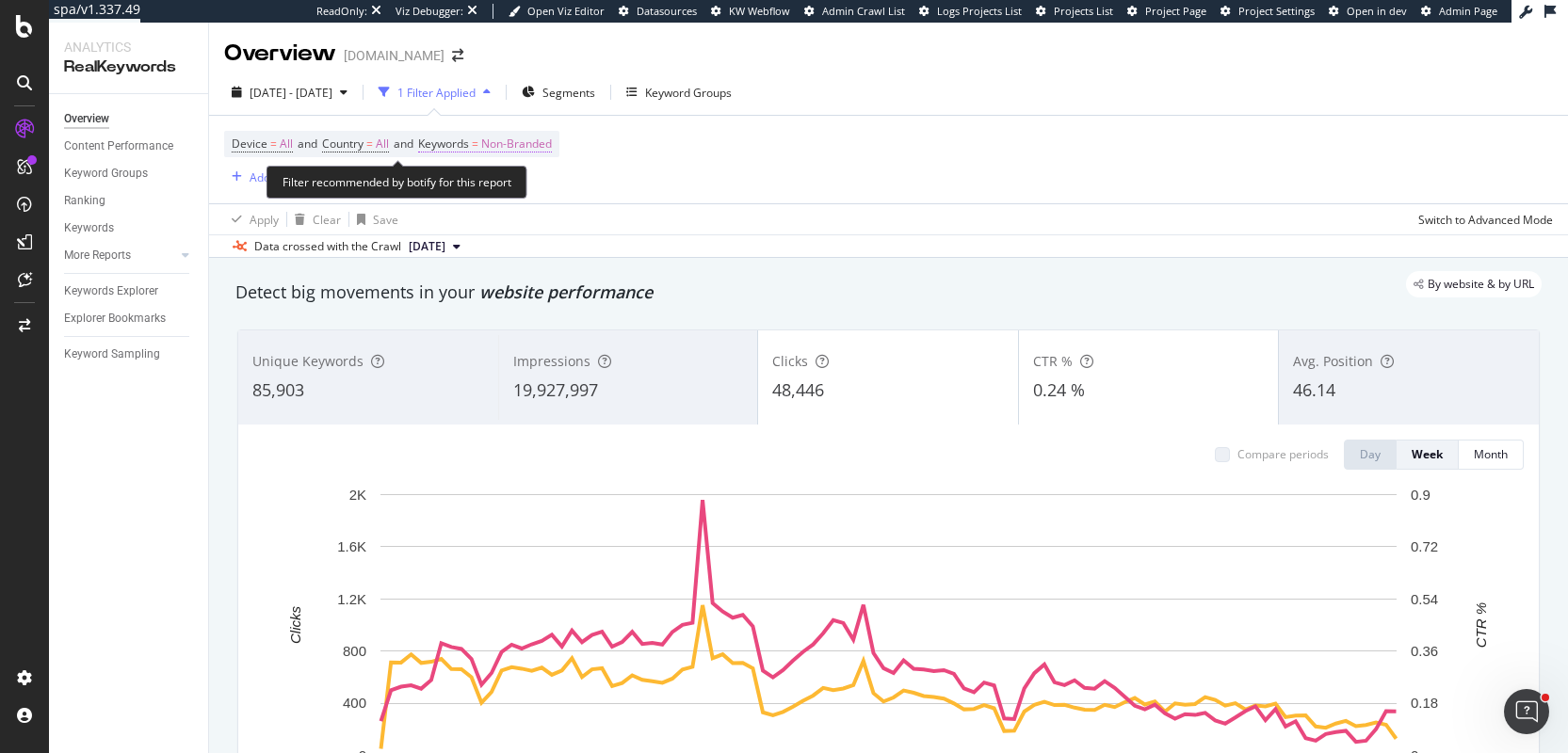
click at [550, 145] on span "Non-Branded" at bounding box center [516, 144] width 71 height 26
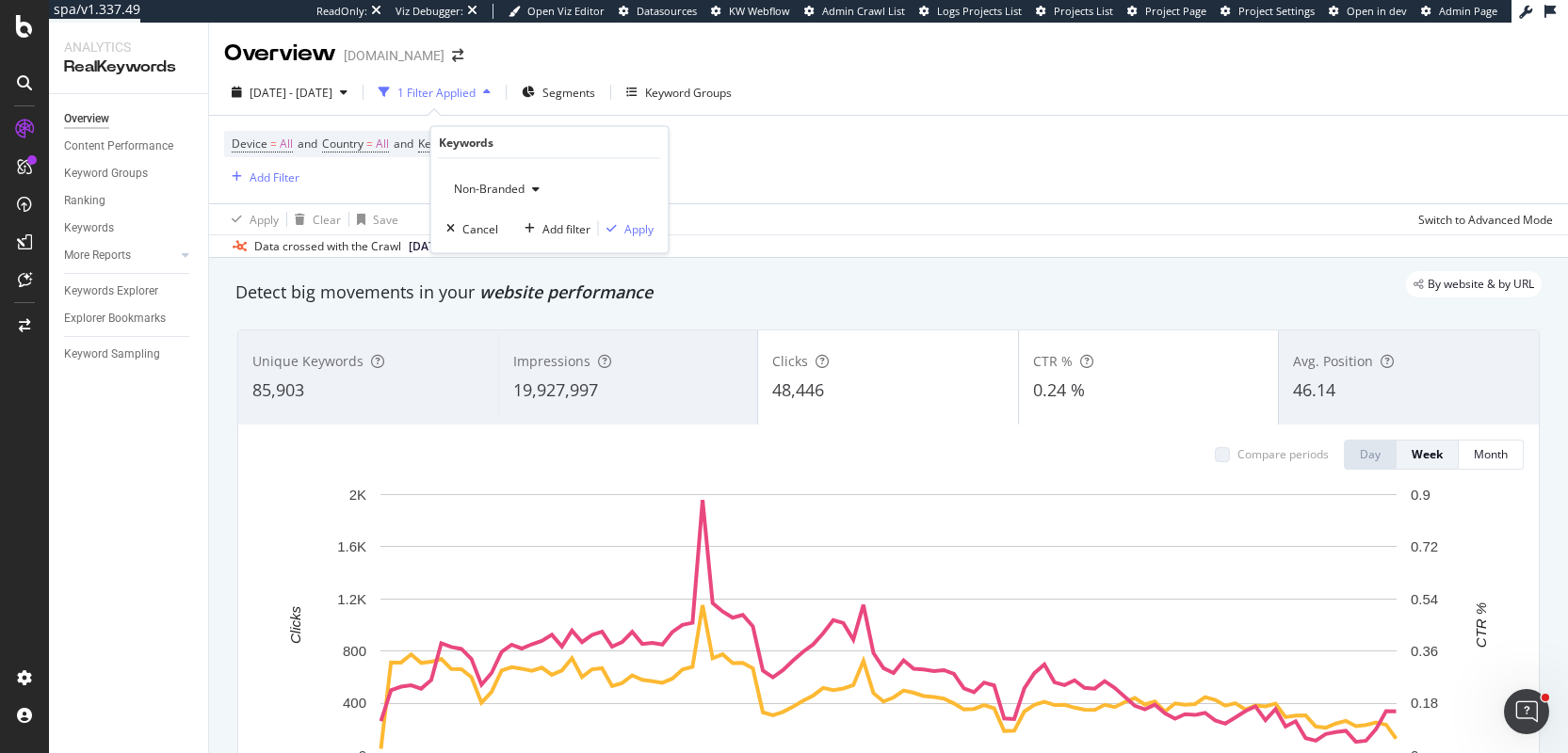
click at [502, 182] on span "Non-Branded" at bounding box center [485, 188] width 78 height 16
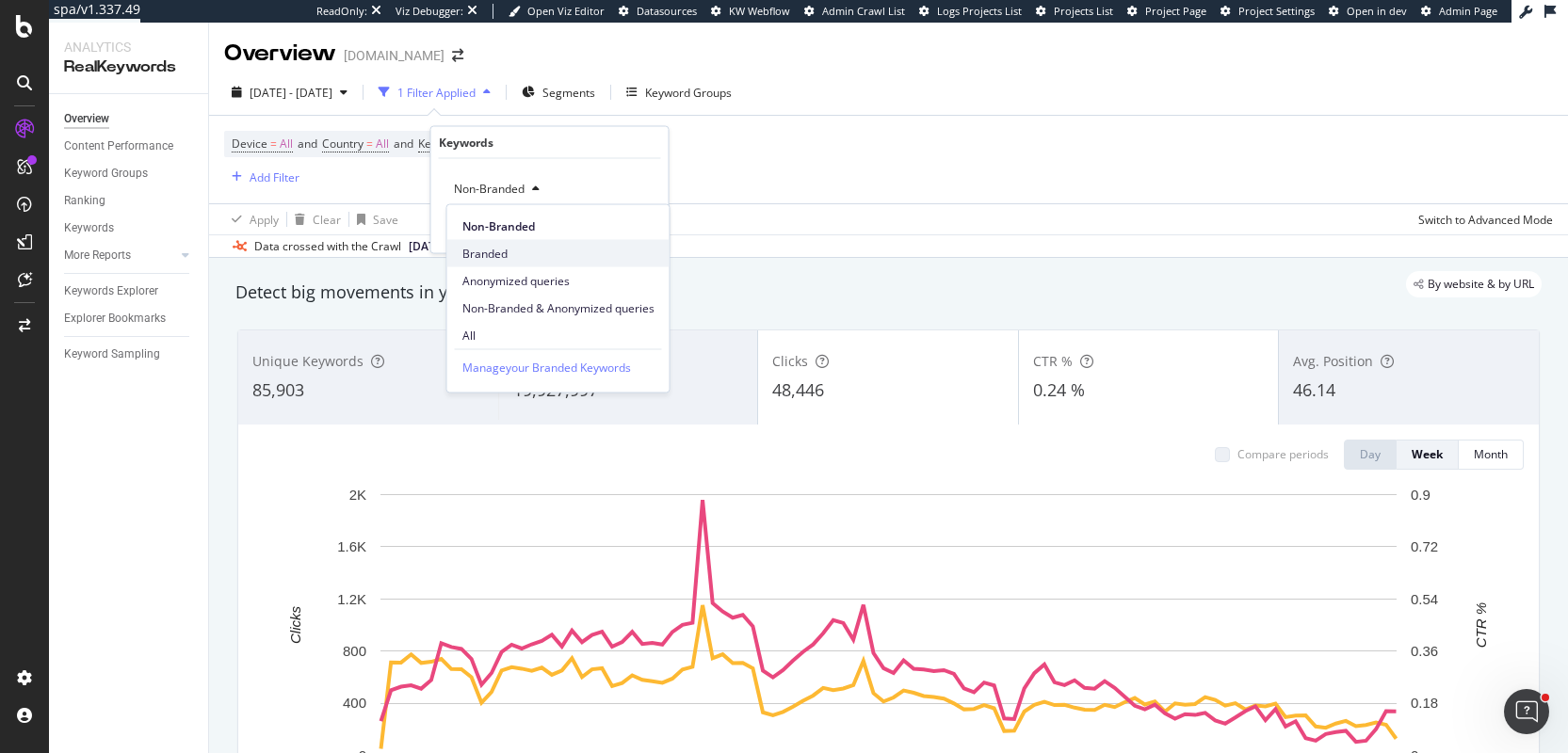
click at [498, 266] on div "Branded" at bounding box center [558, 254] width 223 height 27
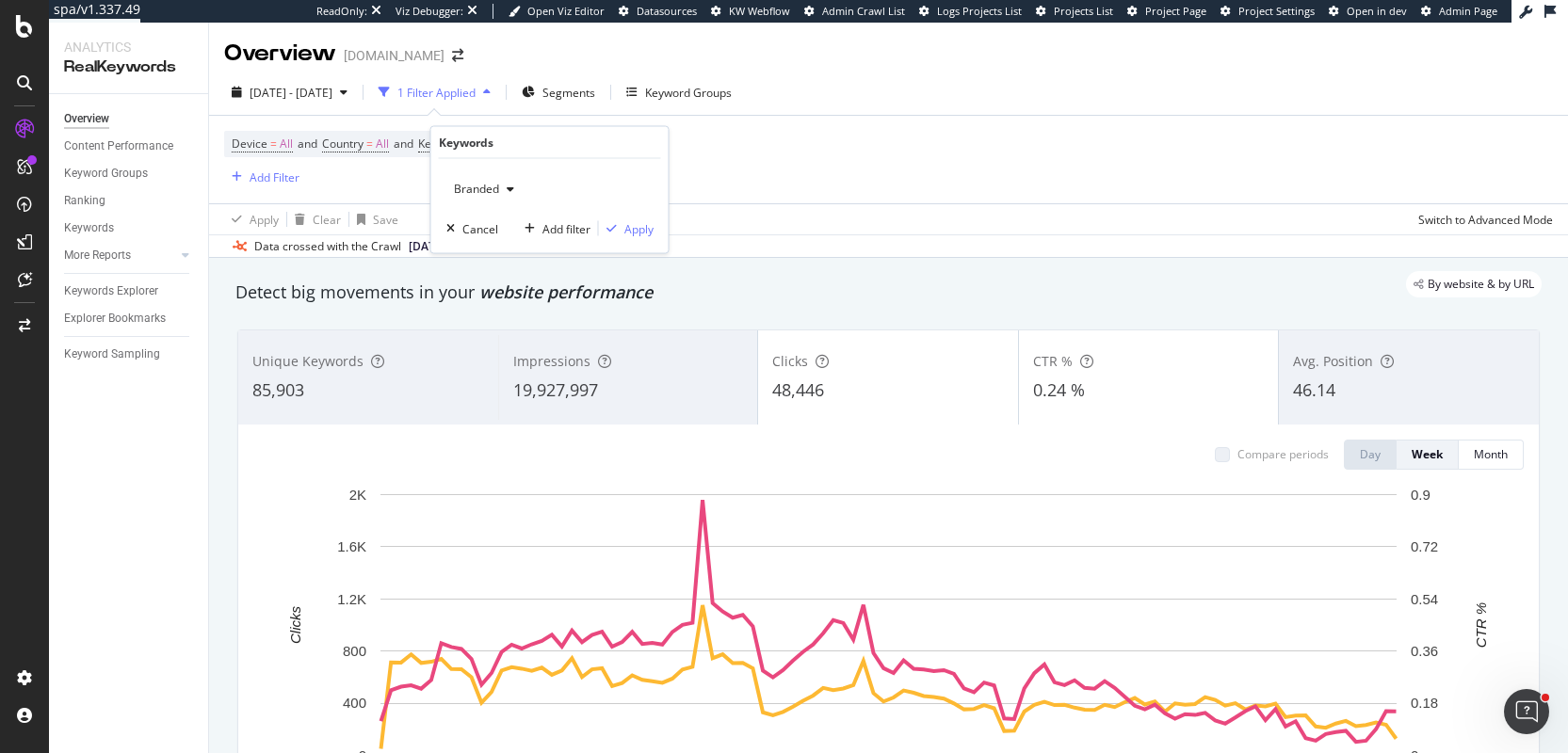
click at [635, 238] on div "Branded Cancel Add filter Apply" at bounding box center [551, 206] width 238 height 94
click at [635, 236] on div "Apply" at bounding box center [638, 228] width 29 height 16
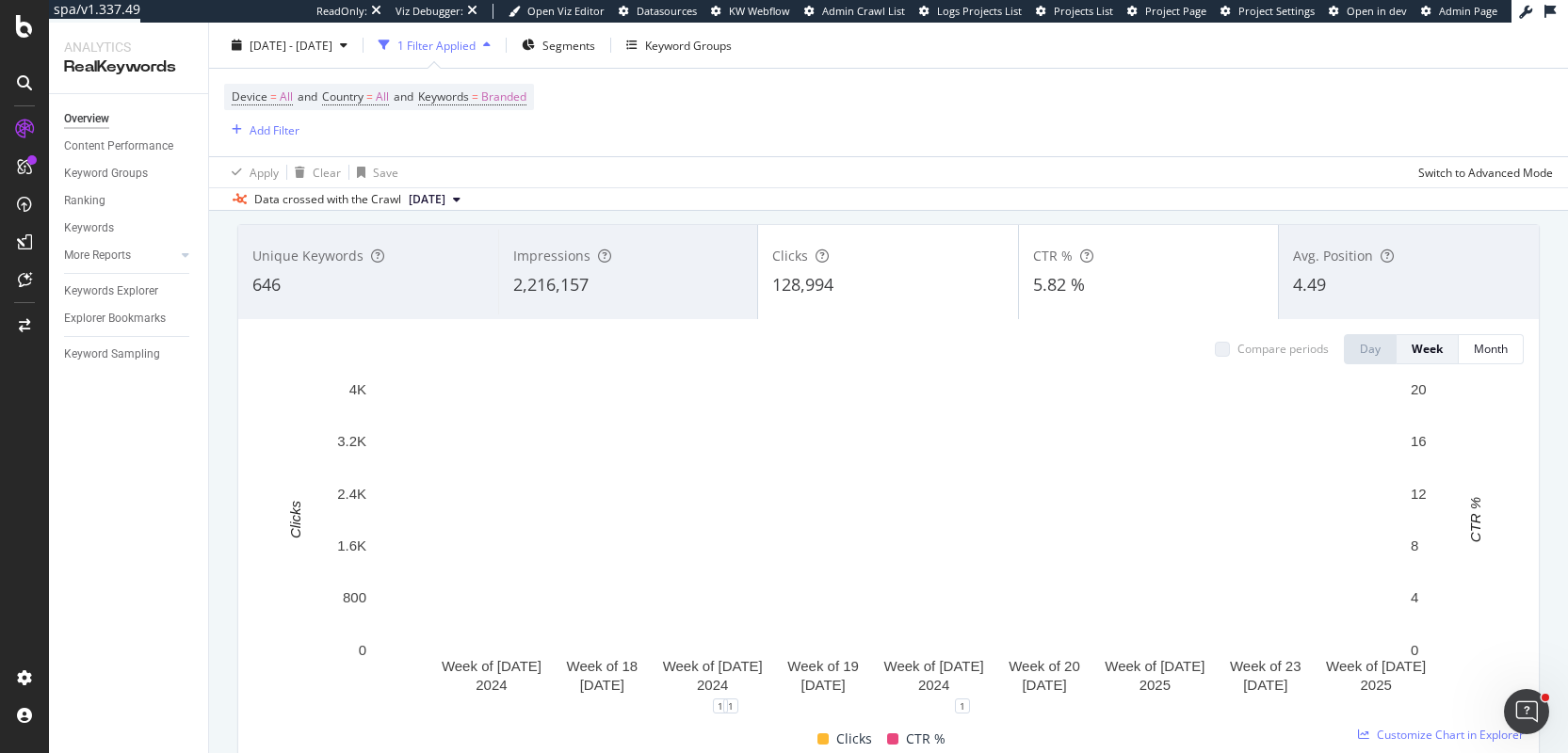
scroll to position [107, 0]
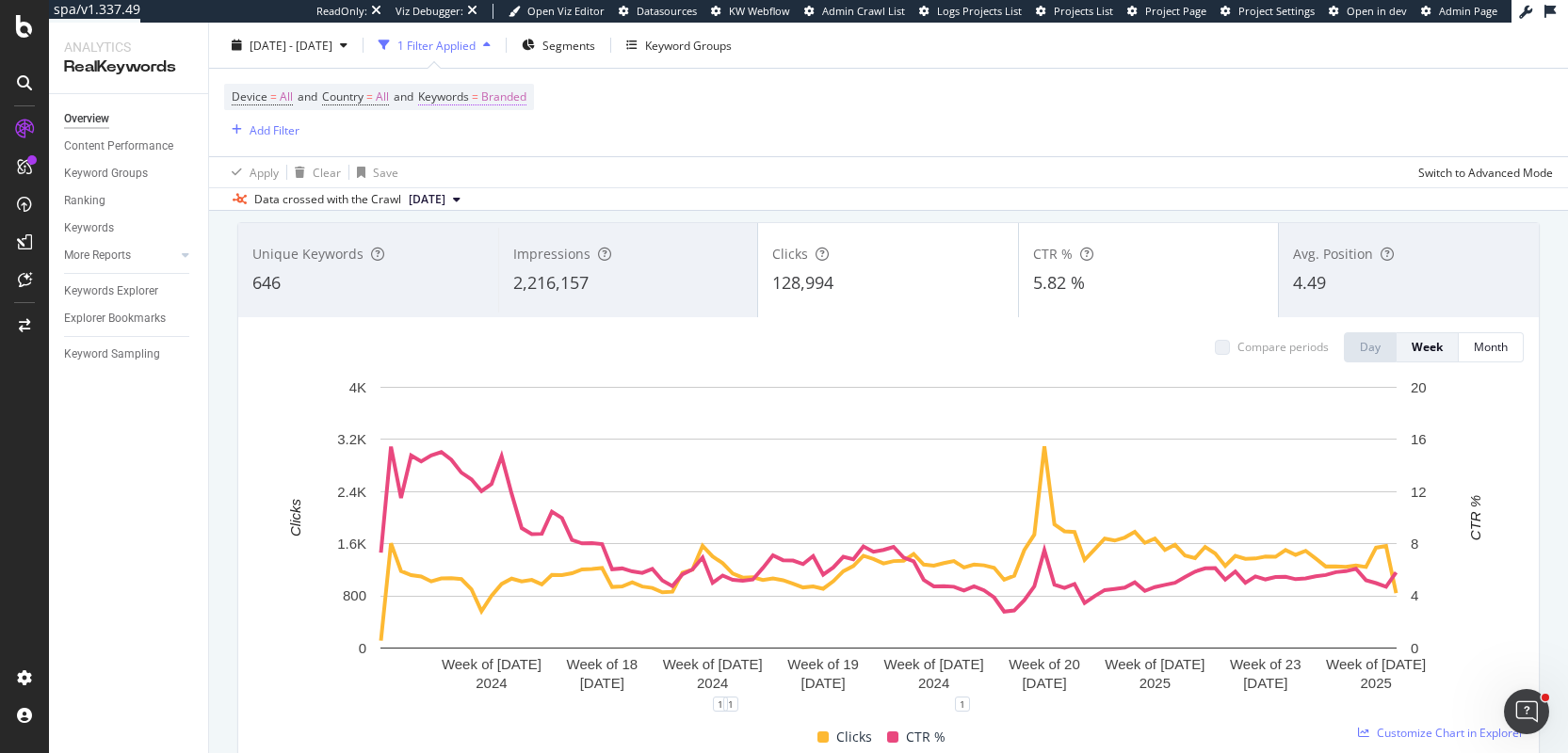
click at [511, 99] on span "Branded" at bounding box center [503, 97] width 45 height 26
click at [495, 142] on span "Branded" at bounding box center [472, 140] width 53 height 16
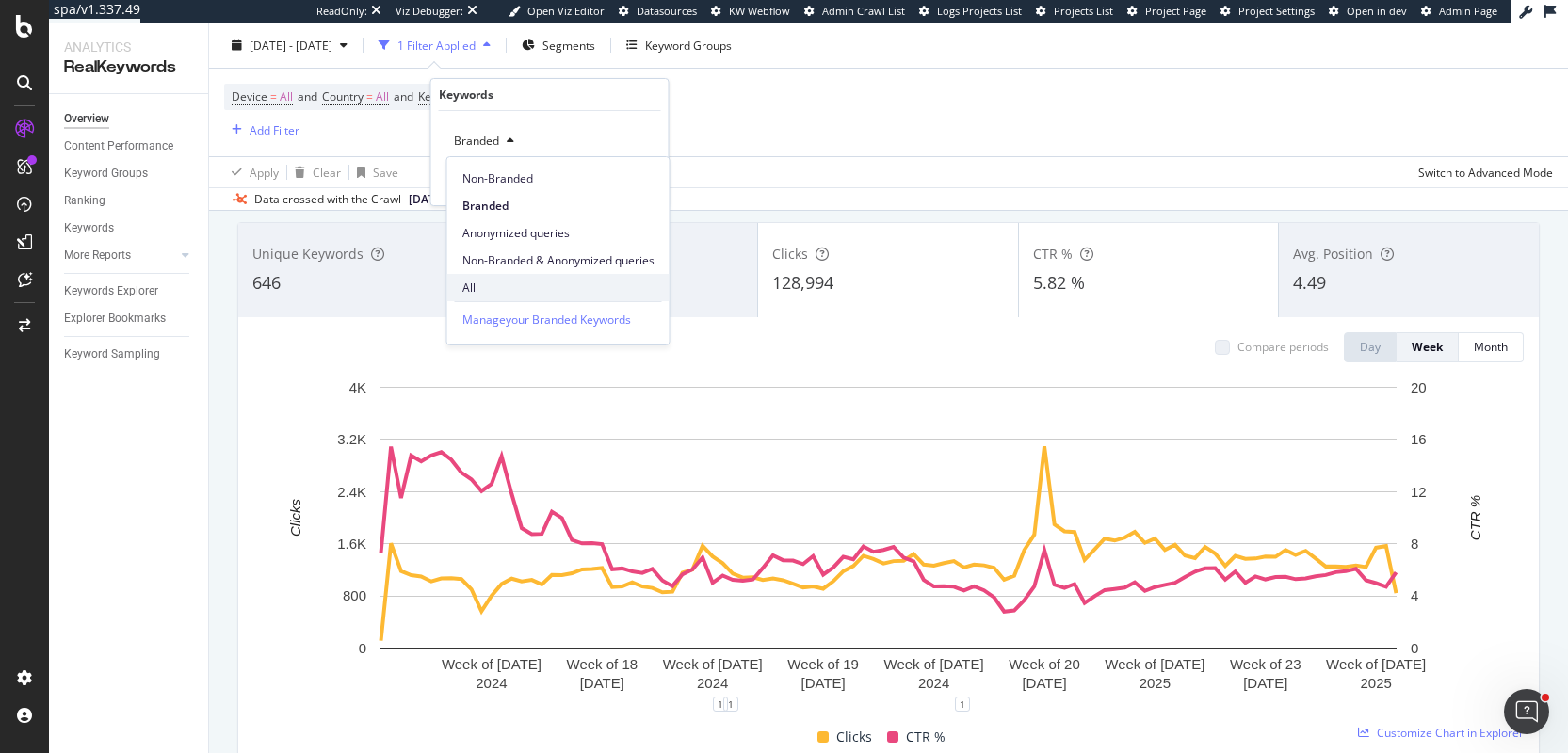
click at [493, 282] on span "All" at bounding box center [558, 288] width 192 height 17
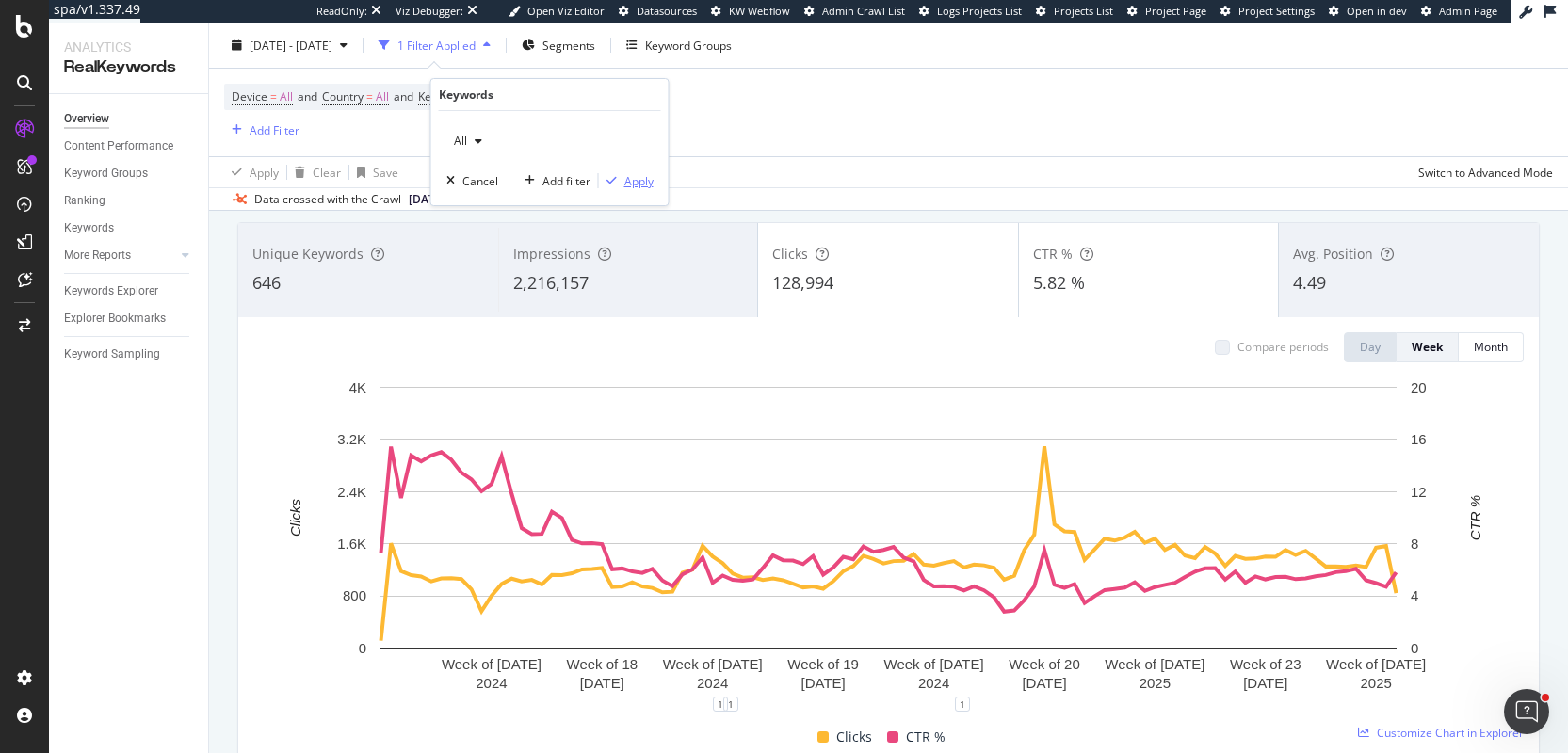
click at [636, 189] on button "Apply" at bounding box center [626, 181] width 55 height 19
